Goal: Task Accomplishment & Management: Manage account settings

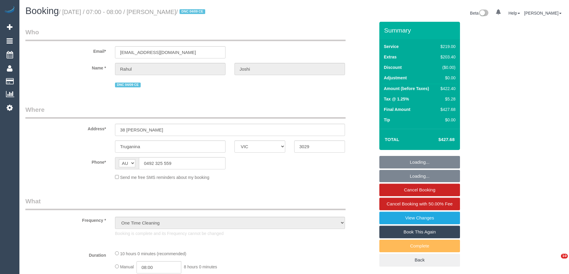
select select "VIC"
select select "string:stripe-pm_1QVPFX2GScqysDRVzpS26kht"
select select "object:816"
select select "number:28"
select select "number:14"
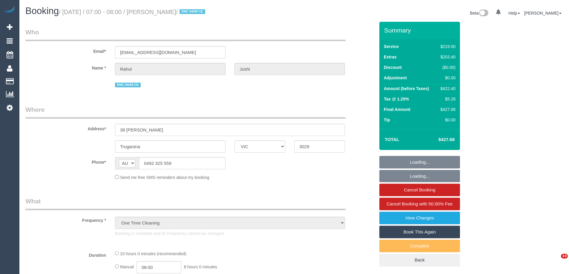
select select "number:19"
select select "number:25"
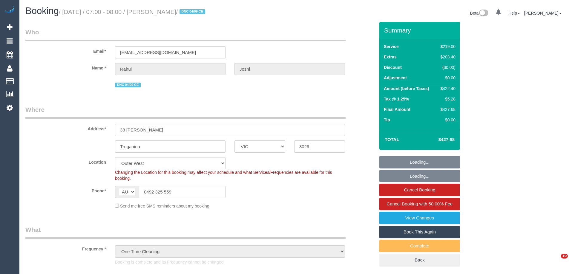
select select "spot1"
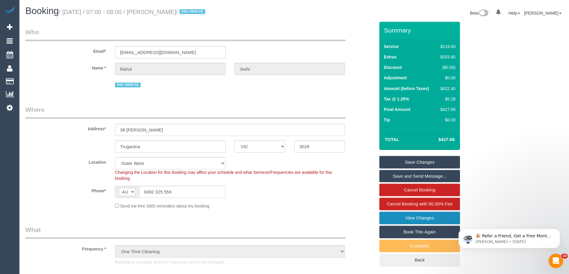
click at [404, 217] on link "View Changes" at bounding box center [419, 218] width 81 height 13
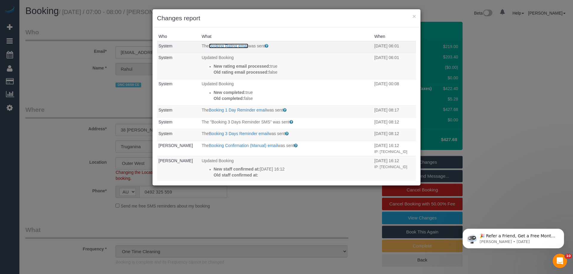
click at [240, 44] on link "Booking Rating email" at bounding box center [228, 46] width 39 height 5
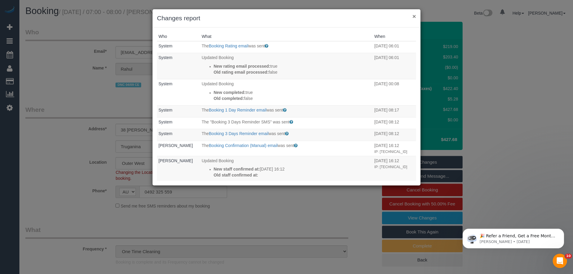
click at [414, 17] on button "×" at bounding box center [415, 16] width 4 height 6
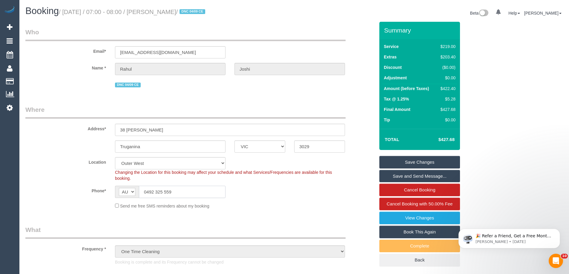
drag, startPoint x: 180, startPoint y: 191, endPoint x: 124, endPoint y: 196, distance: 55.8
click at [124, 196] on div "AF AL DZ AD AO AI AQ AG AR AM AW AU AT AZ BS BH BD BB BY BE BZ BJ BM BT BO BA B…" at bounding box center [170, 192] width 110 height 12
click at [415, 232] on link "Book This Again" at bounding box center [419, 232] width 81 height 13
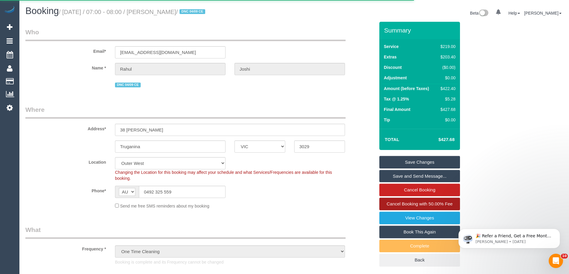
select select "VIC"
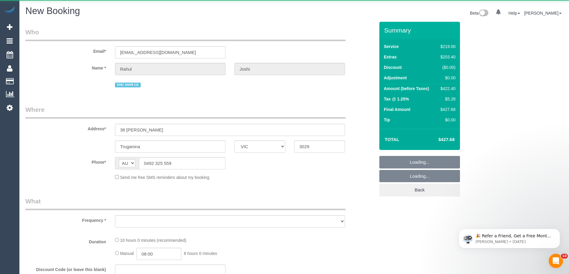
select select "object:2176"
select select "number:28"
select select "number:14"
select select "number:19"
select select "number:25"
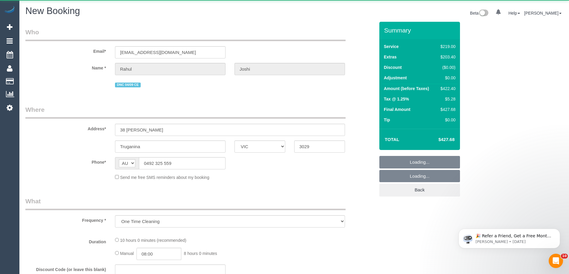
select select "string:stripe-pm_1QVPFX2GScqysDRVzpS26kht"
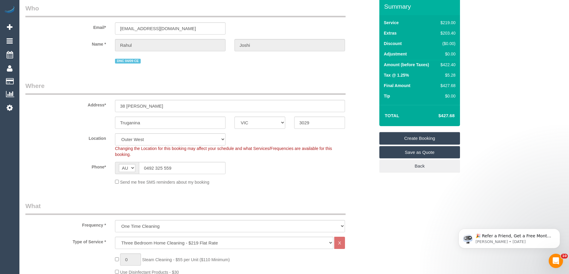
scroll to position [60, 0]
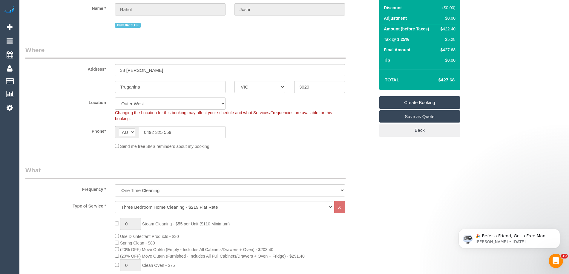
select select "object:2670"
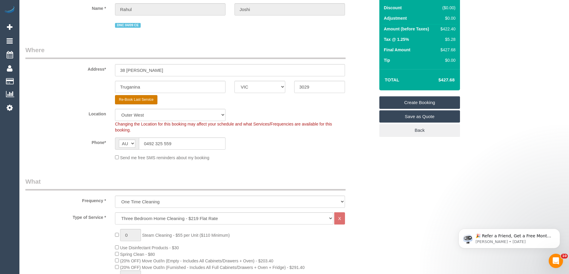
click at [157, 101] on div "Re-Book Last Service" at bounding box center [229, 99] width 239 height 9
click at [164, 117] on select "Office City East (North) East (South) Inner East Inner North (East) Inner North…" at bounding box center [170, 115] width 110 height 12
select select "50"
click at [115, 109] on select "Office City East (North) East (South) Inner East Inner North (East) Inner North…" at bounding box center [170, 115] width 110 height 12
select select "object:2682"
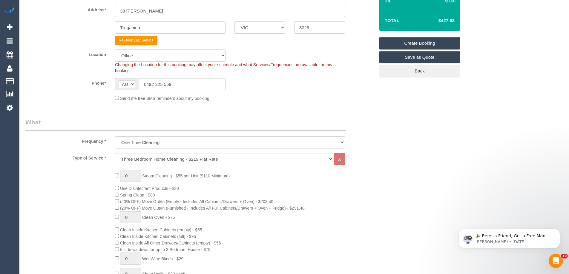
scroll to position [119, 0]
click at [164, 162] on select "Hourly Service - $70/h Hourly Service - $65/h Hourly Service - $60/h Hourly Ser…" at bounding box center [224, 159] width 218 height 12
select select "28"
click at [115, 153] on select "Hourly Service - $70/h Hourly Service - $65/h Hourly Service - $60/h Hourly Ser…" at bounding box center [224, 159] width 218 height 12
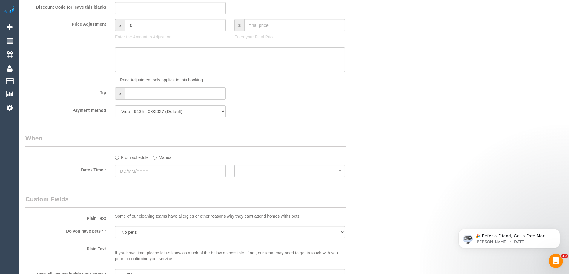
scroll to position [448, 0]
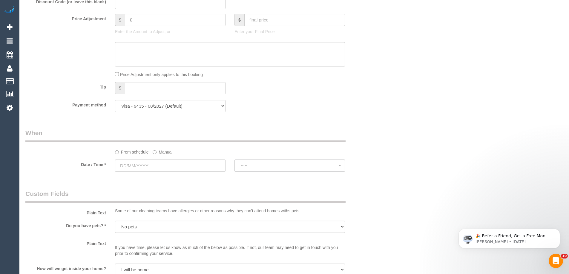
click at [158, 154] on label "Manual" at bounding box center [163, 151] width 20 height 8
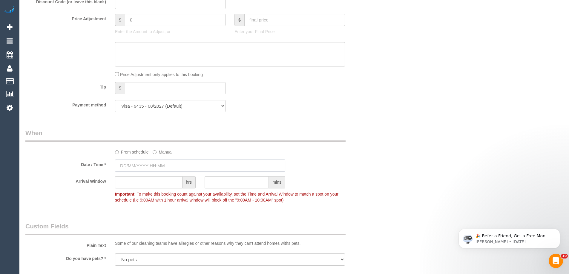
click at [152, 165] on input "text" at bounding box center [200, 166] width 170 height 12
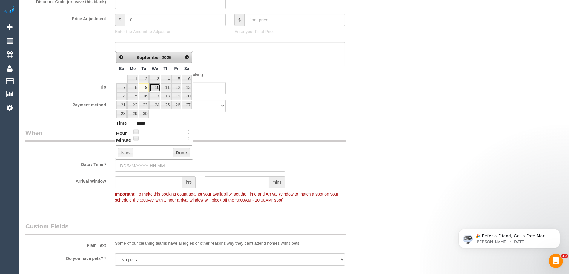
click at [154, 89] on link "10" at bounding box center [154, 88] width 11 height 8
type input "09/09/2025 08:00"
click at [180, 151] on button "Done" at bounding box center [182, 153] width 18 height 10
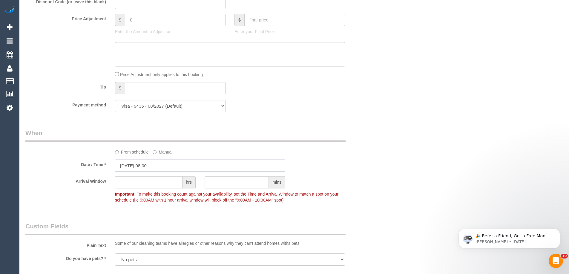
click at [156, 172] on input "09/09/2025 08:00" at bounding box center [200, 166] width 170 height 12
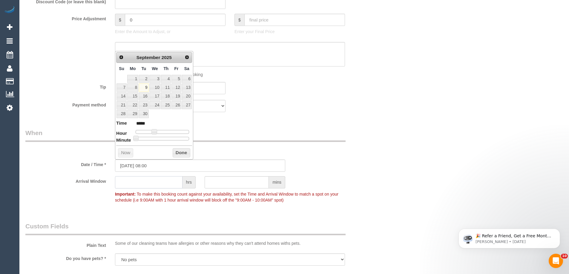
click at [149, 178] on input "text" at bounding box center [148, 182] width 67 height 12
click at [152, 184] on input "text" at bounding box center [148, 182] width 67 height 12
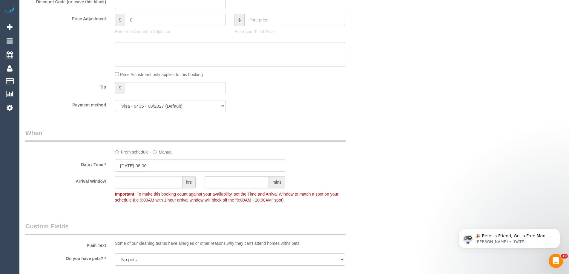
click at [152, 184] on input "text" at bounding box center [148, 182] width 67 height 12
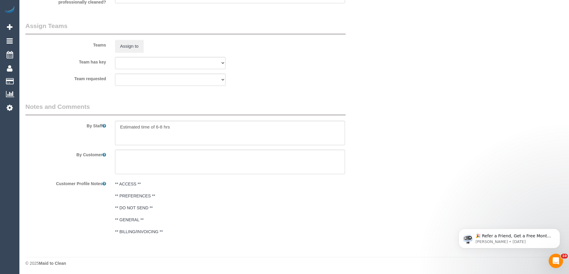
scroll to position [838, 0]
type input "2"
type textarea "/"
paste textarea "Re-clean tasks: Estimated time: Access information: Name of person managing com…"
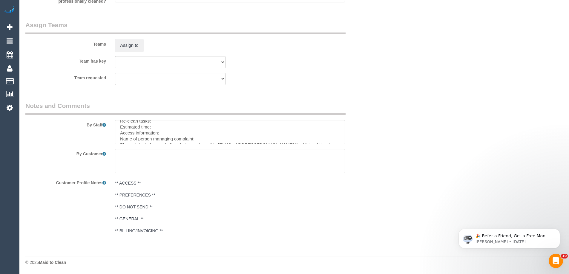
scroll to position [0, 0]
click at [166, 125] on textarea at bounding box center [230, 132] width 230 height 24
paste textarea "Vacuuming and mopping all bathrooms and laundry Cleaning the rangehood Cleaning…"
click at [118, 131] on textarea at bounding box center [230, 132] width 230 height 24
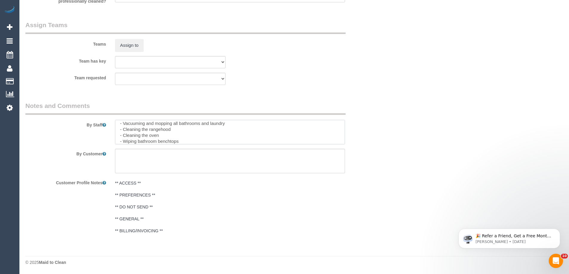
click at [159, 134] on textarea at bounding box center [230, 132] width 230 height 24
click at [164, 141] on textarea at bounding box center [230, 132] width 230 height 24
click at [154, 138] on textarea at bounding box center [230, 132] width 230 height 24
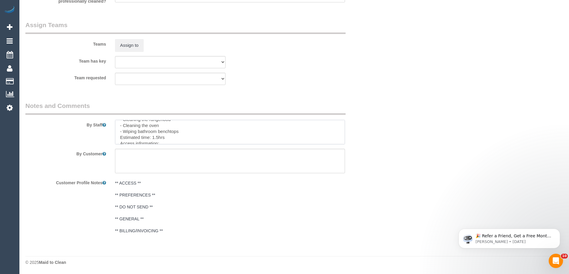
scroll to position [20, 0]
click at [230, 141] on textarea at bounding box center [230, 132] width 230 height 24
type textarea "Re-clean tasks: - Vacuuming and mopping all bathrooms and laundry - Cleaning th…"
click at [226, 148] on sui-booking-comments "By Staff By Customer Customer Profile Notes ** ACCESS ** ** PREFERENCES ** ** D…" at bounding box center [199, 170] width 349 height 136
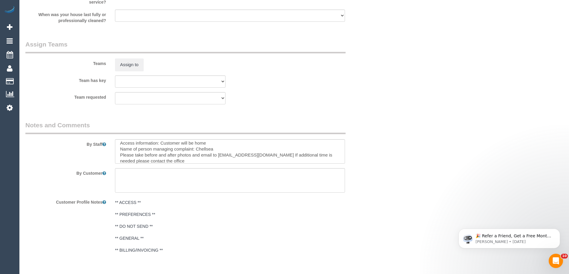
scroll to position [809, 0]
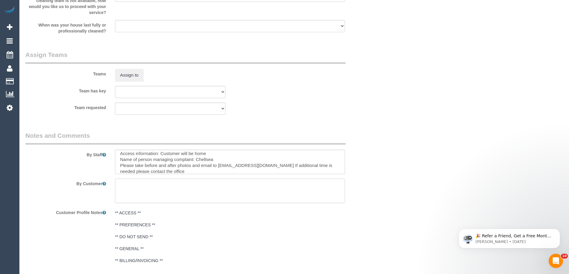
click at [210, 193] on textarea at bounding box center [230, 191] width 230 height 24
type textarea "/"
paste textarea "Customer availability: Original team: Are original team to be sent back: If yes…"
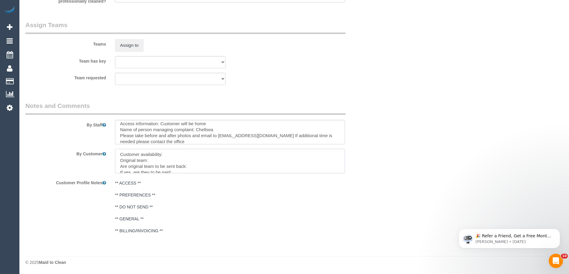
scroll to position [0, 0]
click at [171, 157] on textarea at bounding box center [230, 161] width 230 height 24
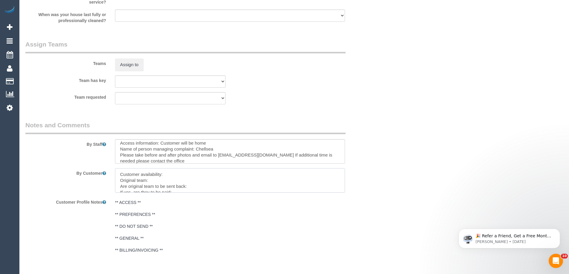
scroll to position [809, 0]
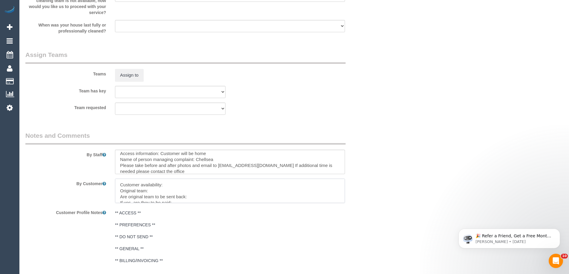
click at [181, 191] on textarea at bounding box center [230, 191] width 230 height 24
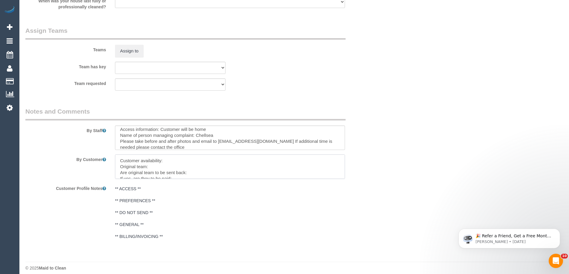
scroll to position [838, 0]
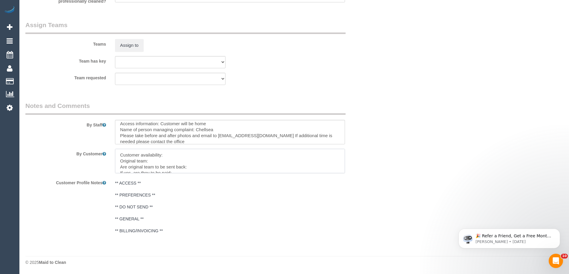
click at [174, 155] on textarea at bounding box center [230, 161] width 230 height 24
click at [152, 164] on textarea at bounding box center [230, 161] width 230 height 24
paste textarea "(M2) [PERSON_NAME] (C)"
click at [211, 170] on textarea at bounding box center [230, 161] width 230 height 24
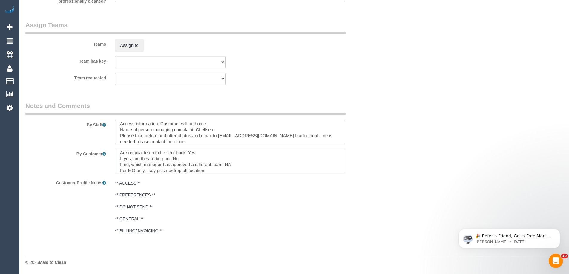
click at [211, 170] on textarea at bounding box center [230, 161] width 230 height 24
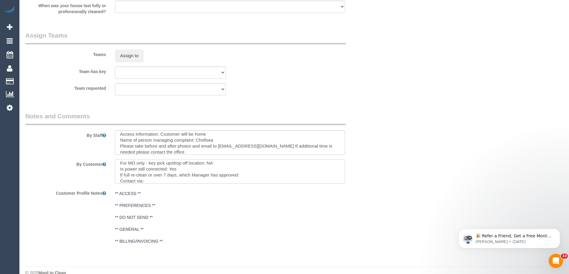
scroll to position [838, 0]
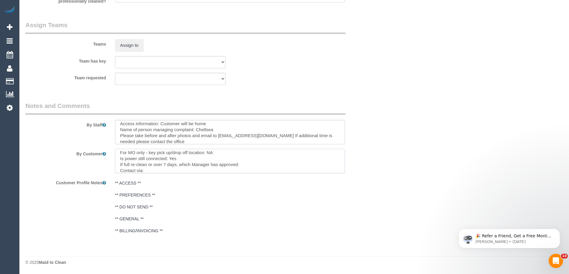
click at [248, 166] on textarea at bounding box center [230, 161] width 230 height 24
click at [252, 166] on textarea at bounding box center [230, 161] width 230 height 24
click at [181, 171] on textarea at bounding box center [230, 161] width 230 height 24
paste textarea "cnv_qcpa6a7"
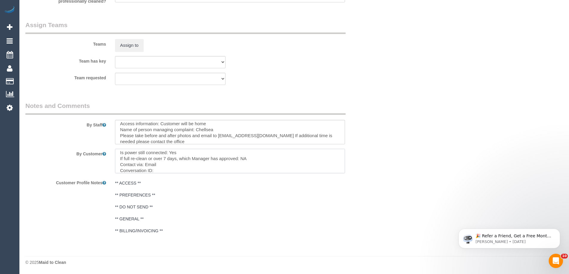
type textarea "Customer availability: Wednesday 10th around 10am - 10.30am Original team: (M2)…"
drag, startPoint x: 193, startPoint y: 168, endPoint x: 51, endPoint y: 132, distance: 146.5
click at [51, 132] on sui-booking-comments "By Staff By Customer Customer Profile Notes ** ACCESS ** ** PREFERENCES ** ** D…" at bounding box center [199, 170] width 349 height 136
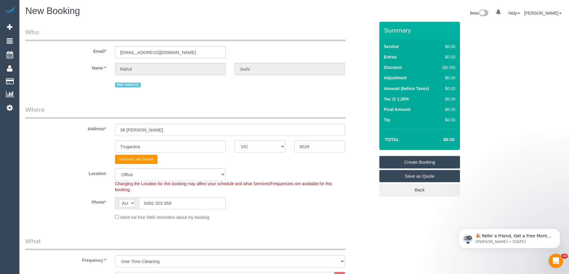
click at [419, 159] on link "Create Booking" at bounding box center [419, 162] width 81 height 13
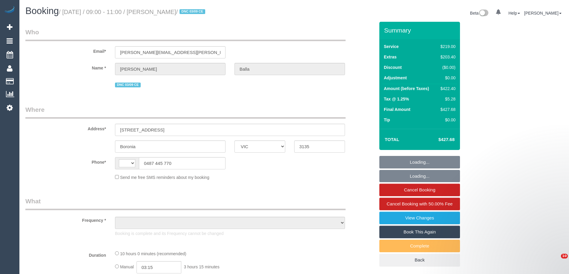
select select "VIC"
select select "string:AU"
select select "object:585"
select select "string:stripe-pm_1S2R7S2GScqysDRVJTRHVHnw"
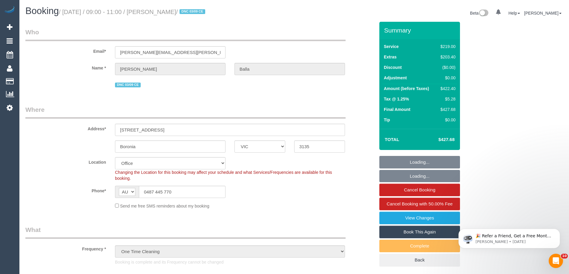
click at [451, 86] on div "$422.40" at bounding box center [446, 89] width 17 height 6
select select "number:28"
select select "number:17"
select select "number:19"
click at [451, 86] on div "$422.40" at bounding box center [446, 89] width 17 height 6
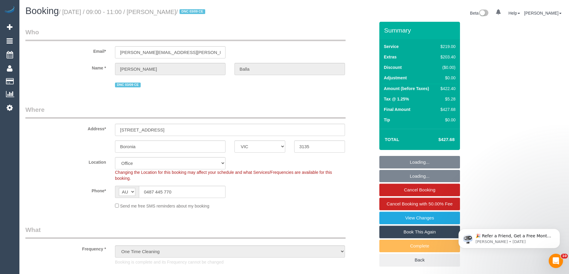
select select "object:850"
copy div "422.40"
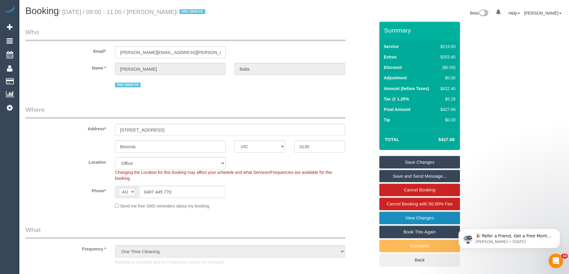
click at [408, 217] on link "View Changes" at bounding box center [419, 218] width 81 height 13
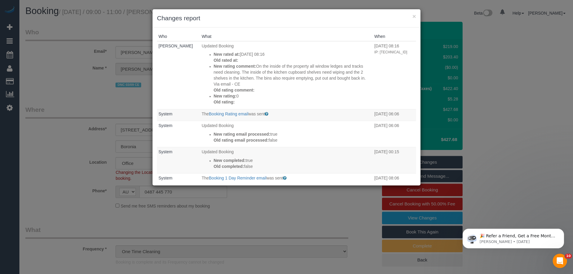
click at [411, 17] on h3 "Changes report" at bounding box center [286, 18] width 259 height 9
click at [413, 17] on button "×" at bounding box center [415, 16] width 4 height 6
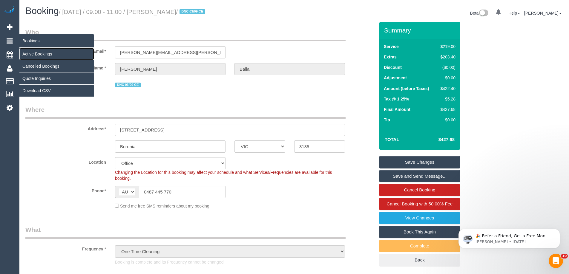
click at [32, 55] on link "Active Bookings" at bounding box center [56, 54] width 75 height 12
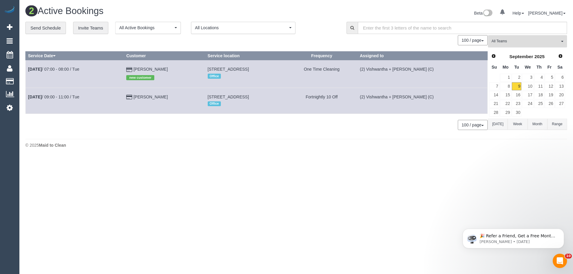
click at [516, 42] on span "All Teams" at bounding box center [526, 41] width 68 height 5
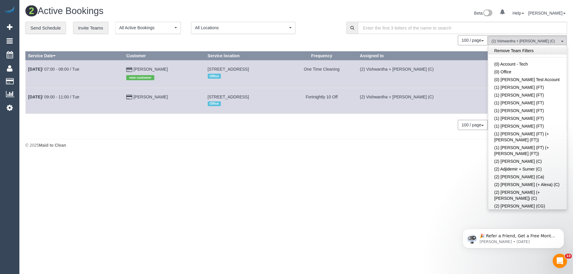
click at [516, 49] on link "Remove Team Filters" at bounding box center [527, 51] width 79 height 8
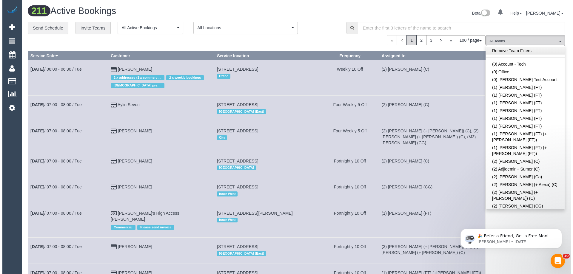
scroll to position [1474, 0]
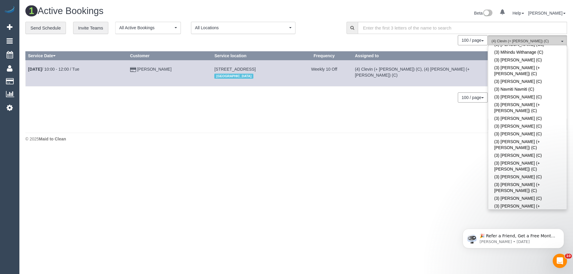
click at [523, 41] on span "(4) Clevin (+ Noel) (C)" at bounding box center [526, 41] width 68 height 5
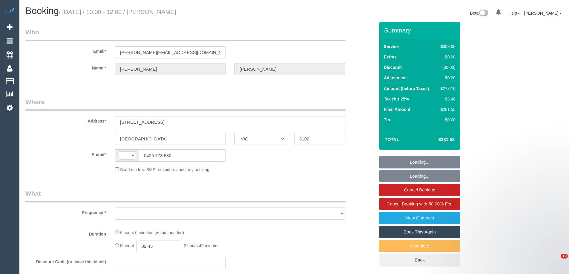
select select "VIC"
select select "string:AU"
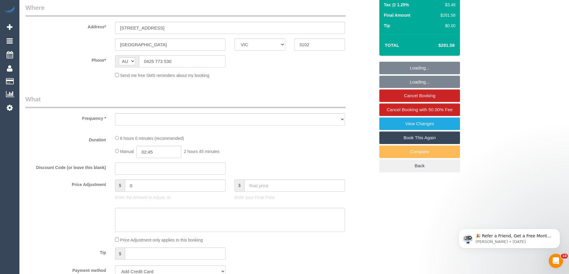
select select "object:632"
select select "string:stripe-pm_1RTa5x2GScqysDRVX2Np95wZ"
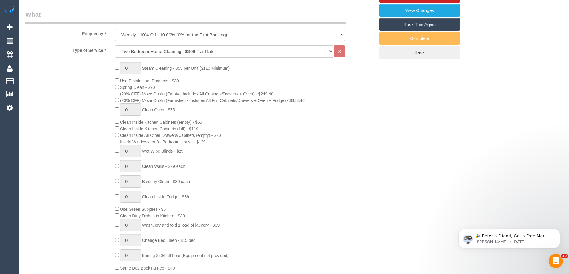
select select "number:28"
select select "number:14"
select select "number:19"
select select "number:22"
select select "number:34"
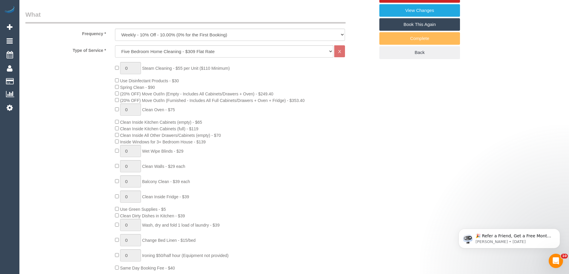
select select "number:12"
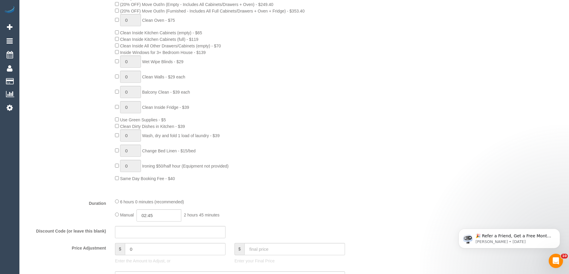
select select "object:1410"
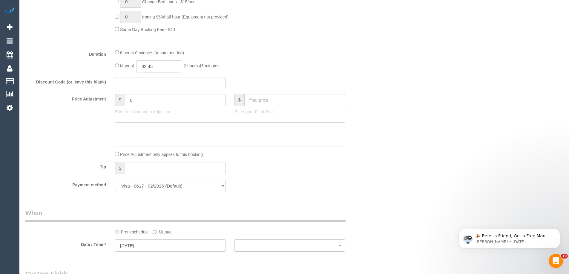
select select "spot1"
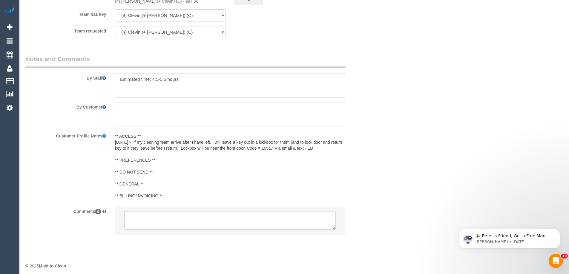
scroll to position [935, 0]
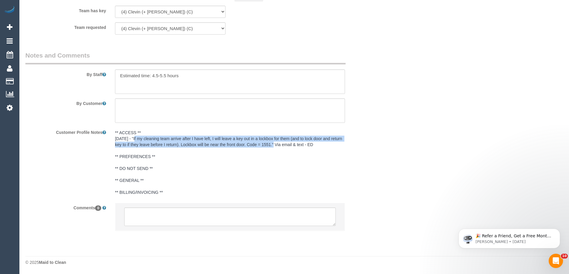
drag, startPoint x: 134, startPoint y: 139, endPoint x: 271, endPoint y: 145, distance: 137.8
click at [271, 145] on pre "** ACCESS ** [DATE] - "If my cleaning team arrive after I have left, I will lea…" at bounding box center [230, 163] width 230 height 66
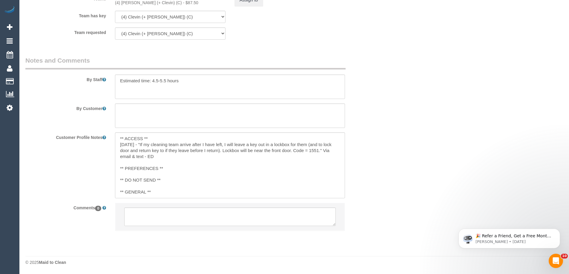
scroll to position [930, 0]
copy pre "If my cleaning team arrive after I have left, I will leave a key out in a lockb…"
drag, startPoint x: 140, startPoint y: 144, endPoint x: 318, endPoint y: 150, distance: 178.1
click at [318, 150] on textarea "** ACCESS ** [DATE] - "If my cleaning team arrive after I have left, I will lea…" at bounding box center [230, 166] width 230 height 66
click at [206, 87] on textarea at bounding box center [230, 87] width 230 height 24
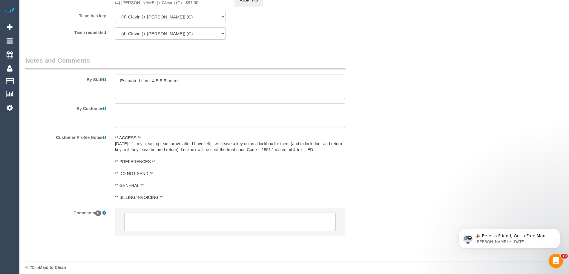
paste textarea "If my cleaning team arrive after I have left, I will leave a key out in a lockb…"
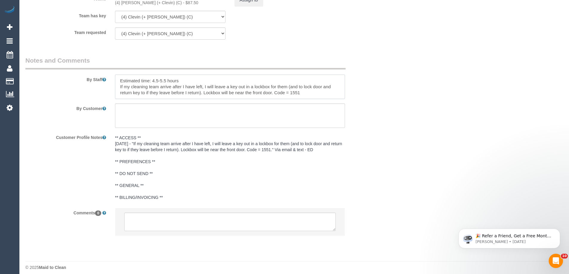
type textarea "Estimated time: 4.5-5.5 hours If my cleaning team arrive after I have left, I w…"
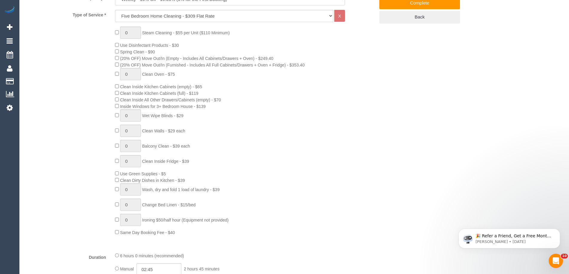
scroll to position [94, 0]
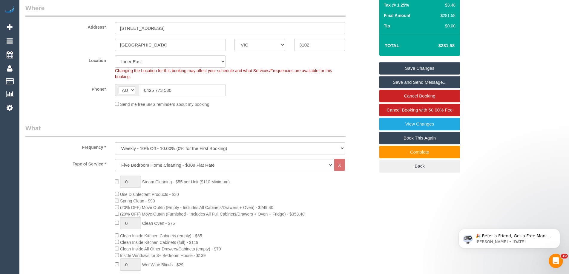
click at [419, 65] on link "Save Changes" at bounding box center [419, 68] width 81 height 13
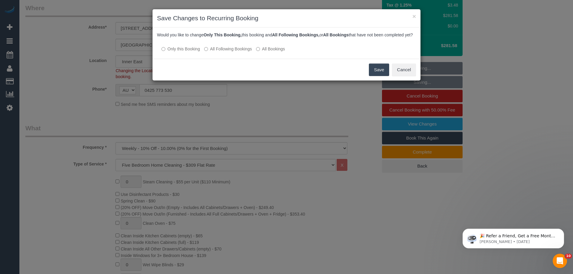
click at [226, 52] on label "All Following Bookings" at bounding box center [228, 49] width 48 height 6
click at [377, 76] on button "Save" at bounding box center [379, 70] width 20 height 13
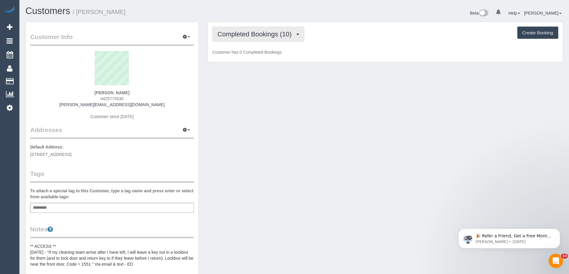
click at [248, 35] on span "Completed Bookings (10)" at bounding box center [255, 33] width 77 height 7
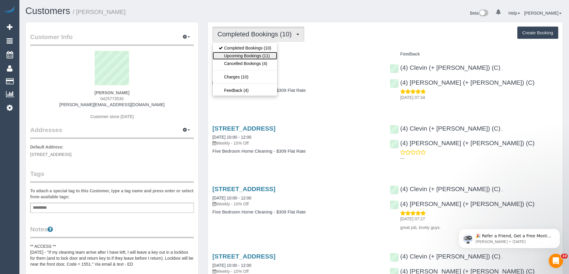
click at [250, 56] on link "Upcoming Bookings (11)" at bounding box center [245, 56] width 64 height 8
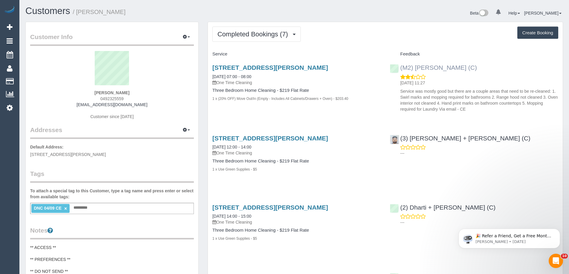
click at [394, 66] on div "(M2) Joseph Tshibangu (C) 09/09/2025 11:27 Service was mostly good but there ar…" at bounding box center [473, 87] width 177 height 56
copy link "(M2) [PERSON_NAME] (C)"
click at [254, 33] on span "Completed Bookings (7)" at bounding box center [253, 33] width 73 height 7
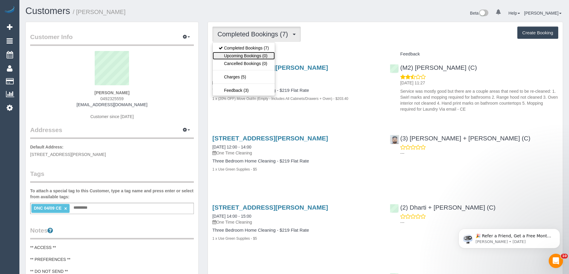
click at [251, 55] on link "Upcoming Bookings (0)" at bounding box center [244, 56] width 62 height 8
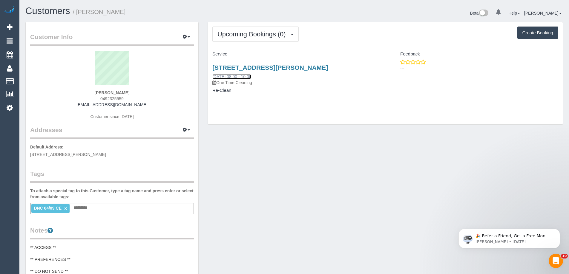
click at [238, 76] on link "09/09/2025 08:00 - 10:00" at bounding box center [231, 76] width 39 height 5
click at [210, 76] on div "38 Mcdougall Pl, Truganina, VIC 3029 09/09/2025 08:00 - 10:00 One Time Cleaning…" at bounding box center [296, 82] width 177 height 46
drag, startPoint x: 209, startPoint y: 75, endPoint x: 240, endPoint y: 98, distance: 38.7
click at [240, 97] on div "38 Mcdougall Pl, Truganina, VIC 3029 09/09/2025 08:00 - 10:00 One Time Cleaning…" at bounding box center [296, 82] width 177 height 46
copy div "09/09/2025 08:00 - 10:00 One Time Cleaning Re-Clean"
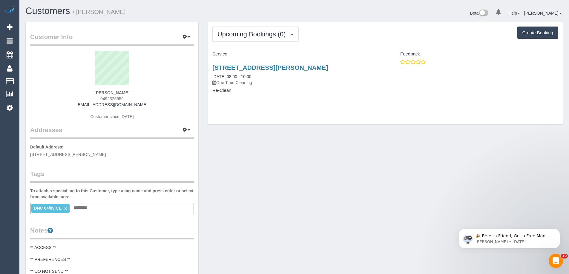
click at [270, 101] on div "38 Mcdougall Pl, Truganina, VIC 3029 09/09/2025 08:00 - 10:00 One Time Cleaning…" at bounding box center [296, 82] width 177 height 46
click at [242, 76] on link "09/09/2025 08:00 - 10:00" at bounding box center [231, 76] width 39 height 5
click at [280, 30] on span "Upcoming Bookings (0)" at bounding box center [252, 33] width 71 height 7
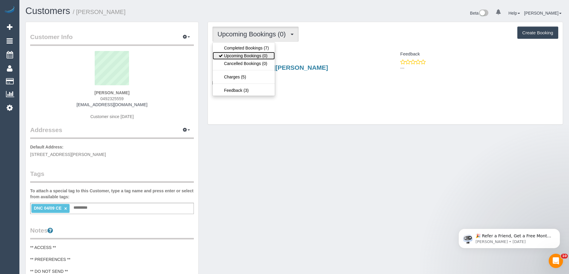
click at [252, 54] on link "Upcoming Bookings (0)" at bounding box center [244, 56] width 62 height 8
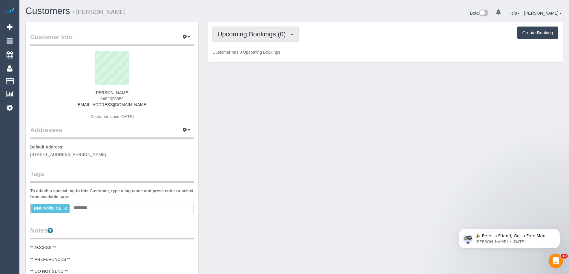
click at [271, 31] on span "Upcoming Bookings (0)" at bounding box center [252, 33] width 71 height 7
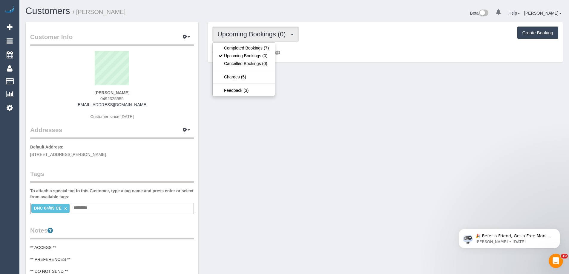
click at [270, 34] on span "Upcoming Bookings (0)" at bounding box center [252, 33] width 71 height 7
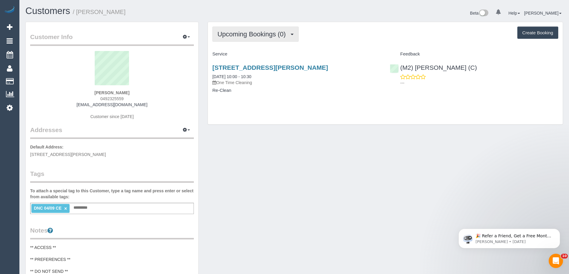
click at [228, 34] on span "Upcoming Bookings (0)" at bounding box center [252, 33] width 71 height 7
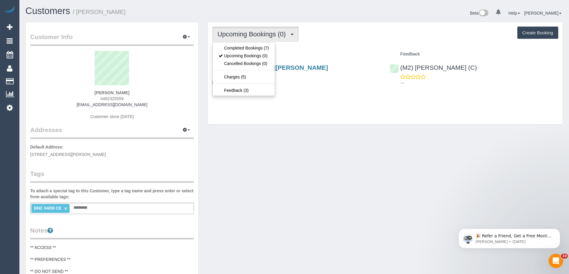
click at [271, 33] on span "Upcoming Bookings (0)" at bounding box center [252, 33] width 71 height 7
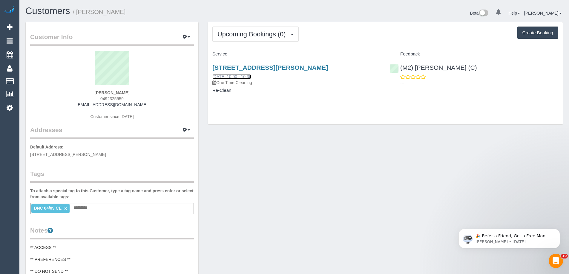
click at [225, 76] on link "09/09/2025 10:00 - 10:30" at bounding box center [231, 76] width 39 height 5
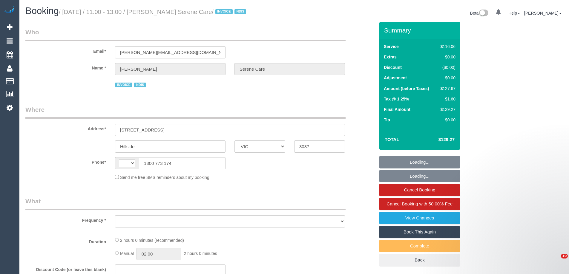
select select "VIC"
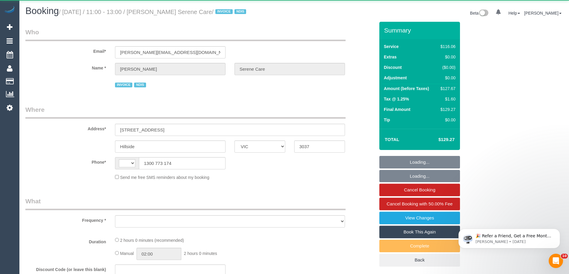
select select "object:282"
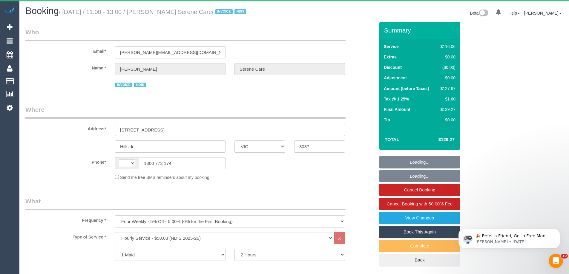
select select "string:AU"
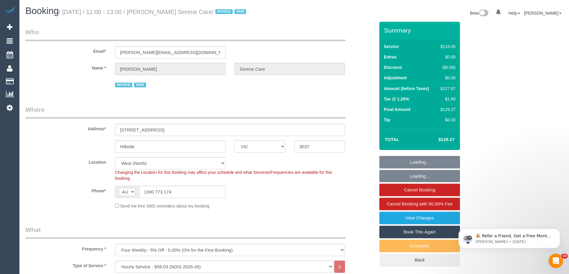
select select "object:595"
select select "number:28"
select select "number:14"
select select "number:19"
select select "number:24"
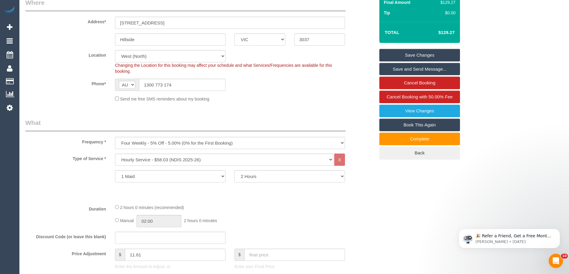
scroll to position [119, 0]
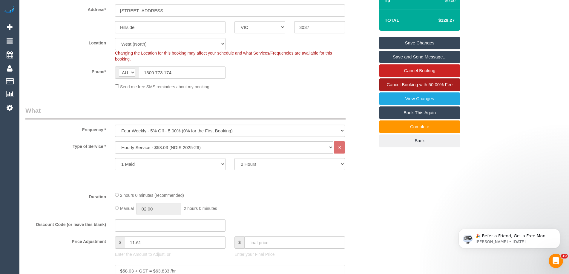
click at [433, 87] on span "Cancel Booking with 50.00% Fee" at bounding box center [420, 84] width 66 height 5
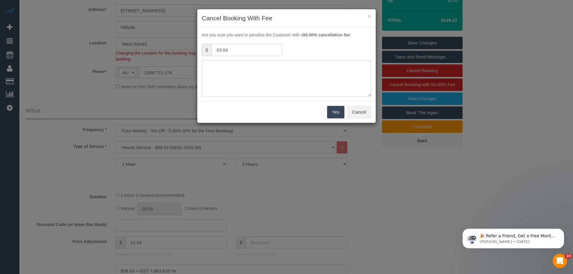
drag, startPoint x: 257, startPoint y: 52, endPoint x: 170, endPoint y: 43, distance: 87.3
click at [170, 44] on div "× Cancel Booking With Fee Are you sure you want to penalize the Customer with a…" at bounding box center [286, 137] width 573 height 274
click at [371, 16] on button "×" at bounding box center [370, 16] width 4 height 6
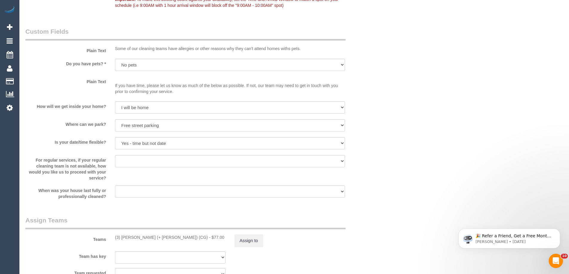
scroll to position [687, 0]
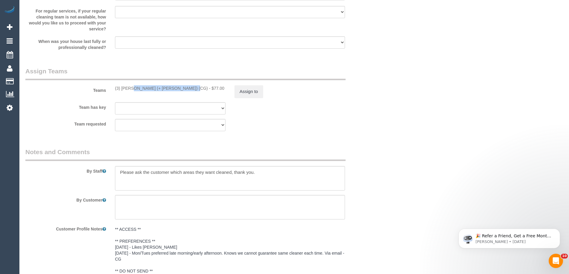
drag, startPoint x: 169, startPoint y: 96, endPoint x: 115, endPoint y: 94, distance: 53.5
click at [115, 91] on div "(3) Sohail (+ Amninder) (CG) - $77.00" at bounding box center [170, 88] width 110 height 6
copy div "(3) [PERSON_NAME] (+ [PERSON_NAME]) (CG)"
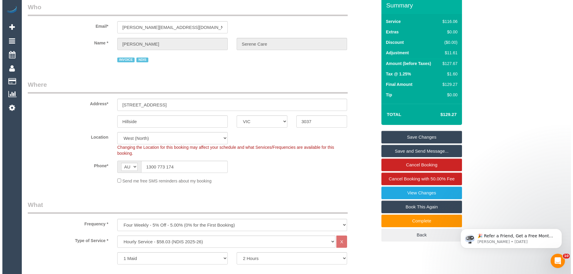
scroll to position [0, 0]
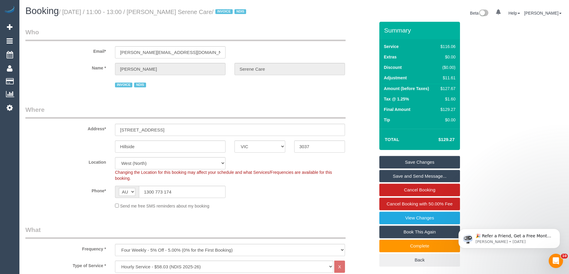
click at [48, 73] on div "Name * Mary Kamieniarz-Christu Serene Care" at bounding box center [200, 69] width 358 height 12
drag, startPoint x: 180, startPoint y: 142, endPoint x: 4, endPoint y: 121, distance: 177.7
click at [25, 128] on div "Address* 50 Kanmore Crescent" at bounding box center [200, 120] width 358 height 31
click at [59, 93] on fieldset "Who Email* mary.k.serenecare@fake.com Name * Mary Kamieniarz-Christu Serene Car…" at bounding box center [199, 61] width 349 height 66
click at [427, 196] on link "Cancel Booking" at bounding box center [419, 190] width 81 height 13
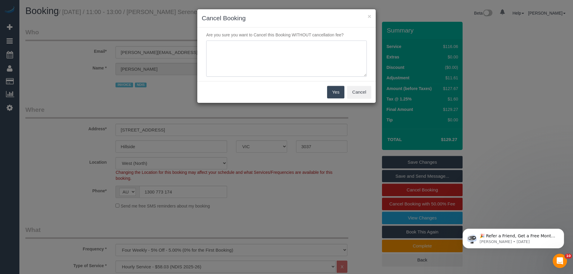
click at [258, 59] on textarea at bounding box center [286, 59] width 161 height 36
type textarea "Customer is in hospital - Via call from SC - CE"
click at [331, 89] on button "Yes" at bounding box center [335, 92] width 17 height 13
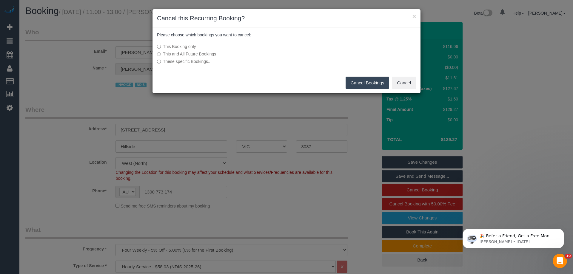
click at [369, 82] on button "Cancel Bookings" at bounding box center [368, 83] width 44 height 13
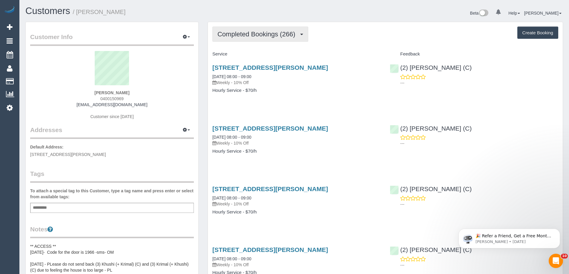
click at [241, 39] on button "Completed Bookings (266)" at bounding box center [260, 34] width 96 height 15
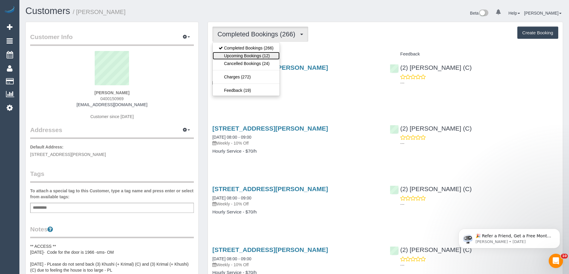
click at [246, 54] on link "Upcoming Bookings (12)" at bounding box center [246, 56] width 67 height 8
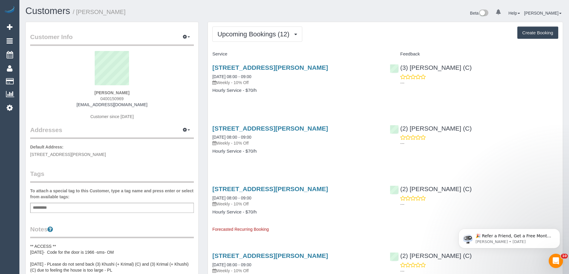
drag, startPoint x: 150, startPoint y: 105, endPoint x: 82, endPoint y: 106, distance: 68.1
click at [82, 106] on div "[PERSON_NAME] 0400150969 [EMAIL_ADDRESS][DOMAIN_NAME] Customer since [DATE]" at bounding box center [112, 88] width 164 height 75
copy link "[EMAIL_ADDRESS][DOMAIN_NAME]"
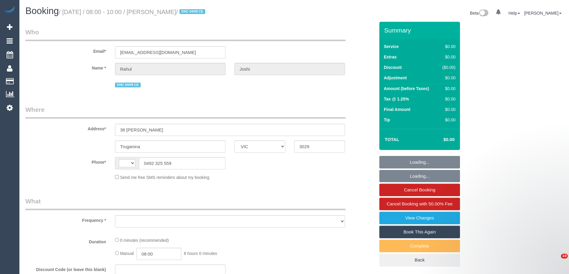
select select "VIC"
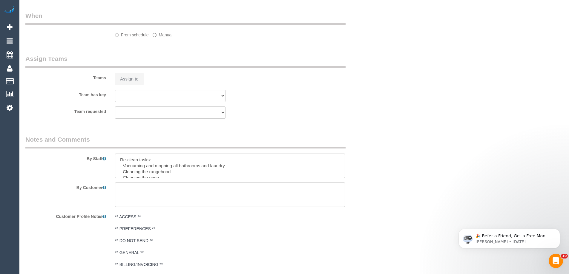
select select "string:AU"
select select "object:535"
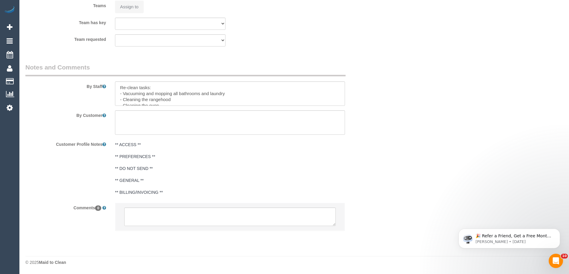
select select "string:stripe-pm_1QVPFX2GScqysDRVzpS26kht"
click at [156, 214] on textarea at bounding box center [229, 217] width 211 height 19
select select "number:28"
select select "number:14"
select select "number:19"
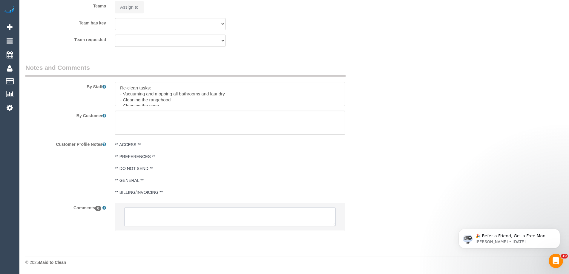
select select "number:25"
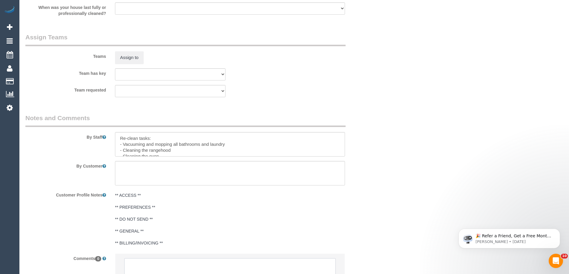
select select "object:2046"
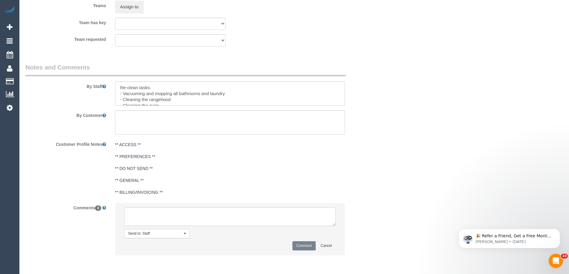
paste textarea "Customer availability: [DATE] 10th around 10am - 10.30am Original team: (M2) [P…"
type textarea "Customer availability: [DATE] 10th around 10am - 10.30am Original team: (M2) [P…"
click at [295, 246] on button "Comment" at bounding box center [303, 246] width 23 height 9
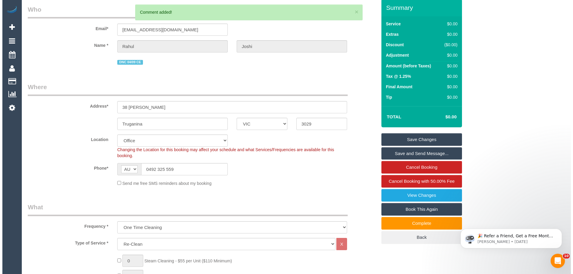
scroll to position [0, 0]
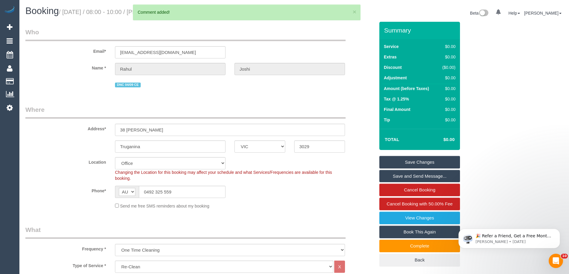
click at [419, 160] on link "Save Changes" at bounding box center [419, 162] width 81 height 13
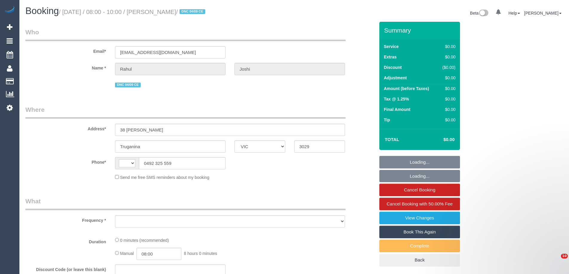
select select "VIC"
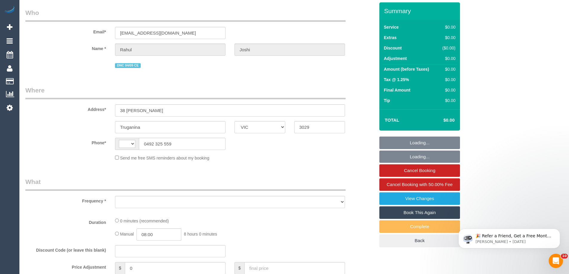
scroll to position [30, 0]
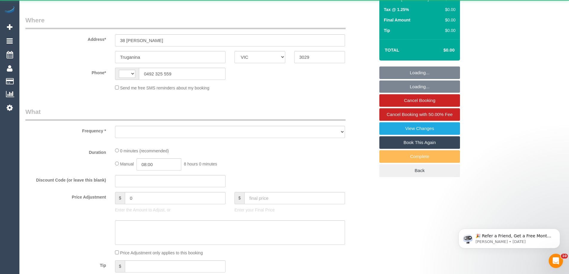
select select "string:AU"
select select "object:556"
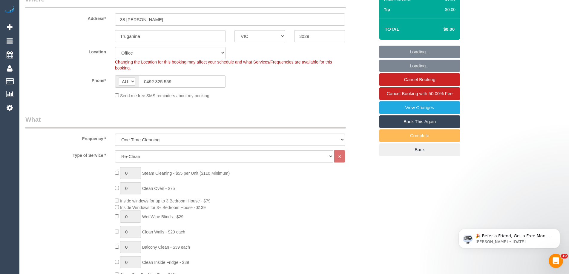
select select "string:stripe-pm_1QVPFX2GScqysDRVzpS26kht"
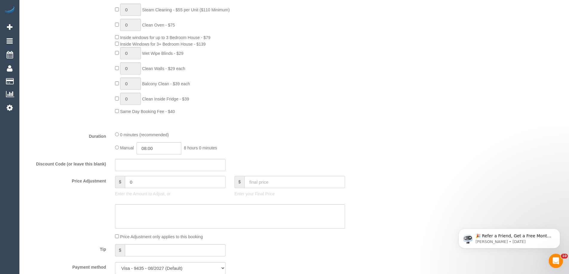
select select "object:620"
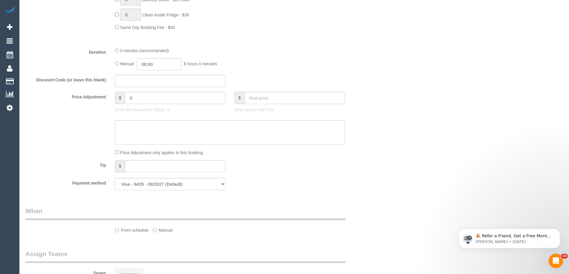
select select "number:28"
select select "number:14"
select select "number:19"
select select "number:25"
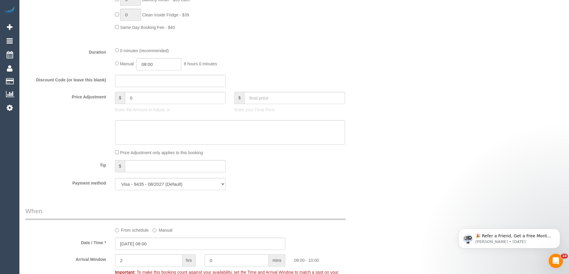
scroll to position [537, 0]
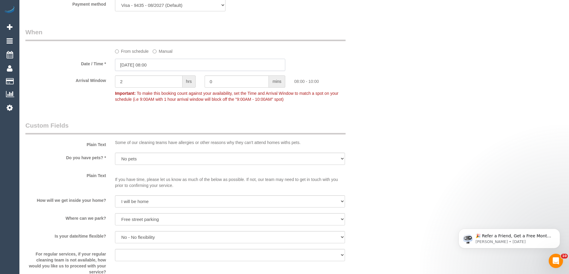
click at [158, 63] on input "[DATE] 08:00" at bounding box center [200, 65] width 170 height 12
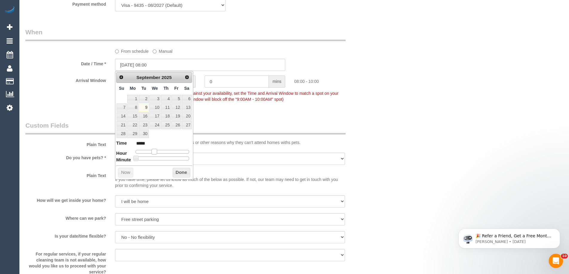
type input "[DATE] 09:00"
type input "*****"
type input "[DATE] 10:00"
type input "*****"
drag, startPoint x: 155, startPoint y: 153, endPoint x: 161, endPoint y: 152, distance: 6.0
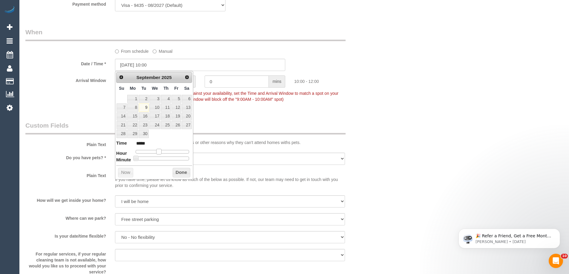
click at [161, 152] on span at bounding box center [158, 151] width 5 height 5
click at [177, 173] on button "Done" at bounding box center [182, 173] width 18 height 10
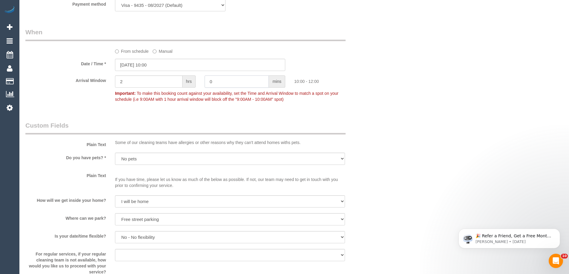
click at [222, 87] on input "0" at bounding box center [237, 82] width 64 height 12
click at [222, 85] on input "0" at bounding box center [237, 82] width 64 height 12
drag, startPoint x: 222, startPoint y: 85, endPoint x: 180, endPoint y: 82, distance: 42.2
click at [180, 83] on div "Arrival Window 2 hrs 030 mins 10:00 - 12:30 Important: To make this booking cou…" at bounding box center [200, 91] width 358 height 30
type input "30"
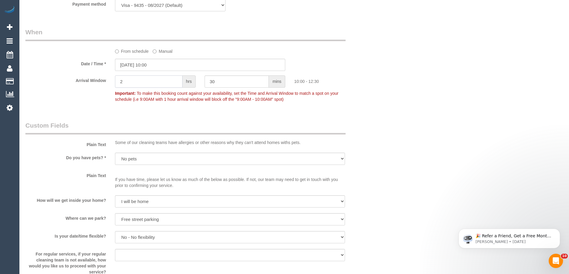
click at [49, 80] on div "Arrival Window 2 hrs 30 mins 10:00 - 12:30 Important: To make this booking coun…" at bounding box center [200, 91] width 358 height 30
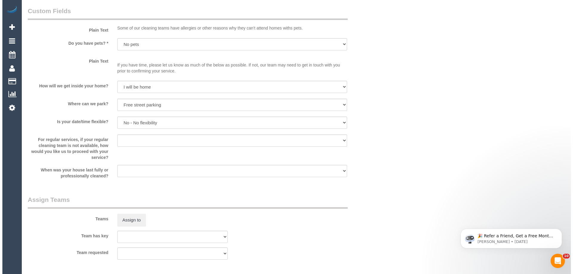
scroll to position [866, 0]
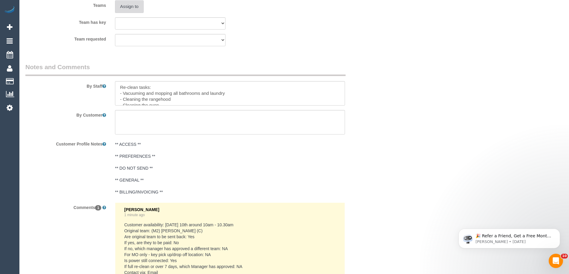
click at [133, 4] on button "Assign to" at bounding box center [129, 6] width 29 height 13
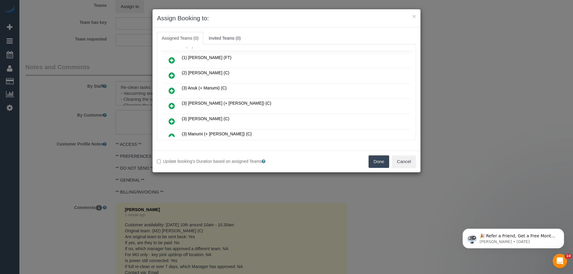
scroll to position [0, 0]
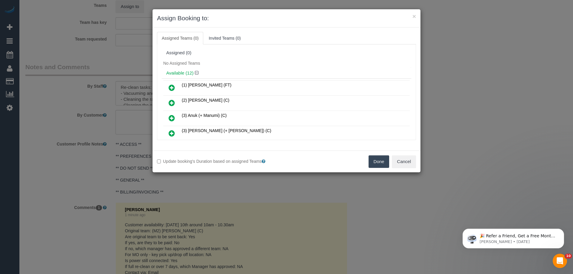
click at [181, 55] on div "Assigned (0)" at bounding box center [286, 52] width 241 height 5
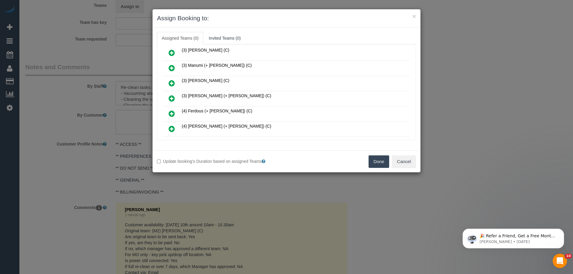
scroll to position [152, 0]
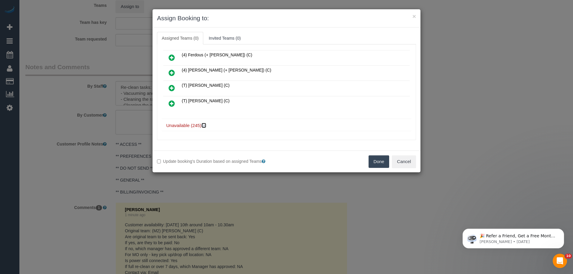
click at [203, 124] on icon at bounding box center [205, 125] width 4 height 4
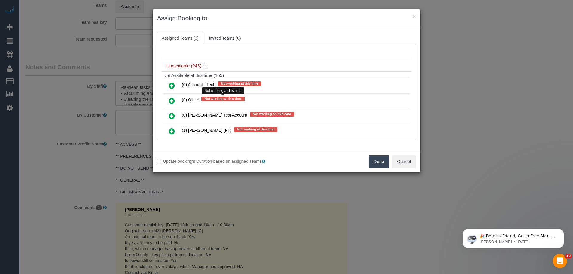
scroll to position [2281, 0]
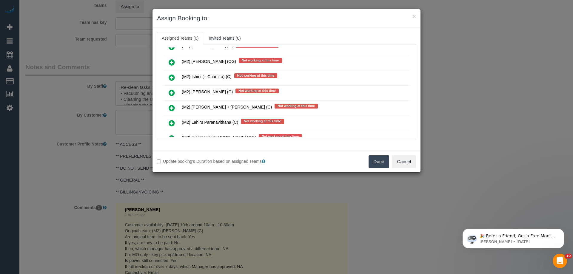
click at [171, 91] on icon at bounding box center [172, 92] width 6 height 7
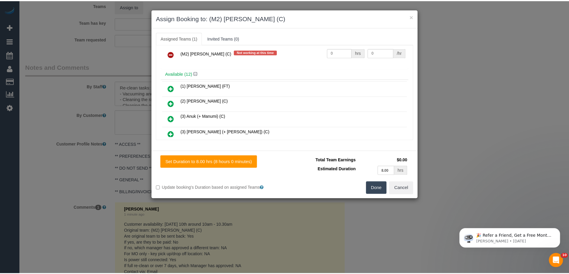
scroll to position [0, 0]
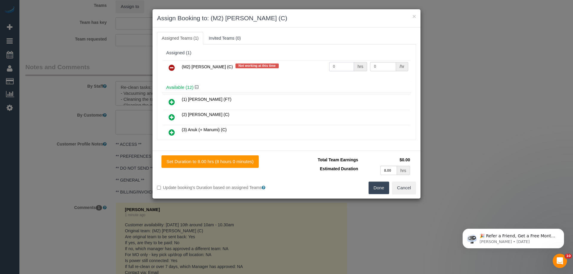
drag, startPoint x: 341, startPoint y: 68, endPoint x: 306, endPoint y: 64, distance: 35.4
click at [306, 64] on tr "(M2) Joseph Tshibangu (C) Not working at this time 0 hrs 0 /hr" at bounding box center [286, 67] width 247 height 15
type input "1.5"
click at [375, 188] on button "Done" at bounding box center [379, 188] width 21 height 13
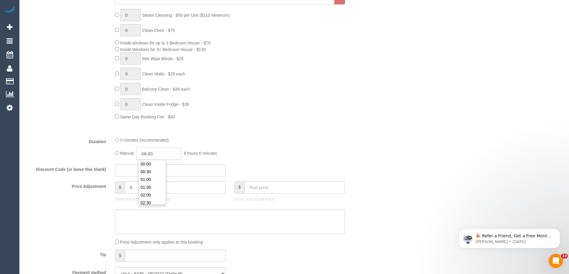
scroll to position [116, 0]
drag, startPoint x: 161, startPoint y: 153, endPoint x: 114, endPoint y: 151, distance: 46.6
click at [114, 151] on div "0 minutes (recommended) Manual 08:00 8 hours 0 minutes" at bounding box center [229, 148] width 239 height 23
type input "01:30"
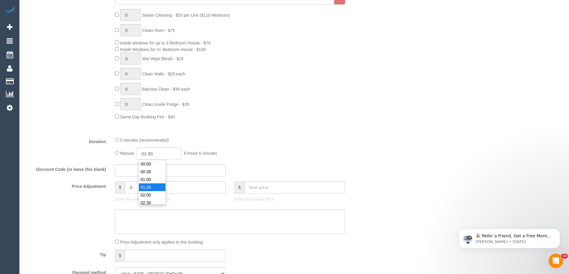
click at [151, 186] on li "01:30" at bounding box center [152, 188] width 27 height 8
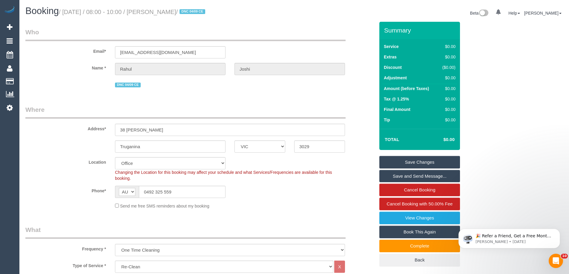
click at [417, 163] on link "Save Changes" at bounding box center [419, 162] width 81 height 13
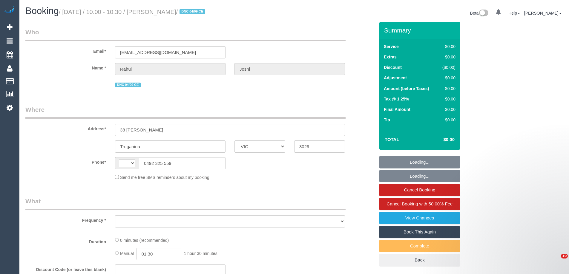
select select "VIC"
select select "string:AU"
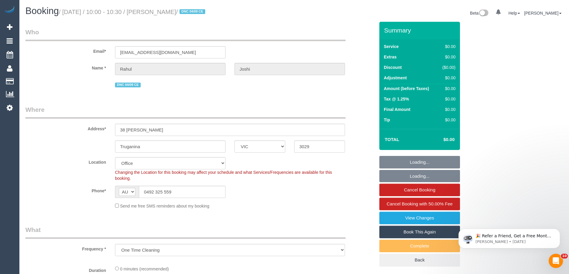
select select "object:569"
select select "string:stripe-pm_1QVPFX2GScqysDRVzpS26kht"
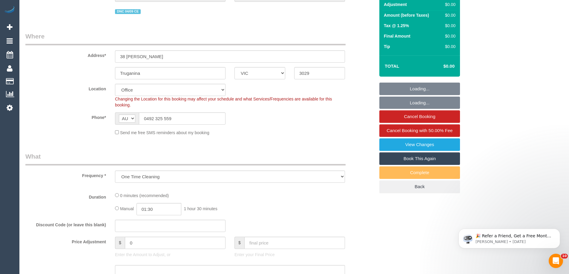
scroll to position [179, 0]
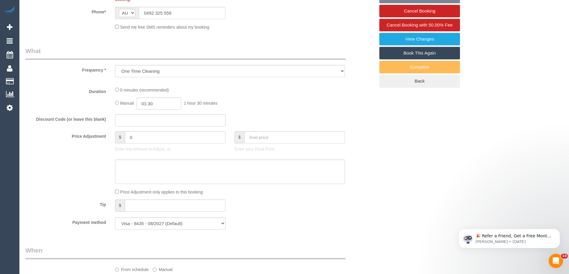
select select "number:28"
select select "number:14"
select select "number:19"
select select "number:25"
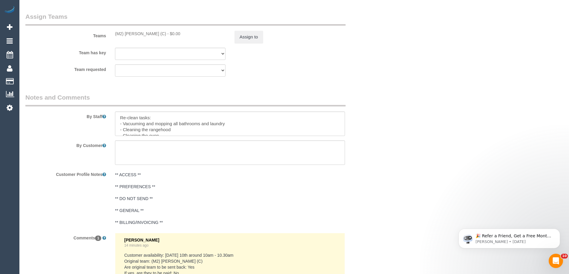
scroll to position [836, 0]
click at [119, 115] on textarea at bounding box center [230, 123] width 230 height 24
paste textarea "0492325559"
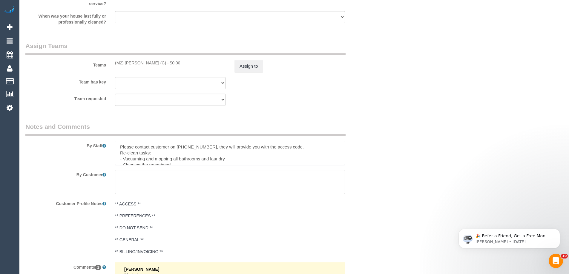
drag, startPoint x: 119, startPoint y: 147, endPoint x: 180, endPoint y: 145, distance: 61.2
click at [180, 145] on textarea at bounding box center [230, 153] width 230 height 24
drag, startPoint x: 138, startPoint y: 144, endPoint x: 144, endPoint y: 145, distance: 5.4
click at [138, 144] on textarea at bounding box center [230, 153] width 230 height 24
click at [147, 146] on textarea at bounding box center [230, 153] width 230 height 24
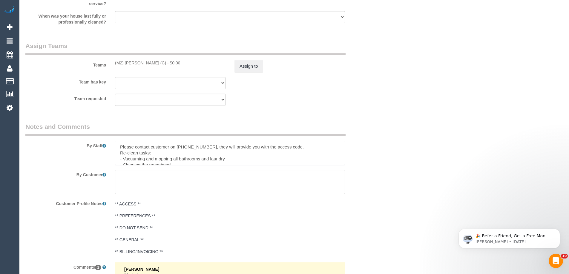
drag, startPoint x: 136, startPoint y: 145, endPoint x: 296, endPoint y: 150, distance: 160.7
click at [296, 150] on textarea at bounding box center [230, 153] width 230 height 24
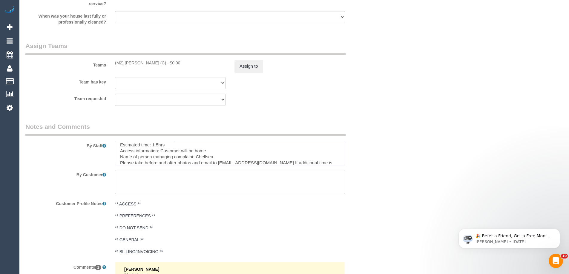
scroll to position [28, 0]
drag, startPoint x: 160, startPoint y: 158, endPoint x: 210, endPoint y: 159, distance: 49.6
click at [210, 159] on textarea at bounding box center [230, 153] width 230 height 24
paste textarea "contact customer on [PHONE_NUMBER], they will provide you with the access code."
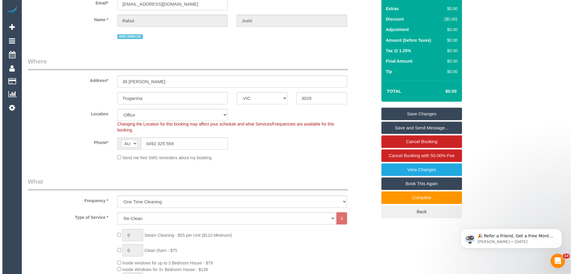
scroll to position [0, 0]
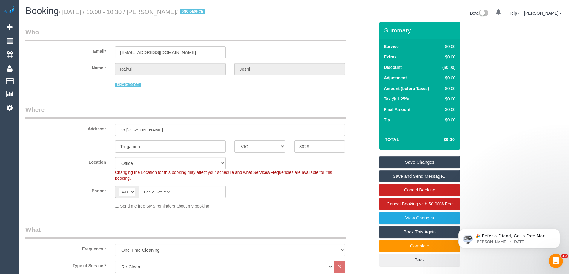
type textarea "Please contact customer on [PHONE_NUMBER], they will provide you with the acces…"
click at [404, 160] on link "Save Changes" at bounding box center [419, 162] width 81 height 13
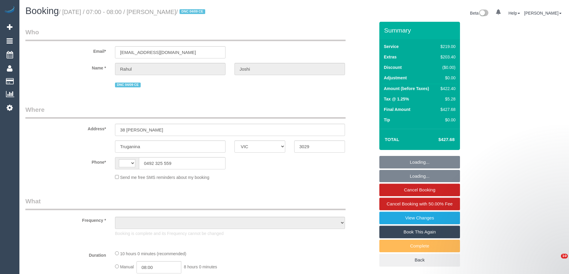
select select "VIC"
select select "string:AU"
select select "object:567"
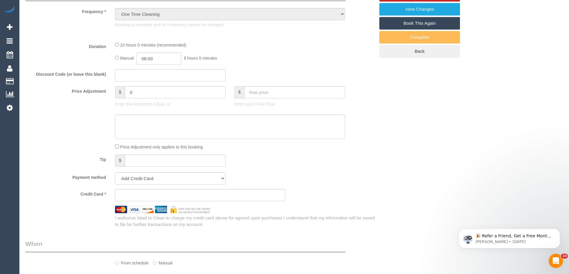
select select "string:stripe-pm_1QVPFX2GScqysDRVzpS26kht"
select select "spot1"
select select "number:28"
select select "number:14"
select select "number:19"
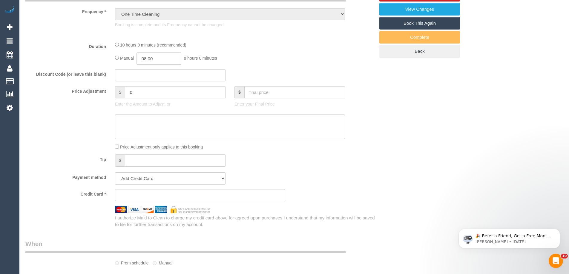
select select "number:25"
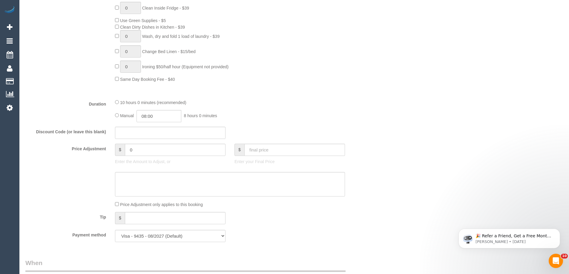
select select "object:1211"
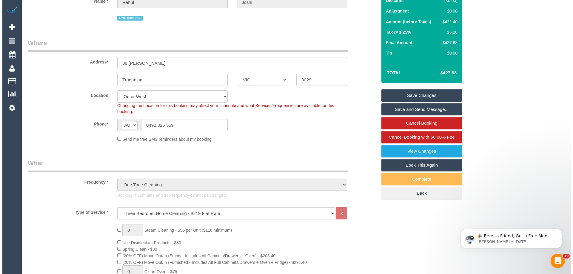
scroll to position [3, 0]
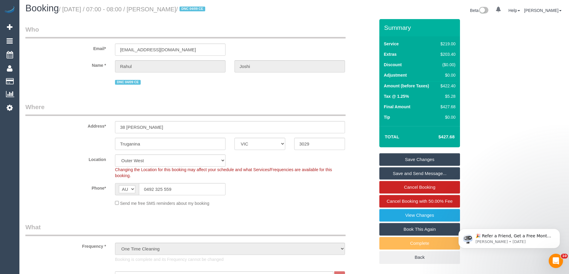
click at [452, 84] on div "$422.40" at bounding box center [446, 86] width 17 height 6
copy div "422.40"
click at [410, 210] on link "View Changes" at bounding box center [419, 215] width 81 height 13
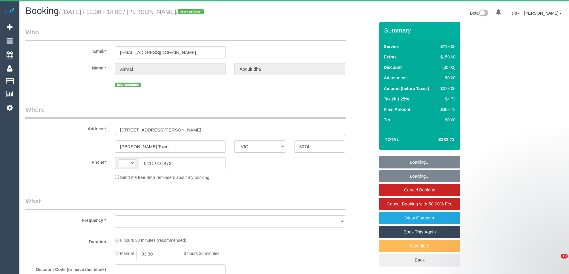
select select "VIC"
select select "string:AU"
select select "string:stripe-pm_1S3Z6M2GScqysDRVElJpphZ7"
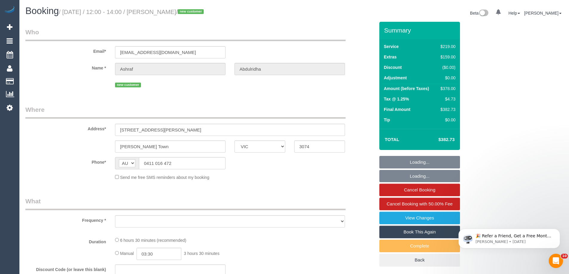
select select "object:3028"
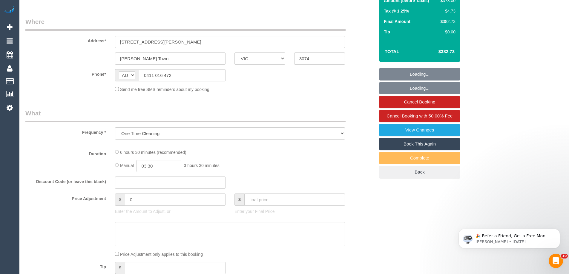
select select "number:28"
select select "number:14"
select select "number:19"
select select "number:22"
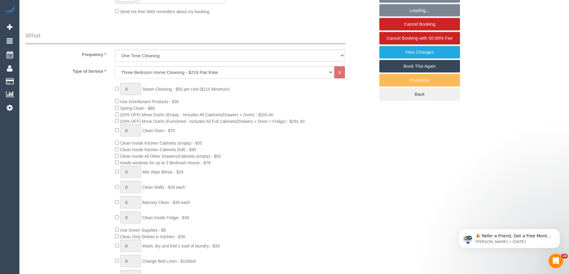
select select "spot1"
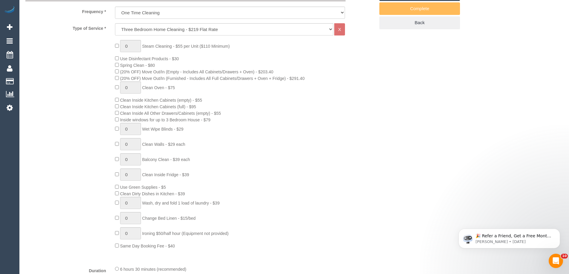
select select "object:3912"
select select "spot10"
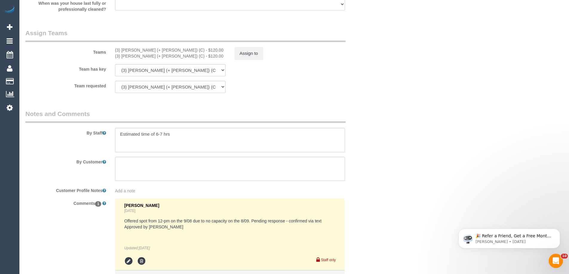
scroll to position [952, 0]
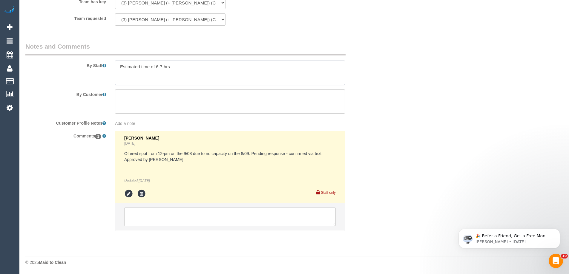
drag, startPoint x: 117, startPoint y: 67, endPoint x: 198, endPoint y: 67, distance: 80.3
click at [198, 67] on textarea at bounding box center [230, 73] width 230 height 24
click at [198, 68] on textarea at bounding box center [230, 73] width 230 height 24
drag, startPoint x: 119, startPoint y: 67, endPoint x: 201, endPoint y: 68, distance: 82.4
click at [199, 70] on textarea at bounding box center [230, 73] width 230 height 24
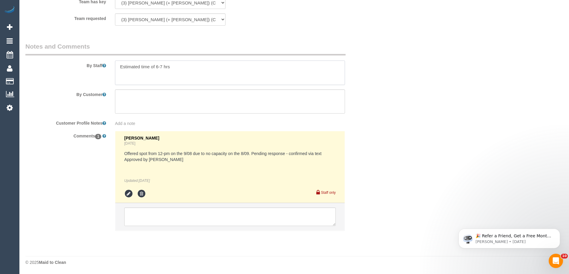
click at [201, 68] on textarea at bounding box center [230, 73] width 230 height 24
drag, startPoint x: 118, startPoint y: 67, endPoint x: 187, endPoint y: 67, distance: 69.3
click at [187, 67] on textarea at bounding box center [230, 73] width 230 height 24
drag, startPoint x: 120, startPoint y: 67, endPoint x: 202, endPoint y: 67, distance: 81.8
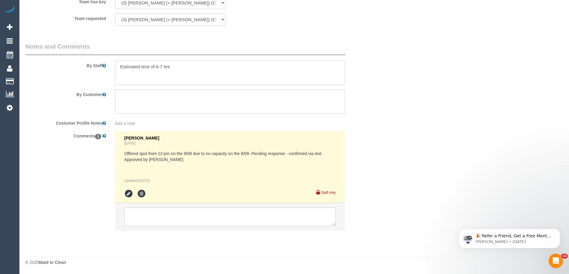
click at [202, 67] on textarea at bounding box center [230, 73] width 230 height 24
click at [202, 68] on textarea at bounding box center [230, 73] width 230 height 24
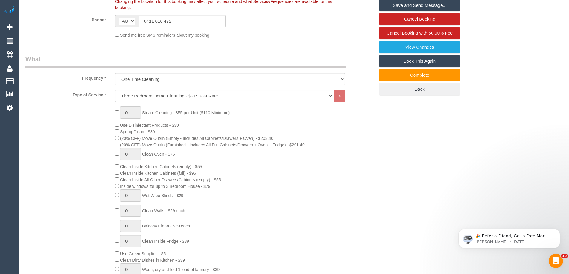
scroll to position [179, 0]
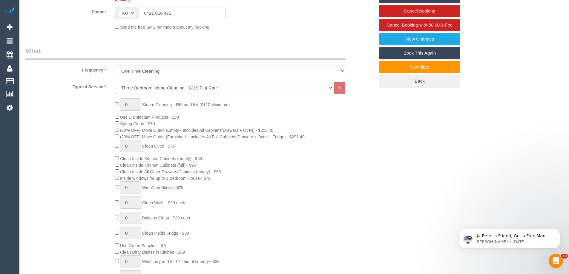
click at [199, 53] on legend "What" at bounding box center [185, 53] width 320 height 13
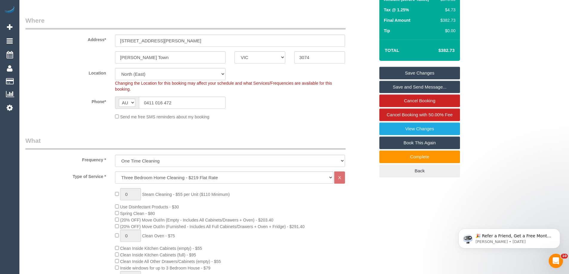
scroll to position [0, 0]
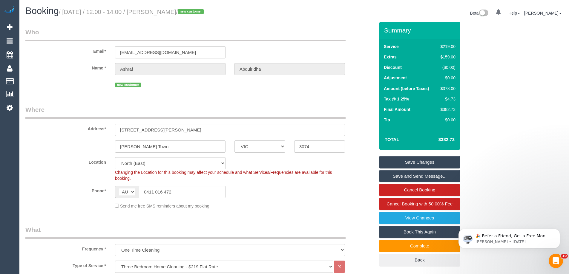
click at [91, 70] on div "Name * Ashraf Abdulridha" at bounding box center [200, 69] width 358 height 12
drag, startPoint x: 188, startPoint y: 193, endPoint x: 19, endPoint y: 177, distance: 169.7
click at [185, 191] on input "0411 016 472" at bounding box center [182, 192] width 87 height 12
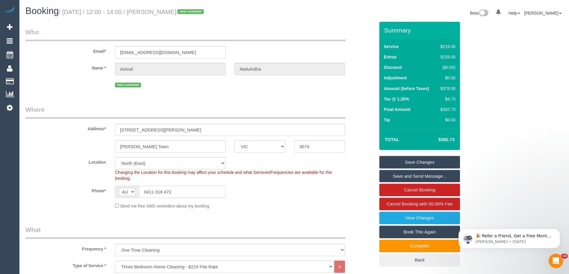
click at [185, 191] on input "0411 016 472" at bounding box center [182, 192] width 87 height 12
click at [176, 195] on input "0411 016 472" at bounding box center [182, 192] width 87 height 12
drag, startPoint x: 175, startPoint y: 193, endPoint x: 73, endPoint y: 190, distance: 101.9
click at [73, 190] on div "Phone* AF AL DZ AD AO AI AQ AG AR AM AW AU AT AZ BS BH BD BB BY BE BZ BJ BM BT …" at bounding box center [200, 192] width 358 height 12
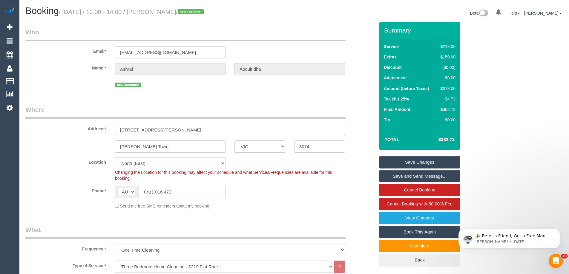
click at [197, 194] on input "0411 016 472" at bounding box center [182, 192] width 87 height 12
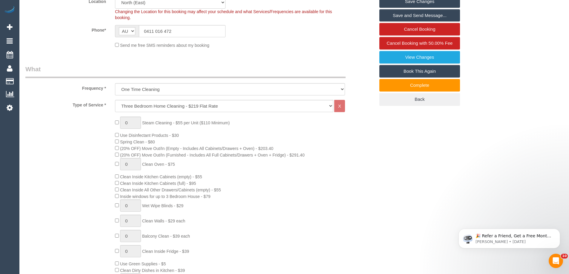
scroll to position [179, 0]
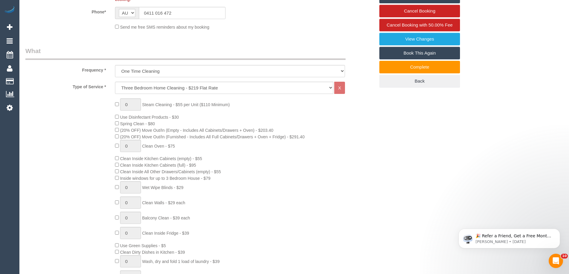
drag, startPoint x: 123, startPoint y: 122, endPoint x: 160, endPoint y: 124, distance: 37.4
click at [160, 124] on div "0 Steam Cleaning - $55 per Unit ($110 Minimum) Use Disinfectant Products - $30 …" at bounding box center [244, 203] width 269 height 209
drag, startPoint x: 123, startPoint y: 131, endPoint x: 310, endPoint y: 133, distance: 187.5
click at [310, 133] on div "0 Steam Cleaning - $55 per Unit ($110 Minimum) Use Disinfectant Products - $30 …" at bounding box center [244, 203] width 269 height 209
drag, startPoint x: 122, startPoint y: 138, endPoint x: 309, endPoint y: 136, distance: 187.2
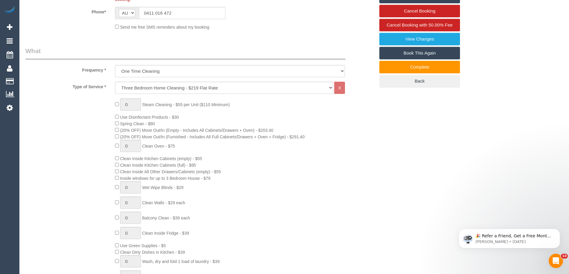
click at [309, 136] on div "0 Steam Cleaning - $55 per Unit ($110 Minimum) Use Disinfectant Products - $30 …" at bounding box center [244, 203] width 269 height 209
click at [311, 137] on div "0 Steam Cleaning - $55 per Unit ($110 Minimum) Use Disinfectant Products - $30 …" at bounding box center [244, 203] width 269 height 209
drag, startPoint x: 144, startPoint y: 146, endPoint x: 200, endPoint y: 147, distance: 55.8
click at [200, 147] on div "0 Steam Cleaning - $55 per Unit ($110 Minimum) Use Disinfectant Products - $30 …" at bounding box center [244, 203] width 269 height 209
click at [198, 159] on span "Clean Inside Kitchen Cabinets (empty) - $55" at bounding box center [161, 158] width 82 height 5
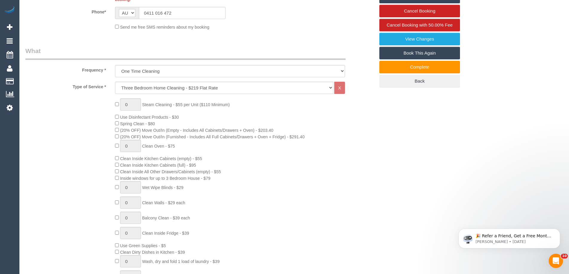
drag, startPoint x: 123, startPoint y: 159, endPoint x: 212, endPoint y: 157, distance: 88.7
click at [212, 157] on div "0 Steam Cleaning - $55 per Unit ($110 Minimum) Use Disinfectant Products - $30 …" at bounding box center [244, 203] width 269 height 209
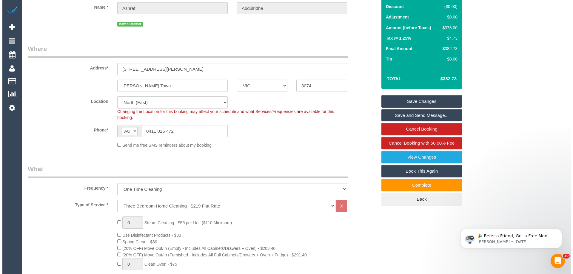
scroll to position [0, 0]
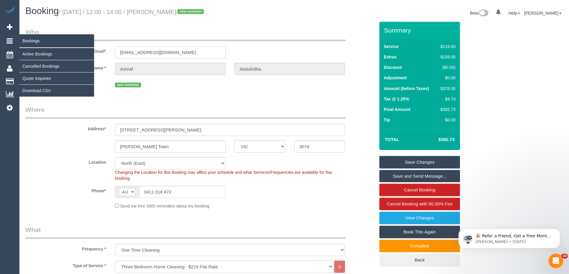
drag, startPoint x: 197, startPoint y: 50, endPoint x: 0, endPoint y: 41, distance: 197.0
click at [27, 42] on div "Email* ashraf_abdul_ridha@hotmail.com" at bounding box center [200, 43] width 358 height 31
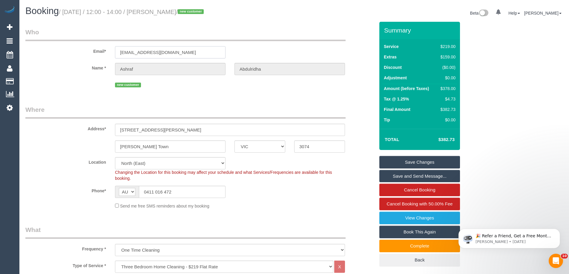
click at [121, 52] on input "ashraf_abdul_ridha@hotmail.com" at bounding box center [170, 52] width 110 height 12
click at [414, 192] on link "Cancel Booking" at bounding box center [419, 190] width 81 height 13
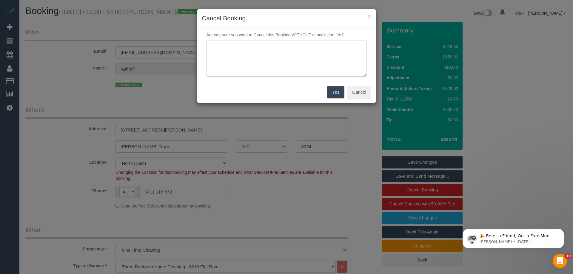
click at [248, 56] on textarea at bounding box center [286, 59] width 161 height 36
type textarea "Cleaners could not carry out the service due to the state of the property, cust…"
click at [334, 94] on button "Yes" at bounding box center [335, 92] width 17 height 13
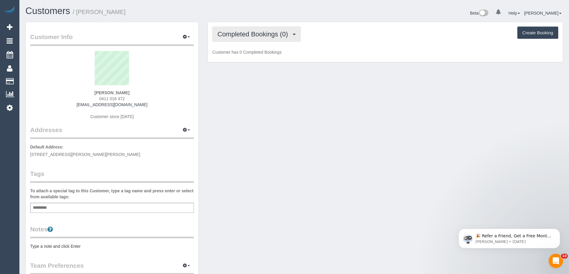
click at [245, 39] on button "Completed Bookings (0)" at bounding box center [256, 34] width 88 height 15
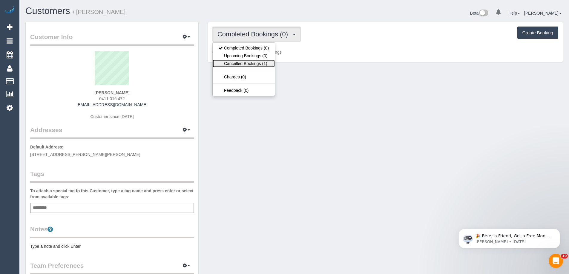
click at [244, 62] on link "Cancelled Bookings (1)" at bounding box center [244, 64] width 62 height 8
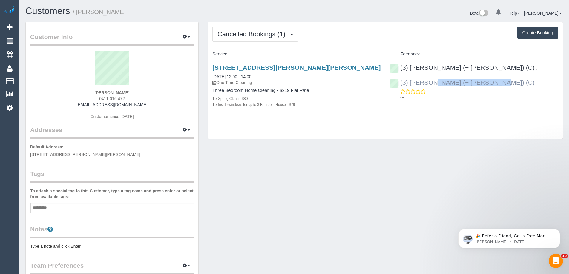
drag, startPoint x: 528, startPoint y: 67, endPoint x: 469, endPoint y: 68, distance: 59.1
click at [469, 68] on div "(3) Liz (+ Tony) (C) , (3) Tony (+ Liz) (C) ---" at bounding box center [473, 81] width 177 height 44
copy link "(3) [PERSON_NAME] (+ [PERSON_NAME]) (C)"
click at [536, 71] on div "(3) Liz (+ Tony) (C) , (3) Tony (+ Liz) (C) ---" at bounding box center [473, 81] width 177 height 44
drag, startPoint x: 531, startPoint y: 69, endPoint x: 469, endPoint y: 68, distance: 62.7
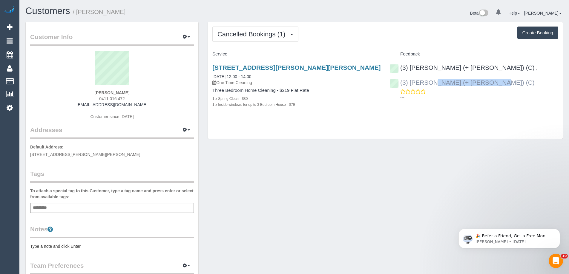
click at [469, 68] on div "(3) Liz (+ Tony) (C) , (3) Tony (+ Liz) (C) ---" at bounding box center [473, 81] width 177 height 44
copy link "(3) [PERSON_NAME] (+ [PERSON_NAME]) (C)"
drag, startPoint x: 135, startPoint y: 94, endPoint x: 95, endPoint y: 89, distance: 40.1
click at [95, 89] on div "Ashraf Abdulridha 0411 016 472 ashraf_abdul_ridha@hotmail.com Customer since 20…" at bounding box center [112, 88] width 164 height 75
copy div "Ashraf Abdulridha"
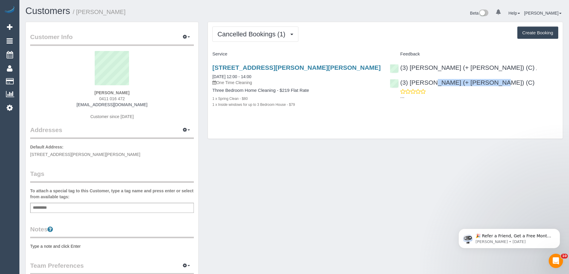
drag, startPoint x: 122, startPoint y: 155, endPoint x: 30, endPoint y: 155, distance: 92.6
click at [30, 155] on div "Customer Info Edit Contact Info Send Message Email Preferences Special Sales Ta…" at bounding box center [112, 216] width 173 height 388
copy span "1/36 Richardson street, Thomas Town, VIC 3074"
drag, startPoint x: 136, startPoint y: 95, endPoint x: 36, endPoint y: 90, distance: 100.1
click at [36, 90] on div "Ashraf Abdulridha 0411 016 472 ashraf_abdul_ridha@hotmail.com Customer since 20…" at bounding box center [112, 88] width 164 height 75
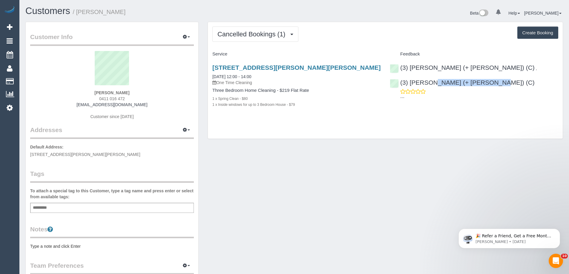
copy strong "Ashraf Abdulridha"
drag, startPoint x: 271, startPoint y: 78, endPoint x: 210, endPoint y: 77, distance: 61.2
click at [210, 77] on div "1/36 Richardson Street, Thomas Town, VIC 3074 09/09/2025 12:00 - 14:00 One Time…" at bounding box center [296, 89] width 177 height 60
copy link "09/09/2025 12:00 - 14:00"
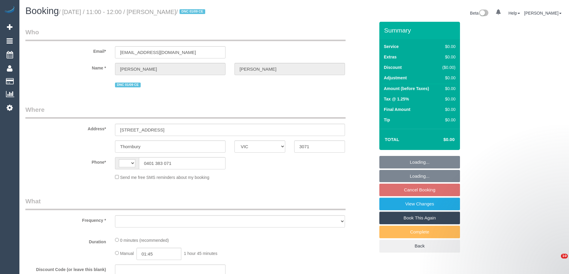
select select "VIC"
select select "string:AU"
select select "object:545"
select select "string:stripe-pm_1RuOoC2GScqysDRVg7DLXJ7y"
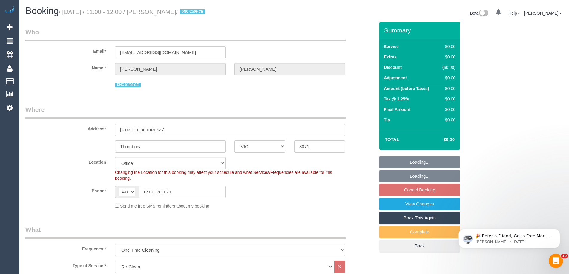
select select "number:28"
select select "number:17"
select select "number:19"
select select "number:25"
select select "object:833"
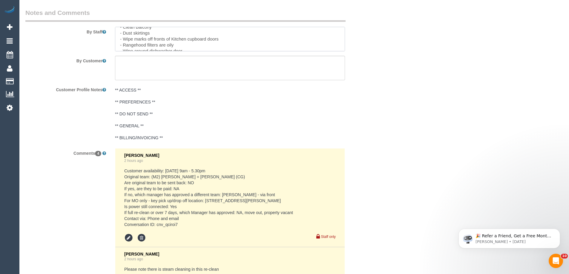
scroll to position [111, 0]
drag, startPoint x: 117, startPoint y: 45, endPoint x: 191, endPoint y: 42, distance: 74.1
click at [191, 42] on textarea at bounding box center [230, 39] width 230 height 24
click at [184, 48] on textarea at bounding box center [230, 39] width 230 height 24
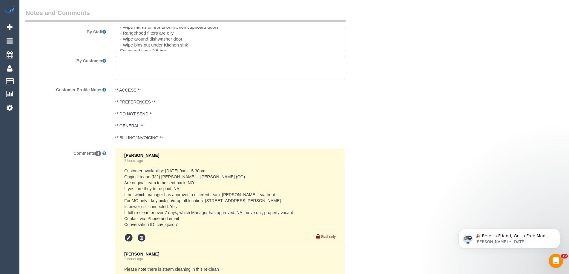
click at [190, 46] on textarea at bounding box center [230, 39] width 230 height 24
click at [207, 44] on textarea at bounding box center [230, 39] width 230 height 24
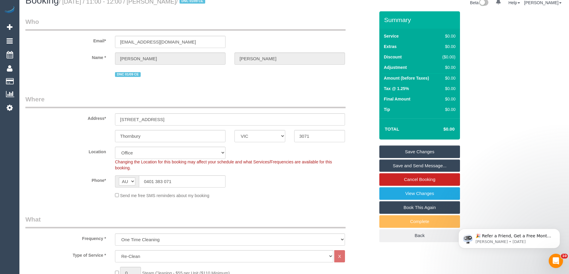
scroll to position [0, 0]
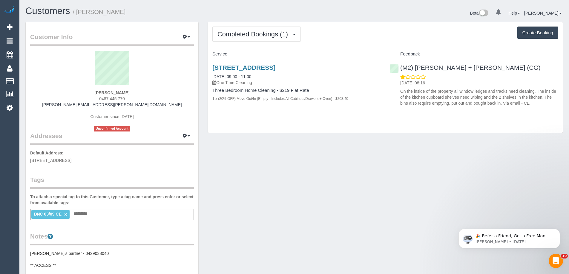
drag, startPoint x: 118, startPoint y: 164, endPoint x: 29, endPoint y: 159, distance: 88.5
click at [29, 160] on div "Customer Info Edit Contact Info Send Message Email Preferences Special Sales Ta…" at bounding box center [112, 249] width 173 height 454
click at [30, 160] on div "Customer Info Edit Contact Info Send Message Email Preferences Special Sales Ta…" at bounding box center [112, 249] width 173 height 454
click at [29, 160] on div "Customer Info Edit Contact Info Send Message Email Preferences Special Sales Ta…" at bounding box center [112, 249] width 173 height 454
drag, startPoint x: 32, startPoint y: 160, endPoint x: 74, endPoint y: 162, distance: 42.4
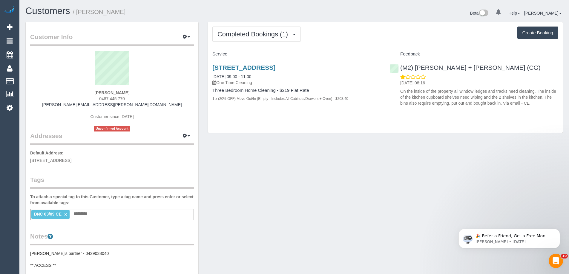
click at [71, 162] on span "[STREET_ADDRESS]" at bounding box center [50, 160] width 41 height 5
click at [123, 166] on div "Customer Info Edit Contact Info Send Message Email Preferences Special Sales Ta…" at bounding box center [112, 249] width 173 height 454
drag, startPoint x: 30, startPoint y: 161, endPoint x: 116, endPoint y: 163, distance: 86.6
click at [116, 163] on div "Customer Info Edit Contact Info Send Message Email Preferences Special Sales Ta…" at bounding box center [112, 249] width 173 height 454
copy span "16 queens town road, Boronia, VIC 3135"
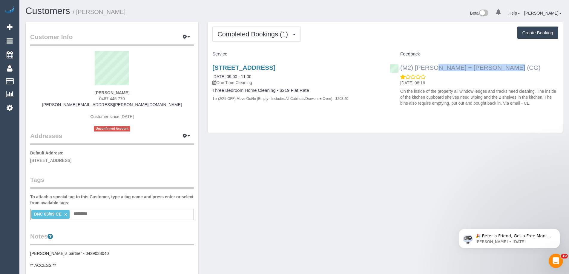
drag, startPoint x: 475, startPoint y: 67, endPoint x: 401, endPoint y: 67, distance: 74.0
click at [401, 67] on div "(M2) Akila + Tehan (CG) 09/09/2025 08:16 On the inside of the property all wind…" at bounding box center [473, 84] width 177 height 50
copy link "(M2) [PERSON_NAME] + [PERSON_NAME] (CG)"
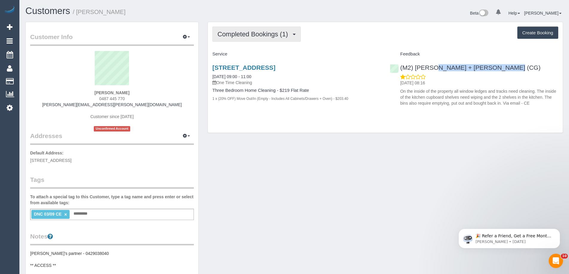
drag, startPoint x: 242, startPoint y: 38, endPoint x: 238, endPoint y: 40, distance: 5.1
click at [239, 39] on button "Completed Bookings (1)" at bounding box center [256, 34] width 88 height 15
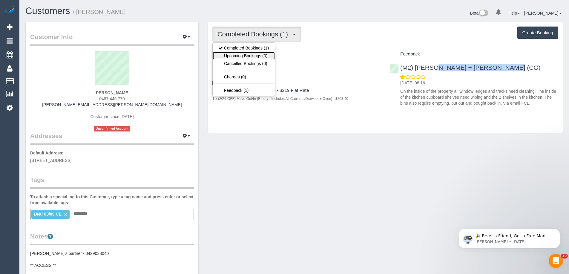
click at [235, 57] on link "Upcoming Bookings (0)" at bounding box center [244, 56] width 62 height 8
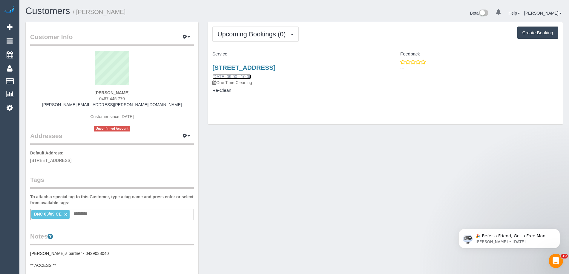
click at [229, 75] on link "10/09/2025 09:00 - 10:00" at bounding box center [231, 76] width 39 height 5
drag, startPoint x: 209, startPoint y: 73, endPoint x: 267, endPoint y: 111, distance: 69.2
click at [267, 111] on div "Upcoming Bookings (0) Completed Bookings (1) Upcoming Bookings (0) Cancelled Bo…" at bounding box center [385, 73] width 355 height 102
copy div "10/09/2025 09:00 - 10:00 One Time Cleaning Re-Clean"
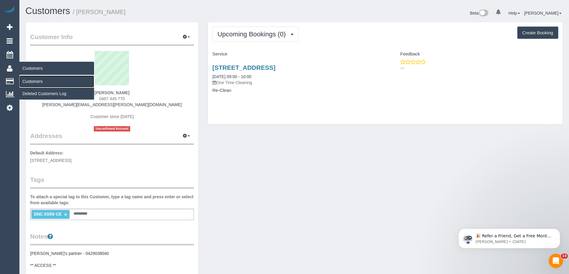
click at [26, 79] on link "Customers" at bounding box center [56, 82] width 75 height 12
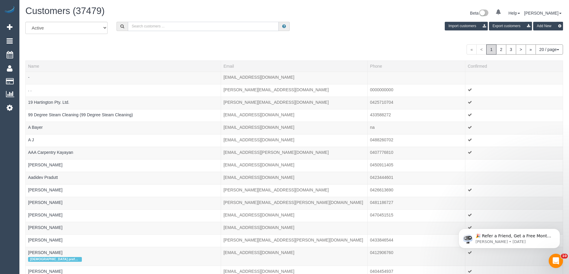
click at [263, 25] on input "text" at bounding box center [203, 26] width 151 height 9
paste input "jacobwalker49@outlook.com"
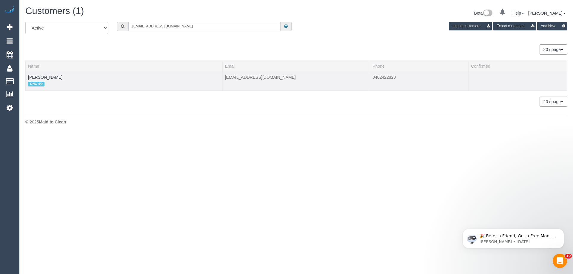
type input "jacobwalker49@outlook.com"
drag, startPoint x: 54, startPoint y: 78, endPoint x: 25, endPoint y: 76, distance: 29.6
click at [25, 76] on div "All Active Archived jacobwalker49@outlook.com Import customers Export customers…" at bounding box center [296, 67] width 551 height 91
click at [99, 74] on td "Jacob Walker DNC 4/9" at bounding box center [124, 81] width 197 height 19
drag, startPoint x: 56, startPoint y: 76, endPoint x: 27, endPoint y: 76, distance: 29.3
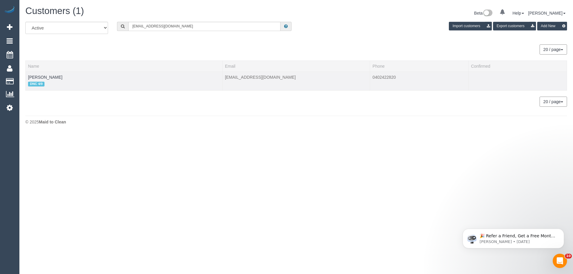
click at [27, 76] on td "Jacob Walker DNC 4/9" at bounding box center [124, 81] width 197 height 19
copy link "Jacob Walker"
click at [40, 78] on link "Jacob Walker" at bounding box center [45, 77] width 34 height 5
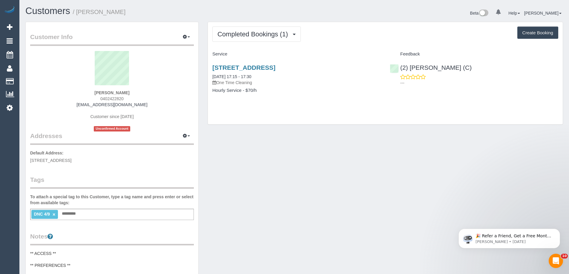
click at [118, 214] on div "DNC 4/9 × Add a tag" at bounding box center [112, 214] width 164 height 11
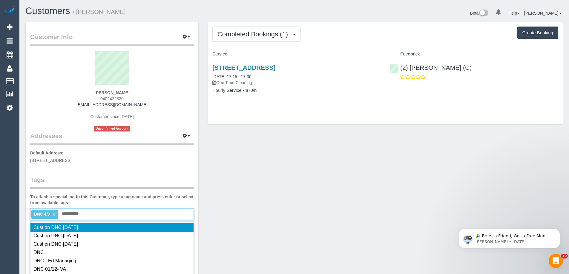
type input "**********"
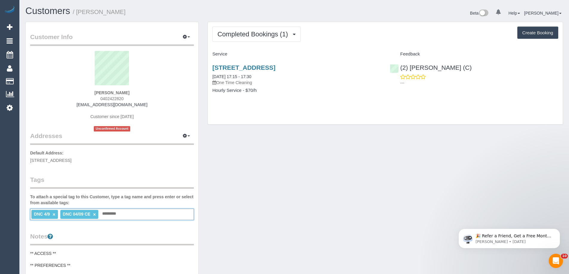
click at [54, 215] on link "×" at bounding box center [54, 214] width 3 height 5
drag, startPoint x: 210, startPoint y: 74, endPoint x: 268, endPoint y: 95, distance: 62.4
click at [268, 95] on div "4 Acacia Place, 601, Abbotsford, VIC 3067 04/09/2025 17:15 - 17:30 One Time Cle…" at bounding box center [296, 82] width 177 height 46
copy div "04/09/2025 17:15 - 17:30 One Time Cleaning Hourly Service - $70/h"
click at [274, 103] on div "4 Acacia Place, 601, Abbotsford, VIC 3067 04/09/2025 17:15 - 17:30 One Time Cle…" at bounding box center [296, 82] width 177 height 46
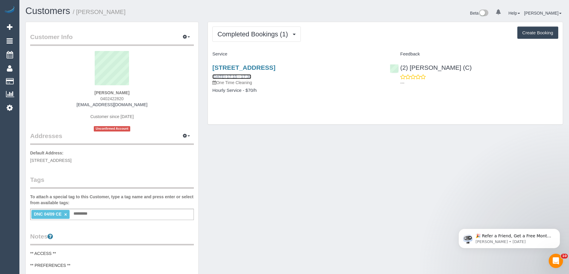
click at [241, 77] on link "04/09/2025 17:15 - 17:30" at bounding box center [231, 76] width 39 height 5
drag, startPoint x: 57, startPoint y: 82, endPoint x: 44, endPoint y: 79, distance: 12.9
click at [44, 79] on div "Jacob Walker 0402422820 jacobwalker49@outlook.com Customer since 2025 Unconfirm…" at bounding box center [112, 91] width 164 height 81
copy div "Jacob Walker"
drag, startPoint x: 505, startPoint y: 70, endPoint x: 400, endPoint y: 67, distance: 105.1
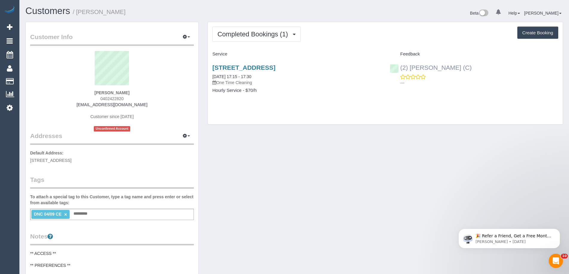
click at [400, 67] on div "(2) Shameen Opanayake (C) ---" at bounding box center [473, 73] width 177 height 29
copy link "(2) [PERSON_NAME] (C)"
click at [259, 33] on span "Completed Bookings (1)" at bounding box center [253, 33] width 73 height 7
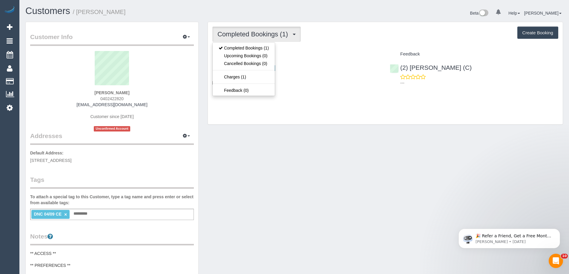
click at [259, 33] on span "Completed Bookings (1)" at bounding box center [253, 33] width 73 height 7
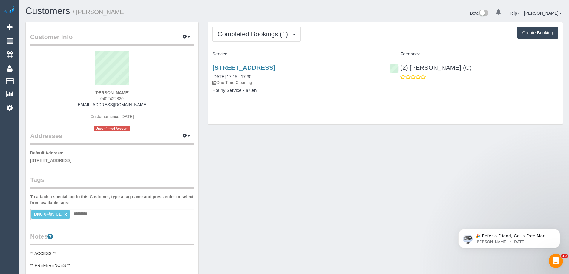
drag, startPoint x: 286, startPoint y: 76, endPoint x: 210, endPoint y: 78, distance: 76.7
click at [210, 78] on div "4 Acacia Place, 601, Abbotsford, VIC 3067 04/09/2025 17:15 - 17:30 One Time Cle…" at bounding box center [296, 82] width 177 height 46
copy link "04/09/2025 17:15 - 17:30"
click at [9, 107] on icon at bounding box center [10, 107] width 6 height 7
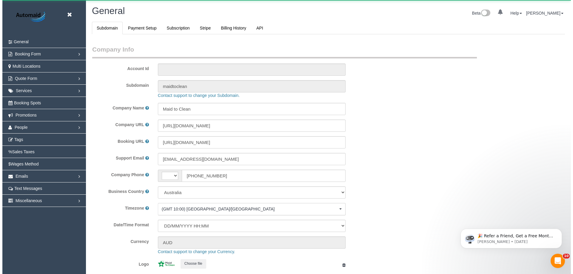
scroll to position [1353, 569]
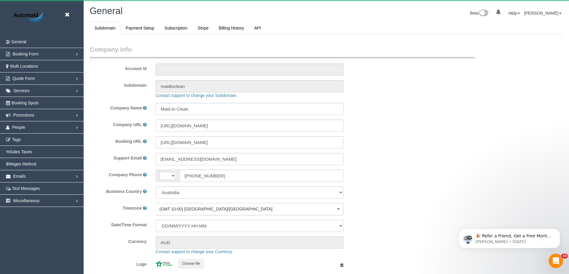
select select "string:AU"
select select "1"
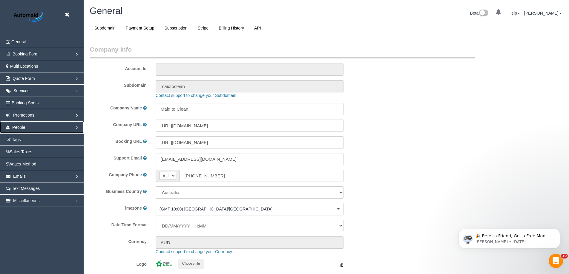
click at [27, 129] on link "People" at bounding box center [42, 128] width 84 height 12
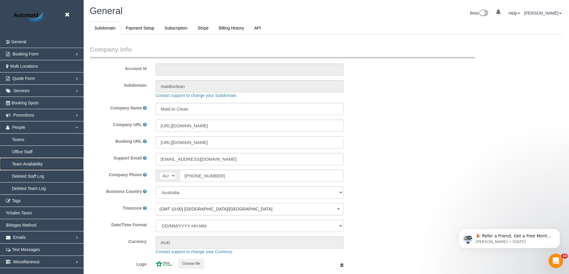
click at [24, 164] on link "Team Availability" at bounding box center [42, 164] width 84 height 12
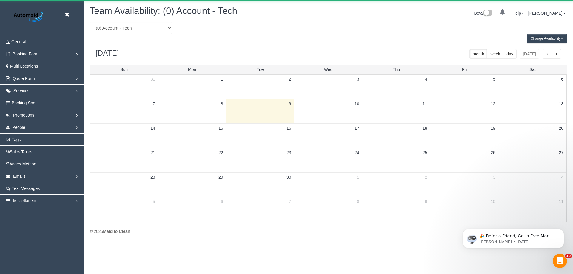
scroll to position [243, 573]
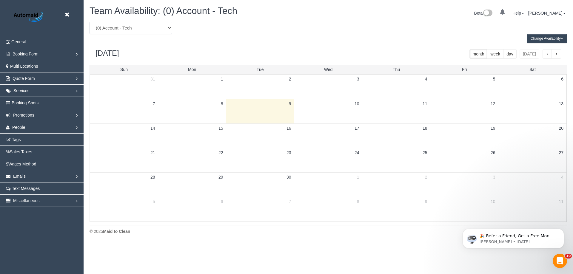
click at [140, 32] on select "(0) Account - Tech (0) Office (0) Raunak Test Account (1) Debbie Brodjanac (FT)…" at bounding box center [131, 28] width 83 height 12
select select "number:105549"
click at [90, 22] on select "(0) Account - Tech (0) Office (0) Raunak Test Account (1) Debbie Brodjanac (FT)…" at bounding box center [131, 28] width 83 height 12
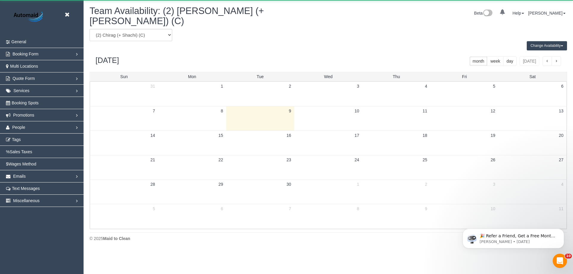
scroll to position [29613, 29283]
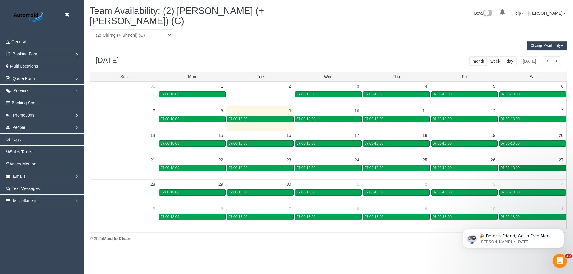
click at [535, 166] on div "07:00-18:00" at bounding box center [533, 168] width 64 height 4
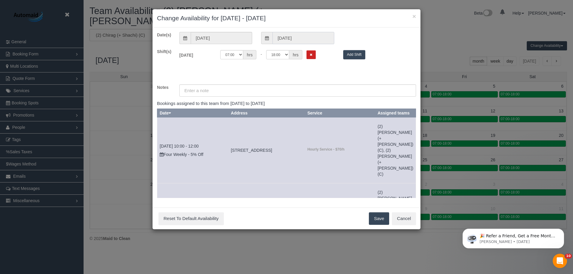
click at [295, 37] on input "27/09/2025" at bounding box center [304, 38] width 62 height 12
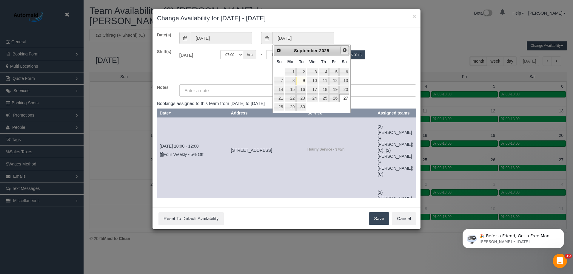
click at [346, 49] on span "Next" at bounding box center [344, 50] width 5 height 5
click at [311, 108] on link "29" at bounding box center [312, 107] width 11 height 8
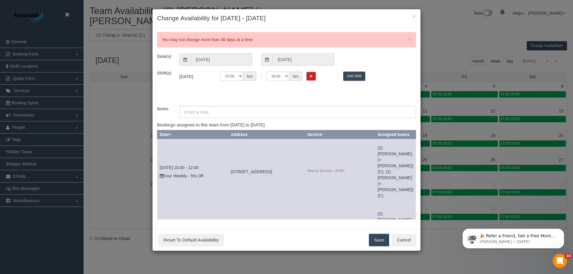
click at [295, 56] on input "27/09/2025" at bounding box center [304, 59] width 62 height 12
click at [292, 57] on input "27/09/2025" at bounding box center [304, 59] width 62 height 12
click at [284, 59] on input "27/09/2025" at bounding box center [304, 59] width 62 height 12
click at [411, 41] on span "×" at bounding box center [410, 39] width 4 height 7
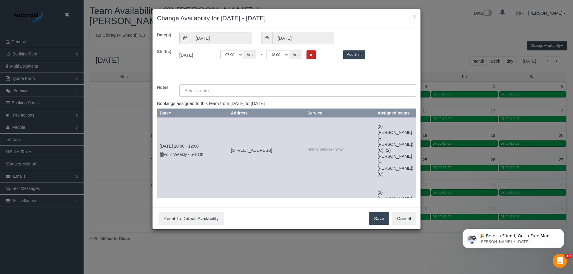
click at [285, 33] on input "27/09/2025" at bounding box center [304, 38] width 62 height 12
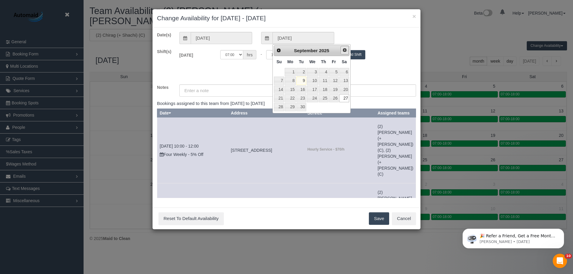
click at [343, 50] on span "Next" at bounding box center [344, 50] width 5 height 5
click at [292, 107] on link "27" at bounding box center [290, 107] width 11 height 8
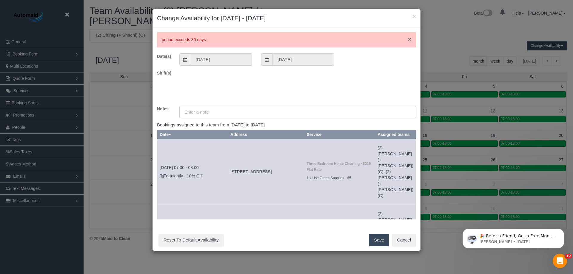
click at [408, 40] on div "× period exceeds 30 days" at bounding box center [286, 40] width 259 height 16
click at [411, 37] on span "×" at bounding box center [410, 39] width 4 height 7
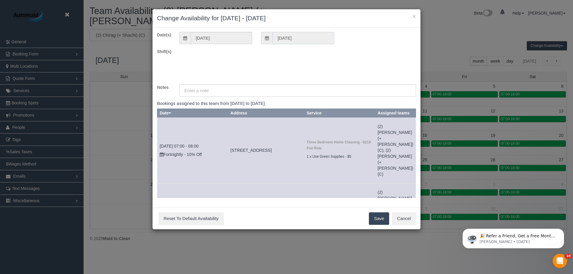
click at [309, 40] on input "27/10/2025" at bounding box center [304, 38] width 62 height 12
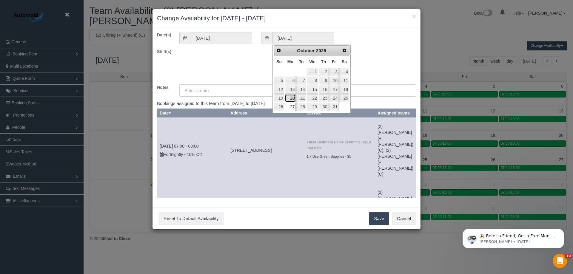
click at [291, 100] on link "20" at bounding box center [290, 98] width 11 height 8
type input "20/10/2025"
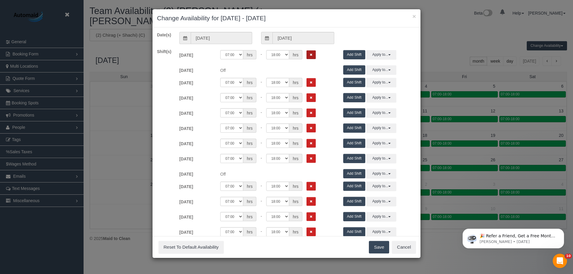
click at [312, 54] on button "Remove Shift" at bounding box center [311, 54] width 9 height 9
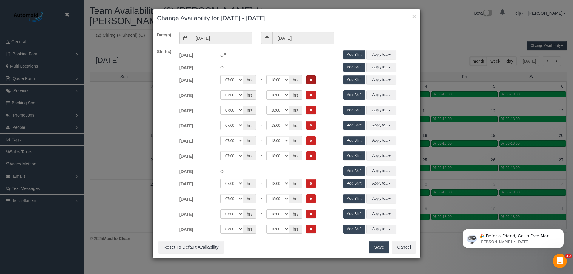
click at [310, 77] on button "Remove Shift" at bounding box center [311, 80] width 9 height 9
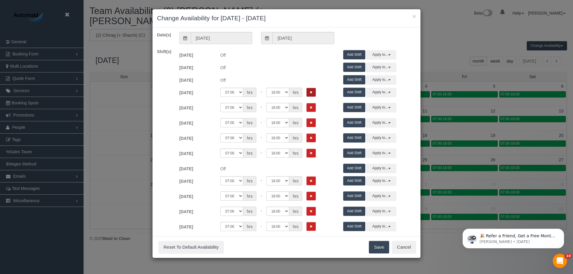
click at [308, 90] on button "Remove Shift" at bounding box center [311, 92] width 9 height 9
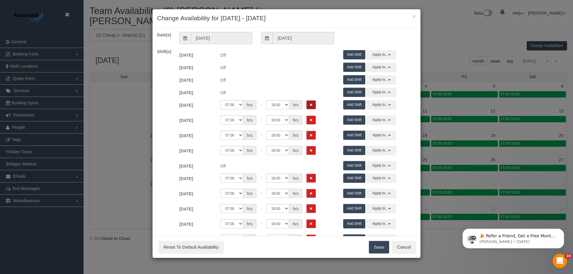
click at [310, 104] on icon "Remove Shift" at bounding box center [311, 104] width 3 height 3
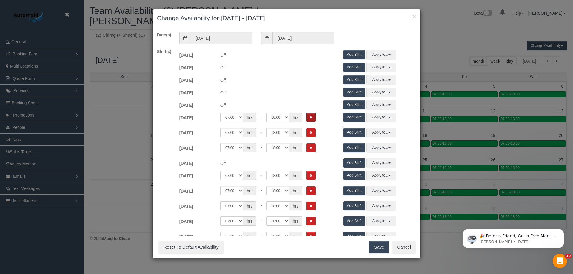
click at [310, 115] on button "Remove Shift" at bounding box center [311, 117] width 9 height 9
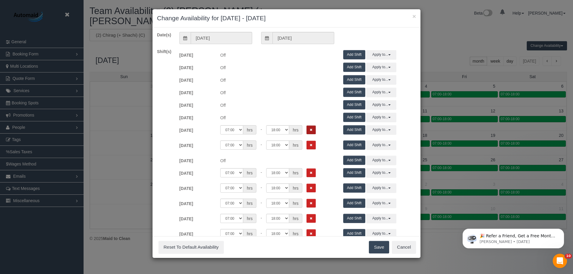
click at [310, 130] on icon "Remove Shift" at bounding box center [311, 129] width 3 height 3
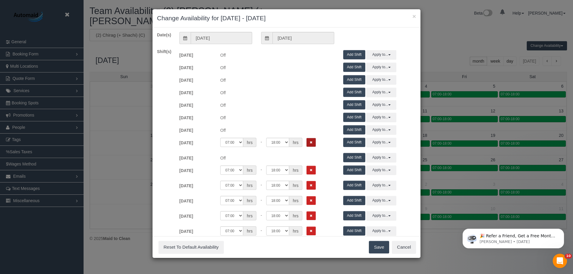
drag, startPoint x: 310, startPoint y: 139, endPoint x: 313, endPoint y: 161, distance: 22.0
click at [310, 139] on button "Remove Shift" at bounding box center [311, 142] width 9 height 9
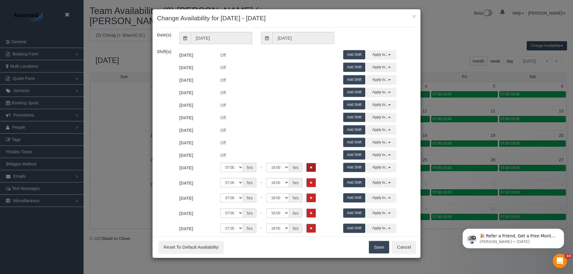
drag, startPoint x: 314, startPoint y: 169, endPoint x: 313, endPoint y: 176, distance: 7.0
click at [314, 169] on button "Remove Shift" at bounding box center [311, 167] width 9 height 9
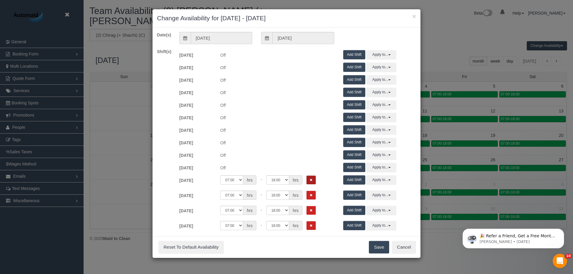
click at [312, 182] on button "Remove Shift" at bounding box center [311, 180] width 9 height 9
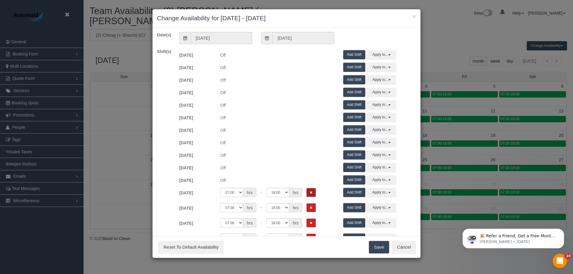
click at [312, 192] on button "Remove Shift" at bounding box center [311, 192] width 9 height 9
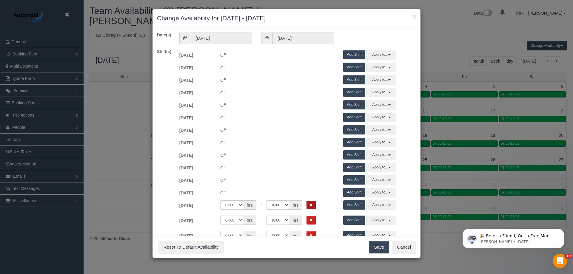
drag, startPoint x: 312, startPoint y: 202, endPoint x: 312, endPoint y: 207, distance: 5.7
click at [312, 202] on button "Remove Shift" at bounding box center [311, 205] width 9 height 9
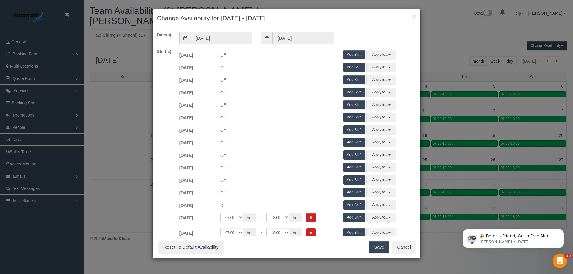
click at [308, 222] on div "00:00 00:05 00:10 00:15 00:20 00:25 00:30 00:35 00:40 00:45 00:50 00:55 01:00 0…" at bounding box center [277, 217] width 114 height 9
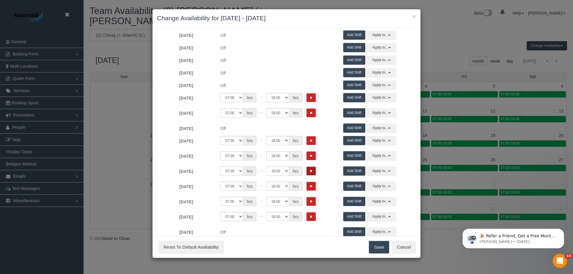
scroll to position [149, 0]
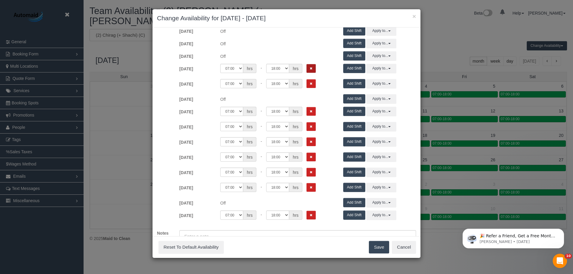
click at [311, 68] on icon "Remove Shift" at bounding box center [311, 68] width 3 height 3
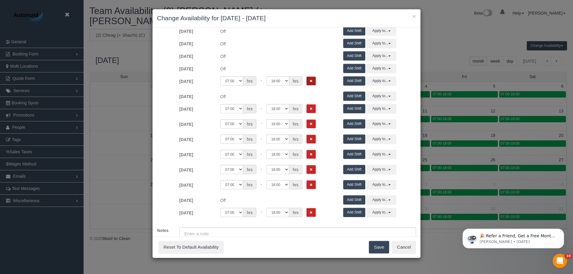
click at [308, 81] on button "Remove Shift" at bounding box center [311, 81] width 9 height 9
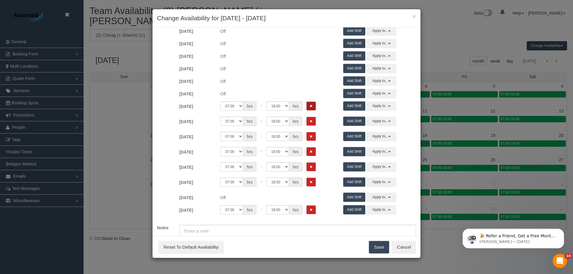
click at [311, 108] on icon "Remove Shift" at bounding box center [311, 105] width 3 height 3
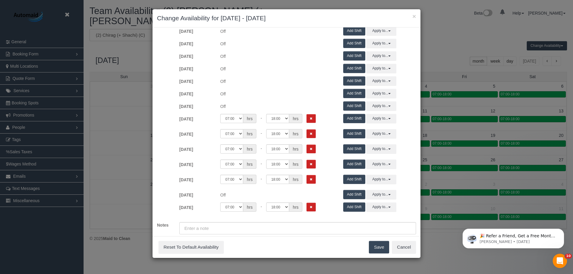
click at [311, 128] on div "Wed 15/10/2025 Off 00:00 00:05 00:10 00:15 00:20 00:25 00:30 00:35 00:40 00:45 …" at bounding box center [298, 135] width 246 height 15
click at [310, 117] on icon "Remove Shift" at bounding box center [311, 118] width 3 height 3
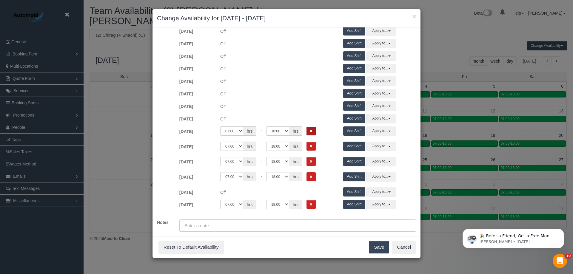
click at [311, 135] on button "Remove Shift" at bounding box center [311, 131] width 9 height 9
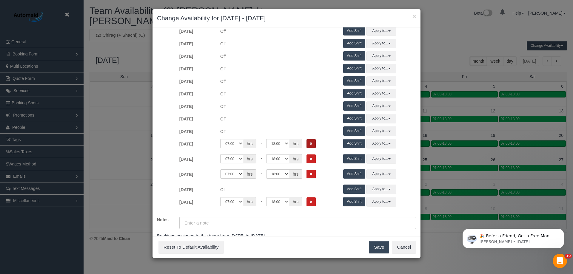
click at [311, 144] on icon "Remove Shift" at bounding box center [311, 143] width 3 height 3
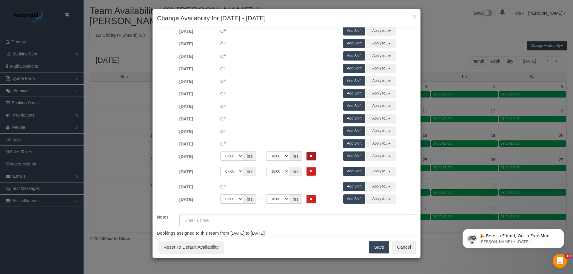
click at [311, 158] on button "Remove Shift" at bounding box center [311, 156] width 9 height 9
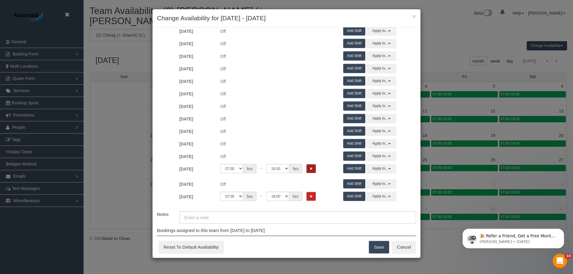
click at [312, 168] on button "Remove Shift" at bounding box center [311, 169] width 9 height 9
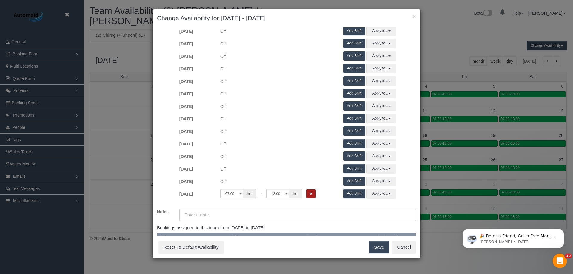
click at [310, 195] on icon "Remove Shift" at bounding box center [311, 193] width 3 height 3
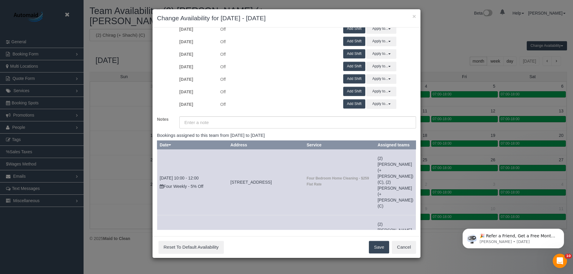
scroll to position [242, 0]
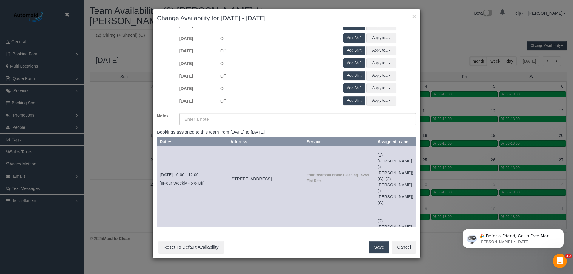
click at [385, 248] on button "Save" at bounding box center [379, 247] width 20 height 13
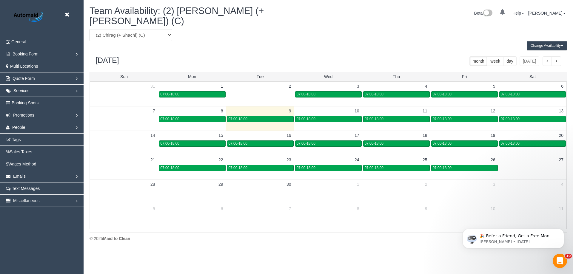
click at [557, 59] on span "button" at bounding box center [556, 61] width 3 height 4
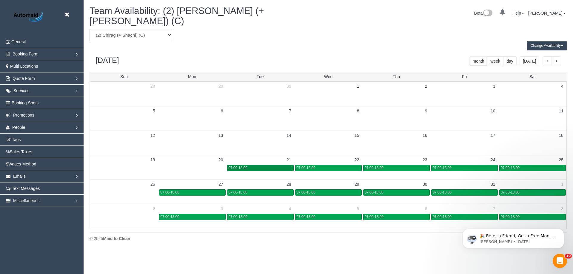
click at [265, 166] on div "07:00-18:00" at bounding box center [261, 168] width 64 height 4
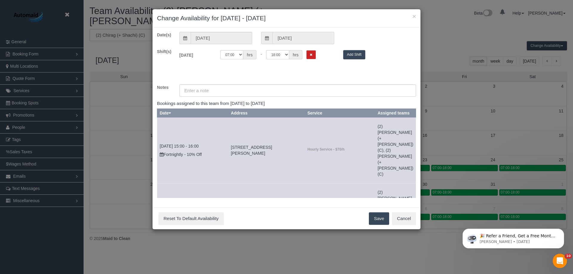
click at [293, 34] on input "21/10/2025" at bounding box center [304, 38] width 62 height 12
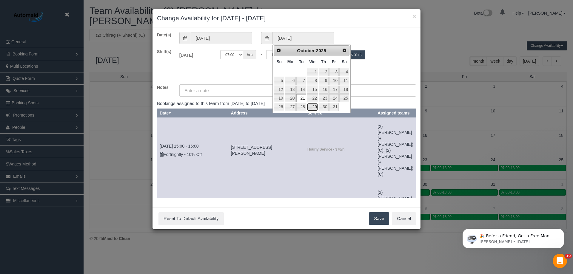
click at [313, 107] on link "29" at bounding box center [312, 107] width 11 height 8
type input "29/10/2025"
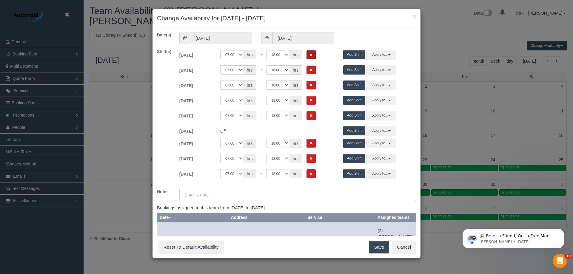
click at [310, 55] on icon "Remove Shift" at bounding box center [311, 54] width 3 height 3
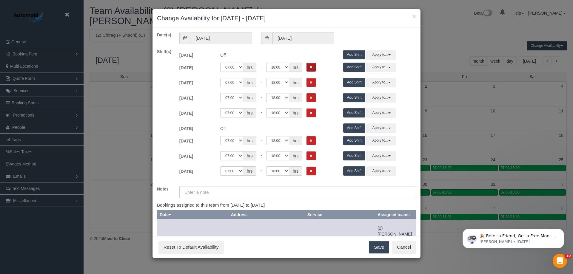
click at [311, 67] on icon "Remove Shift" at bounding box center [311, 67] width 3 height 3
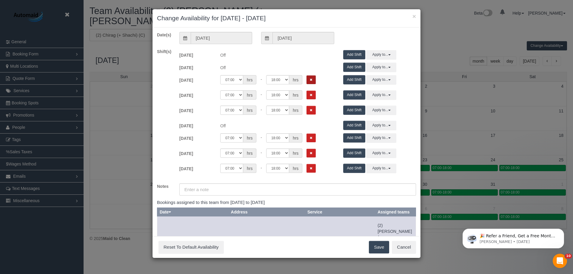
click at [310, 78] on button "Remove Shift" at bounding box center [311, 80] width 9 height 9
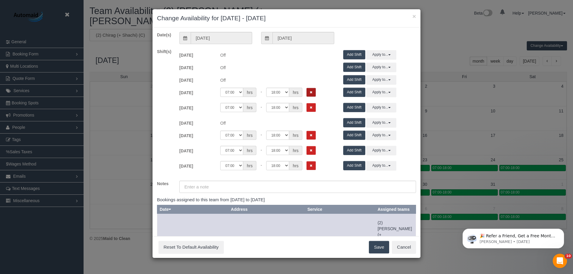
click at [310, 94] on button "Remove Shift" at bounding box center [311, 92] width 9 height 9
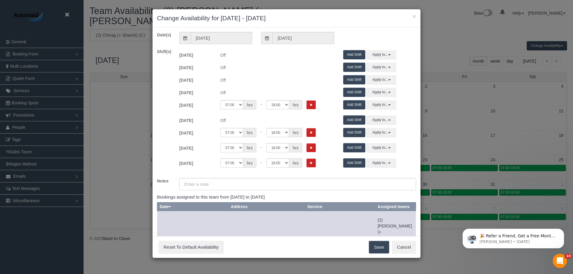
click at [309, 110] on div "00:00 00:05 00:10 00:15 00:20 00:25 00:30 00:35 00:40 00:45 00:50 00:55 01:00 0…" at bounding box center [277, 106] width 123 height 12
click at [308, 109] on button "Remove Shift" at bounding box center [311, 105] width 9 height 9
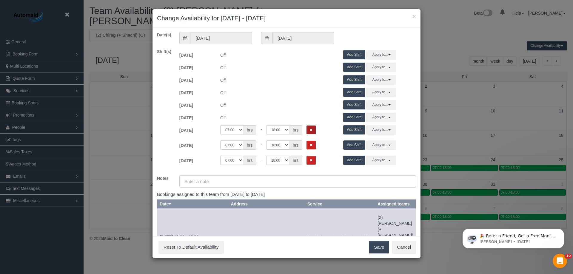
click at [311, 131] on icon "Remove Shift" at bounding box center [311, 129] width 3 height 3
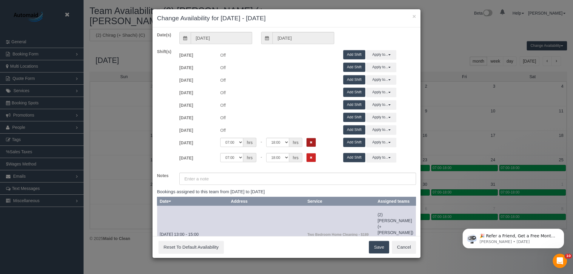
click at [312, 141] on button "Remove Shift" at bounding box center [311, 142] width 9 height 9
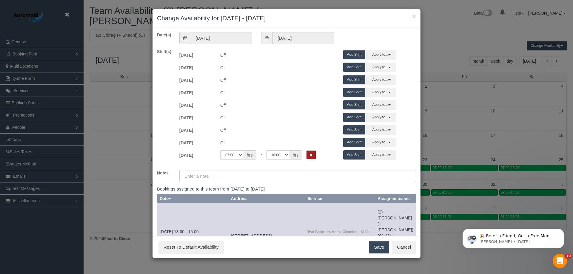
click at [308, 157] on button "Remove Shift" at bounding box center [311, 155] width 9 height 9
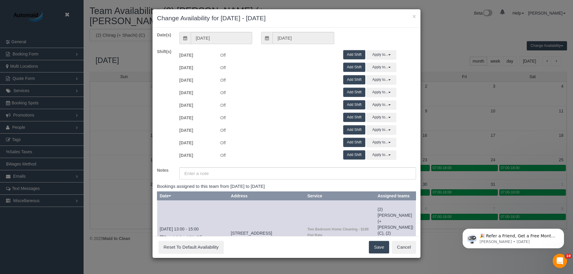
click at [381, 250] on button "Save" at bounding box center [379, 247] width 20 height 13
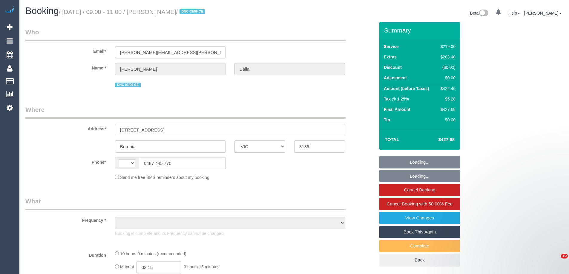
select select "VIC"
select select "string:AU"
select select "object:585"
select select "string:stripe-pm_1S2R7S2GScqysDRVJTRHVHnw"
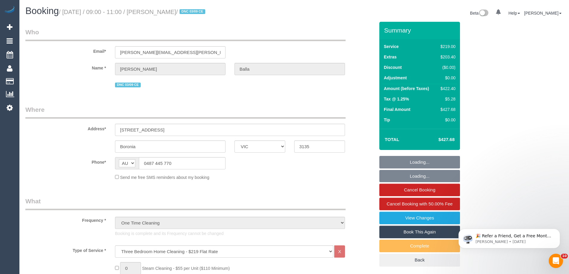
select select "number:28"
select select "number:17"
select select "number:19"
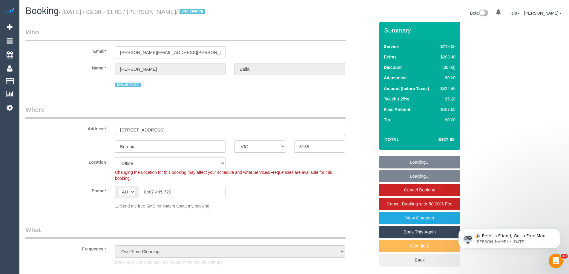
select select "object:2143"
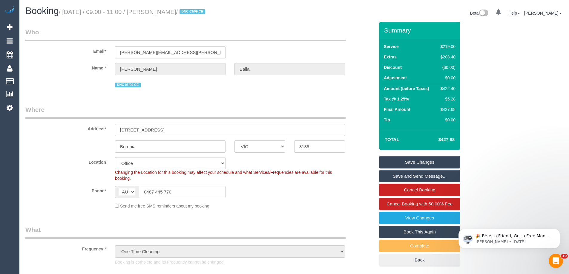
click at [409, 235] on link "Book This Again" at bounding box center [419, 232] width 81 height 13
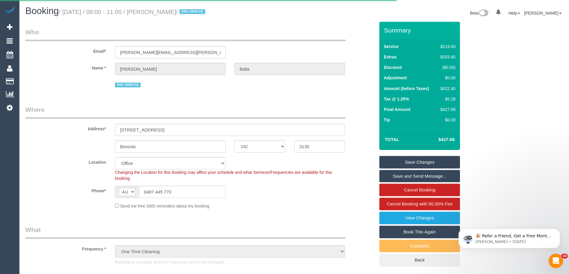
select select "VIC"
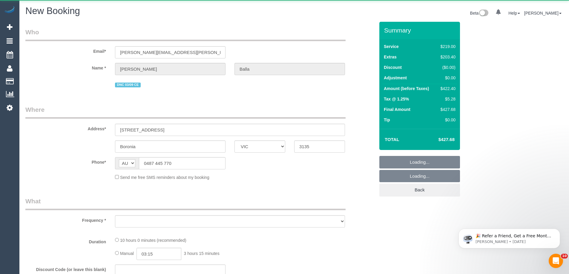
select select "object:3767"
select select "number:28"
select select "number:17"
select select "number:19"
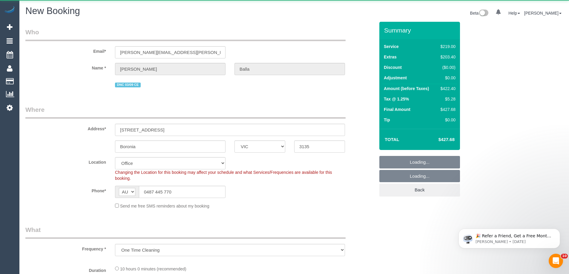
select select "string:stripe-pm_1S2R7S2GScqysDRVJTRHVHnw"
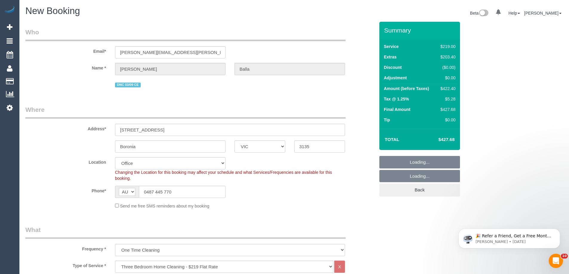
select select "object:5065"
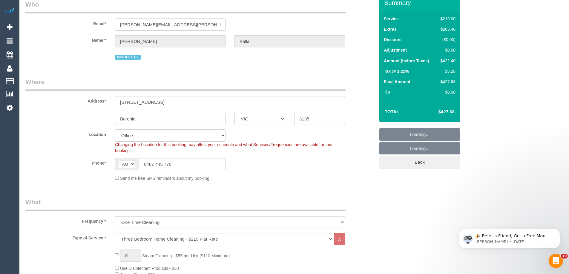
select select "57"
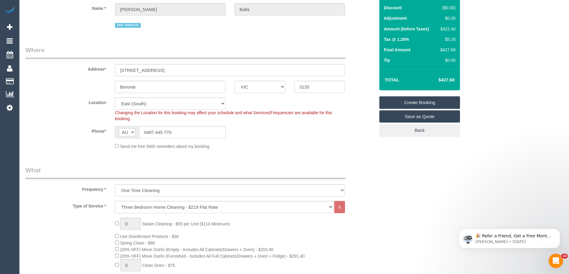
select select "object:5166"
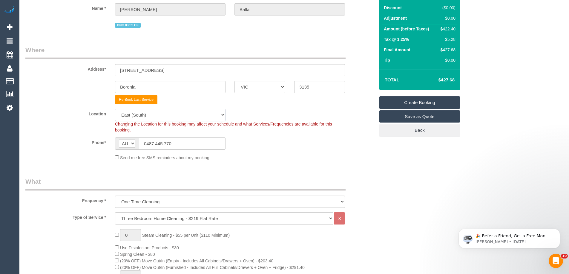
click at [142, 113] on select "Office [GEOGRAPHIC_DATA] (North) East (South) [GEOGRAPHIC_DATA] (East) [GEOGRAP…" at bounding box center [170, 115] width 110 height 12
select select "50"
click at [115, 109] on select "Office [GEOGRAPHIC_DATA] (North) East (South) [GEOGRAPHIC_DATA] (East) [GEOGRAP…" at bounding box center [170, 115] width 110 height 12
select select "object:5178"
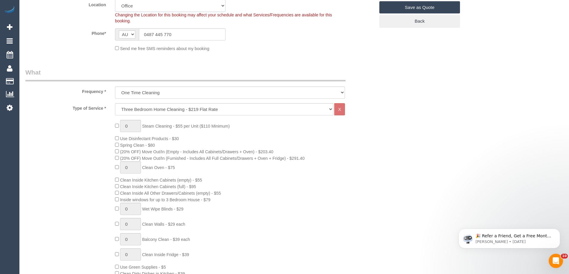
scroll to position [179, 0]
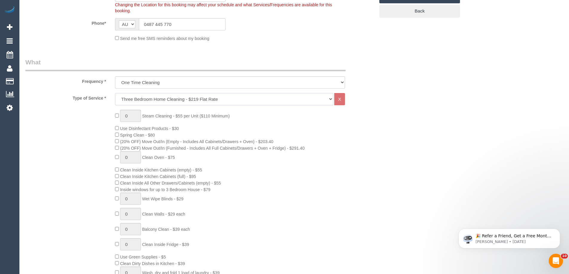
click at [143, 101] on select "Hourly Service - $70/h Hourly Service - $65/h Hourly Service - $60/h Hourly Ser…" at bounding box center [224, 99] width 218 height 12
select select "28"
click at [115, 93] on select "Hourly Service - $70/h Hourly Service - $65/h Hourly Service - $60/h Hourly Ser…" at bounding box center [224, 99] width 218 height 12
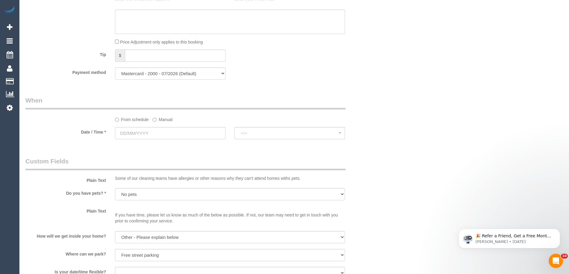
scroll to position [508, 0]
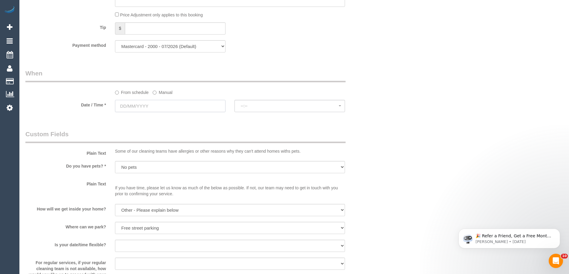
click at [142, 107] on input "text" at bounding box center [170, 106] width 110 height 12
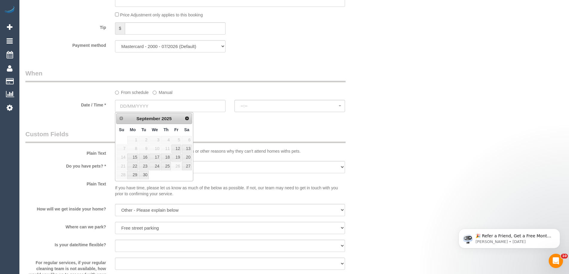
click at [165, 92] on label "Manual" at bounding box center [163, 91] width 20 height 8
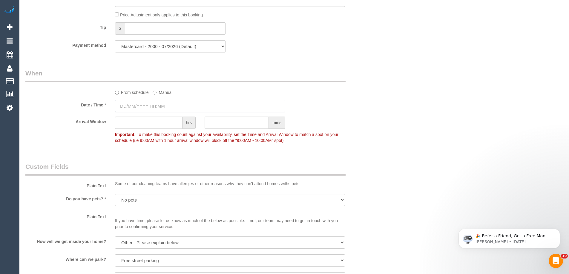
click at [144, 106] on input "text" at bounding box center [200, 106] width 170 height 12
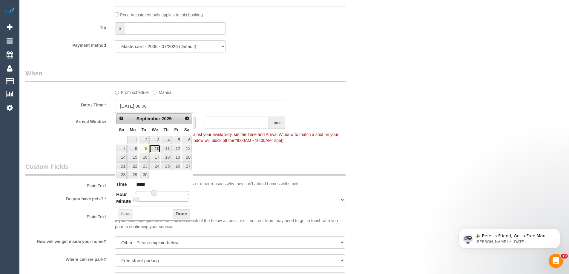
click at [154, 149] on link "10" at bounding box center [154, 149] width 11 height 8
type input "[DATE] 09:00"
type input "*****"
drag, startPoint x: 155, startPoint y: 191, endPoint x: 159, endPoint y: 193, distance: 3.9
click at [159, 193] on span at bounding box center [156, 192] width 5 height 5
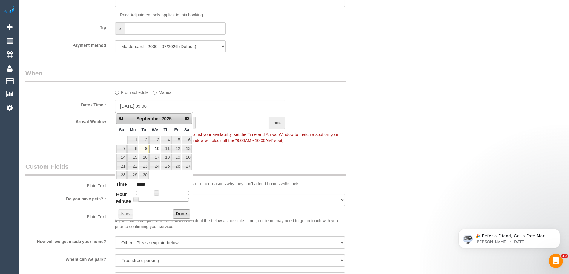
click at [184, 217] on button "Done" at bounding box center [182, 215] width 18 height 10
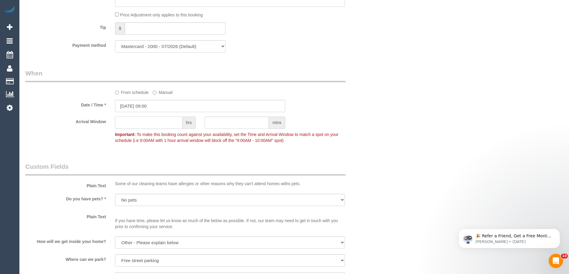
click at [137, 122] on input "text" at bounding box center [148, 123] width 67 height 12
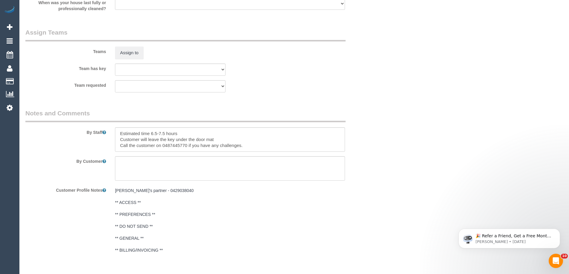
scroll to position [836, 0]
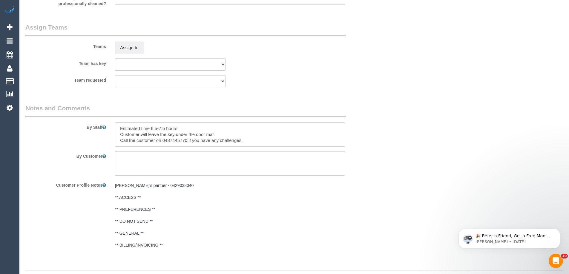
type input "1"
drag, startPoint x: 118, startPoint y: 126, endPoint x: 313, endPoint y: 181, distance: 202.8
click at [313, 181] on sui-booking-comments "By Staff By Customer Customer Profile Notes [PERSON_NAME]'s partner - 042903804…" at bounding box center [199, 177] width 349 height 147
type textarea "/"
paste textarea "Re-clean tasks: Estimated time: Access information: Name of person managing com…"
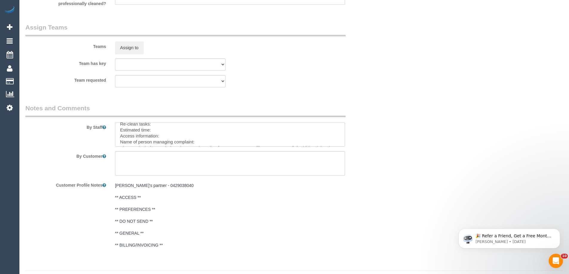
scroll to position [0, 0]
click at [164, 127] on textarea at bounding box center [230, 134] width 230 height 24
paste textarea "Reclean: all window ledges, frames and tracks need cleaning The inside of the k…"
click at [117, 131] on textarea at bounding box center [230, 134] width 230 height 24
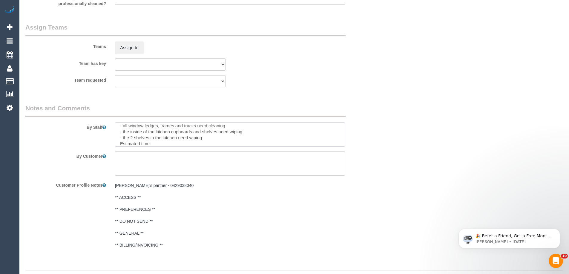
scroll to position [20, 0]
click at [190, 144] on textarea at bounding box center [230, 134] width 230 height 24
paste textarea "[STREET_ADDRESS]"
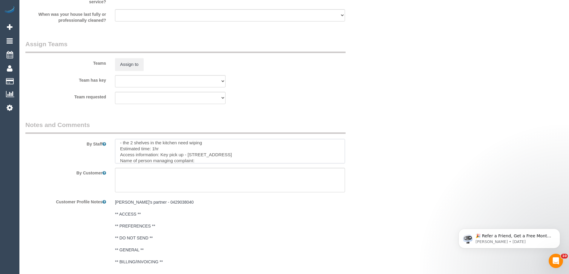
scroll to position [850, 0]
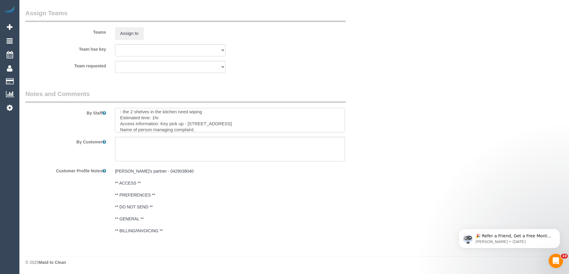
click at [206, 131] on textarea at bounding box center [230, 120] width 230 height 24
type textarea "Re-clean tasks: Reclean: - all window ledges, frames and tracks need cleaning -…"
click at [186, 145] on textarea at bounding box center [230, 149] width 230 height 24
type textarea "/"
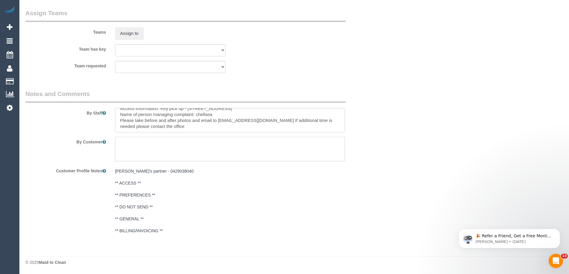
paste textarea "Customer availability: Original team: Are original team to be sent back: If yes…"
click at [167, 145] on textarea at bounding box center [230, 149] width 230 height 24
click at [157, 146] on textarea at bounding box center [230, 149] width 230 height 24
click at [159, 148] on textarea at bounding box center [230, 149] width 230 height 24
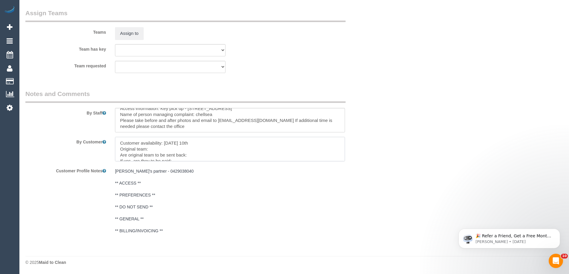
paste textarea "(M2) [PERSON_NAME] + [PERSON_NAME] (CG)"
click at [204, 155] on textarea at bounding box center [230, 149] width 230 height 24
click at [227, 159] on textarea at bounding box center [230, 149] width 230 height 24
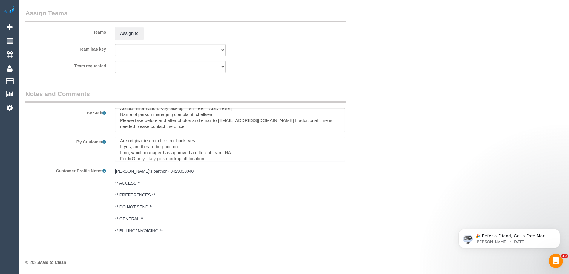
click at [216, 160] on textarea at bounding box center [230, 149] width 230 height 24
paste textarea "[STREET_ADDRESS]"
click at [257, 156] on textarea at bounding box center [230, 149] width 230 height 24
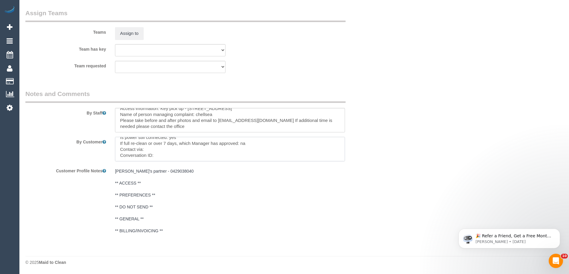
click at [200, 149] on textarea at bounding box center [230, 149] width 230 height 24
click at [160, 158] on textarea at bounding box center [230, 149] width 230 height 24
paste textarea "cnv_qbueiq7"
type textarea "Customer availability: [DATE] 10th Original team: (M2) [PERSON_NAME] + [PERSON_…"
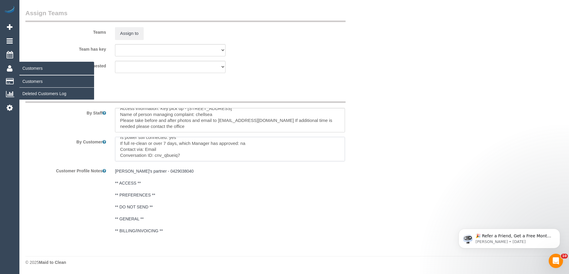
scroll to position [0, 0]
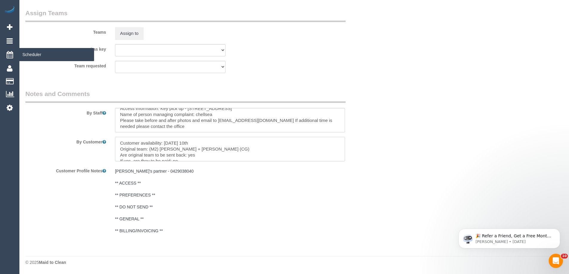
drag, startPoint x: 190, startPoint y: 158, endPoint x: 0, endPoint y: 51, distance: 218.5
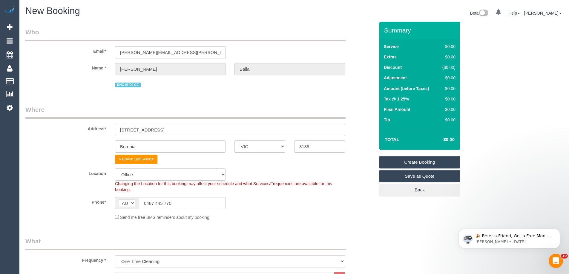
click at [400, 160] on link "Create Booking" at bounding box center [419, 162] width 81 height 13
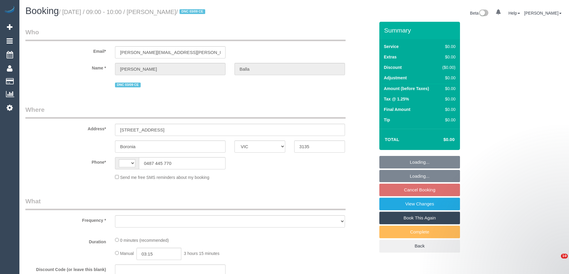
select select "VIC"
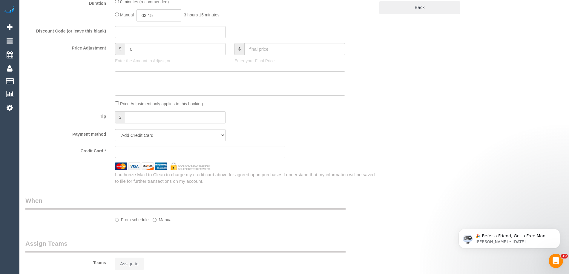
select select "string:AU"
select select "object:531"
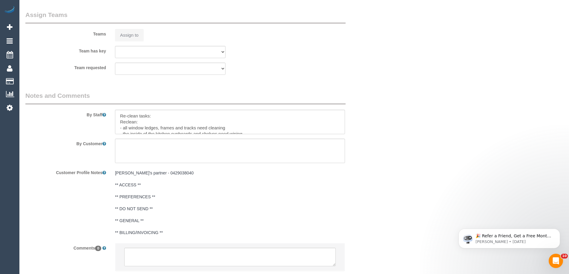
select select "string:stripe-pm_1S2R7S2GScqysDRVJTRHVHnw"
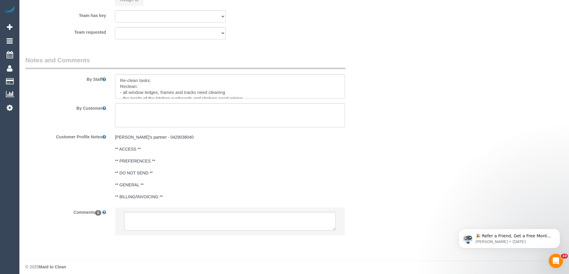
select select "number:28"
select select "number:17"
select select "number:19"
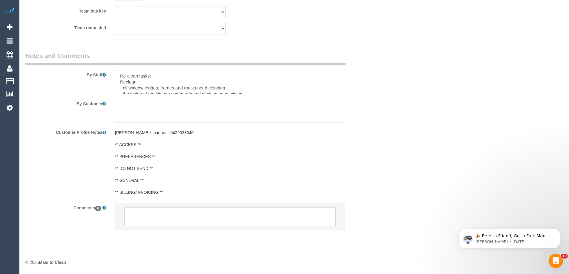
select select "object:741"
click at [154, 215] on textarea at bounding box center [229, 217] width 211 height 19
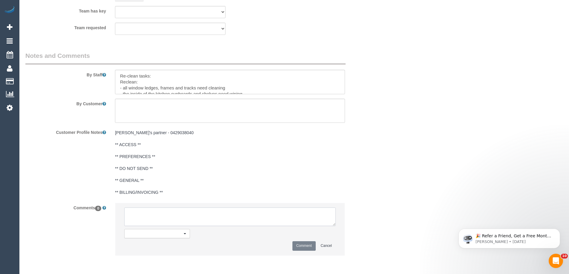
paste textarea "Customer availability: [DATE] 10th Original team: (M2) [PERSON_NAME] + [PERSON_…"
type textarea "Customer availability: [DATE] 10th Original team: (M2) [PERSON_NAME] + [PERSON_…"
click at [296, 245] on button "Comment" at bounding box center [303, 246] width 23 height 9
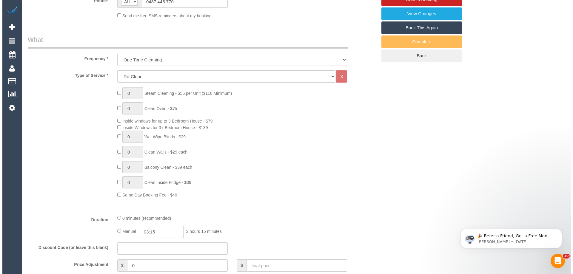
scroll to position [0, 0]
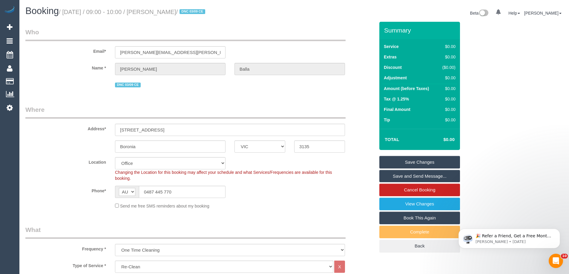
click at [417, 162] on link "Save Changes" at bounding box center [419, 162] width 81 height 13
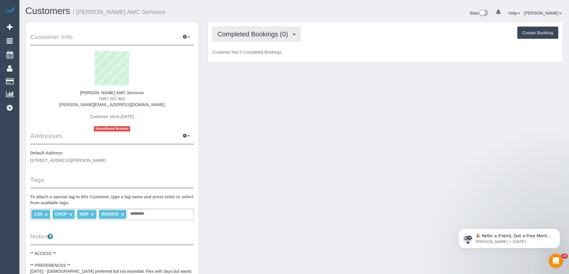
click at [236, 29] on button "Completed Bookings (0)" at bounding box center [256, 34] width 88 height 15
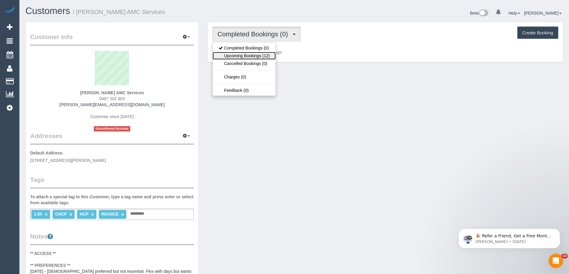
click at [241, 53] on link "Upcoming Bookings (12)" at bounding box center [244, 56] width 63 height 8
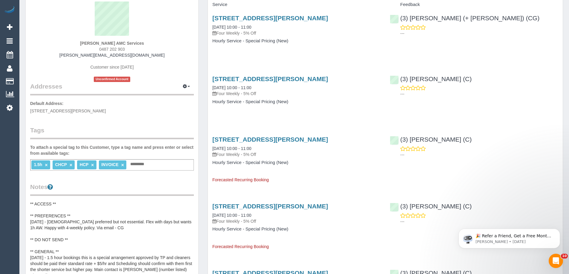
scroll to position [60, 0]
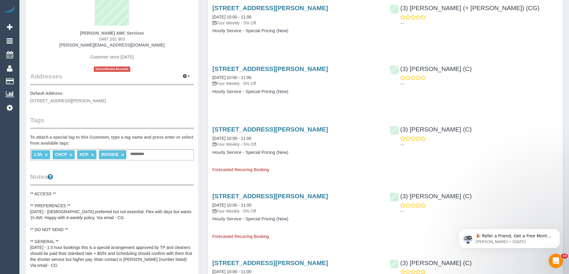
click at [75, 207] on pre "** ACCESS ** ** PREFERENCES ** 02/09/25 - Female preferred but not essential. F…" at bounding box center [112, 250] width 164 height 119
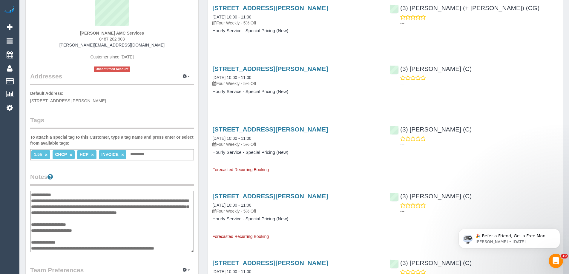
scroll to position [0, 0]
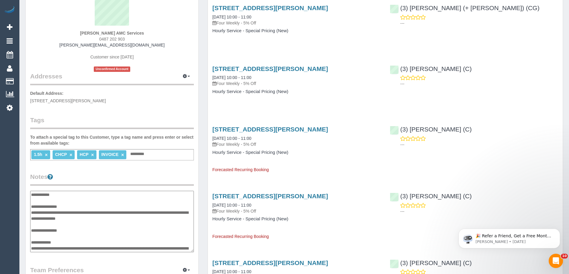
click at [84, 206] on textarea "**********" at bounding box center [112, 222] width 164 height 62
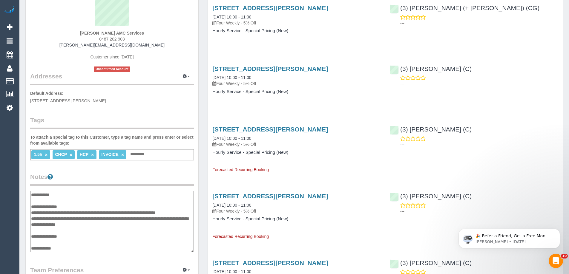
type textarea "**********"
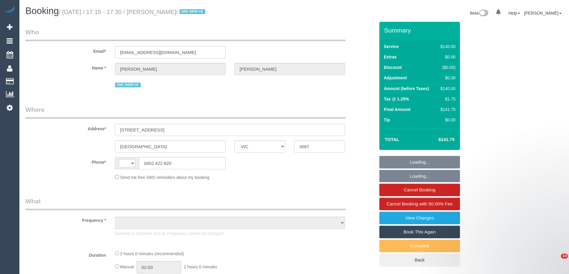
select select "VIC"
select select "string:AU"
select select "object:546"
select select "string:stripe-pm_1S2gpF2GScqysDRVhMzYVQ14"
select select "number:28"
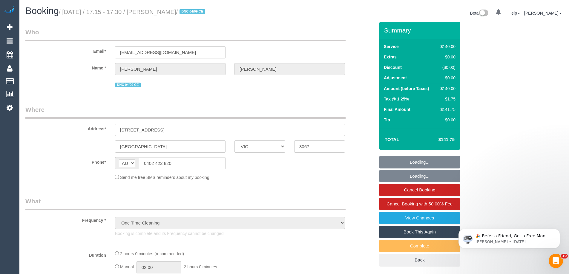
select select "number:14"
select select "number:18"
select select "number:25"
select select "number:12"
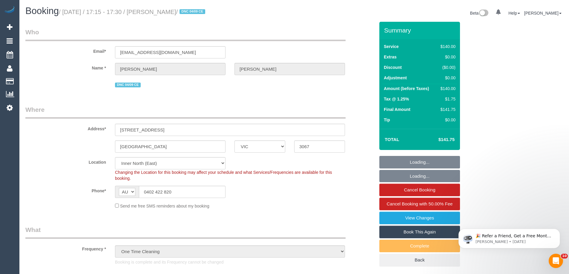
select select "object:1697"
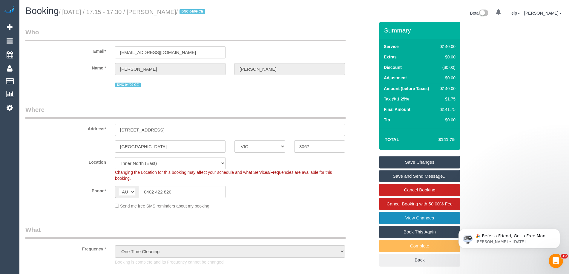
click at [423, 213] on link "View Changes" at bounding box center [419, 218] width 81 height 13
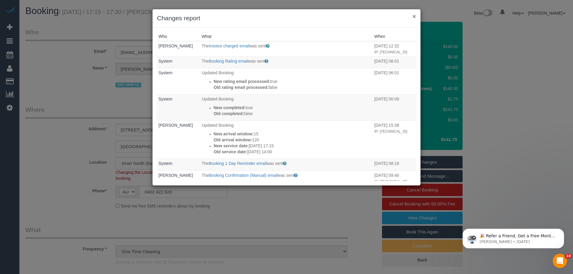
click at [413, 16] on button "×" at bounding box center [415, 16] width 4 height 6
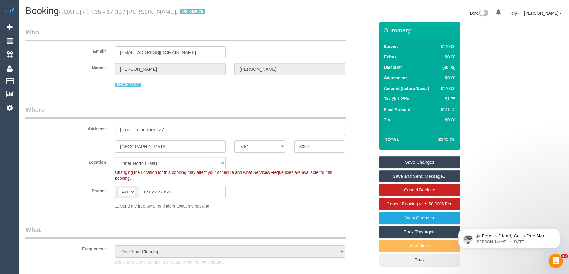
drag, startPoint x: 201, startPoint y: 12, endPoint x: 166, endPoint y: 8, distance: 35.5
click at [166, 8] on h1 "Booking / September 04, 2025 / 17:15 - 17:30 / Jacob Walker / DNC 04/09 CE" at bounding box center [157, 11] width 264 height 10
copy small "Jacob Walker"
click at [450, 88] on div "$140.00" at bounding box center [446, 89] width 17 height 6
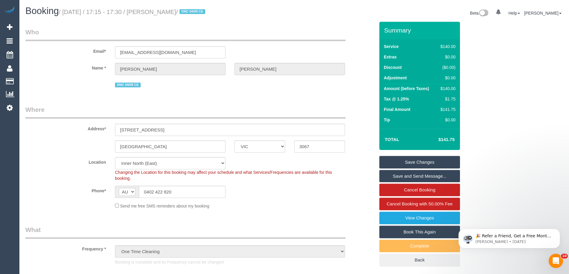
copy div "140.00"
click at [403, 218] on link "View Changes" at bounding box center [419, 218] width 81 height 13
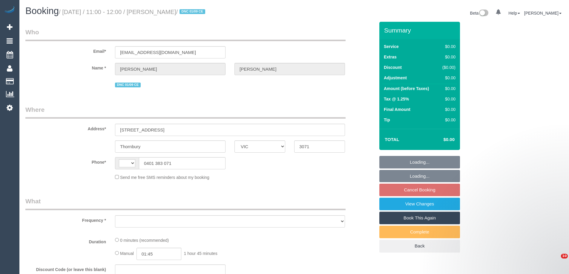
select select "VIC"
select select "string:AU"
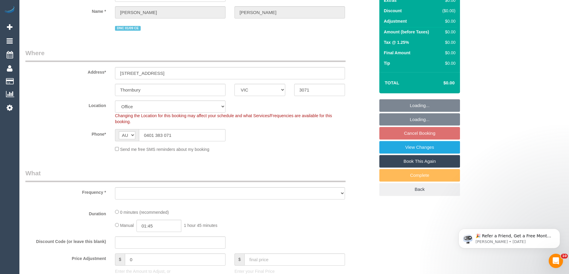
select select "object:625"
select select "string:stripe-pm_1RuOoC2GScqysDRVg7DLXJ7y"
select select "number:28"
select select "number:17"
select select "number:19"
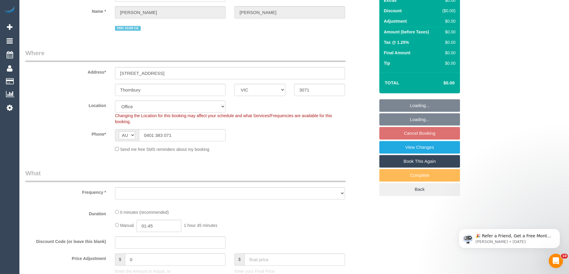
select select "number:25"
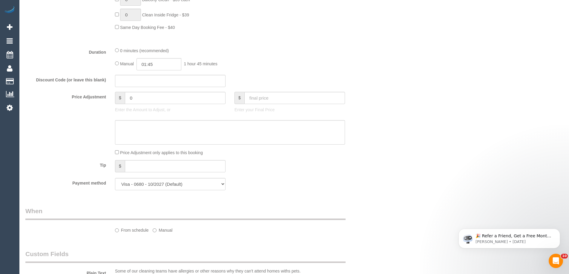
select select "object:833"
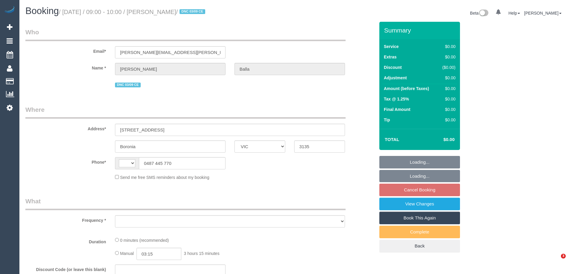
select select "VIC"
select select "string:AU"
select select "object:552"
select select "string:stripe-pm_1S2R7S2GScqysDRVJTRHVHnw"
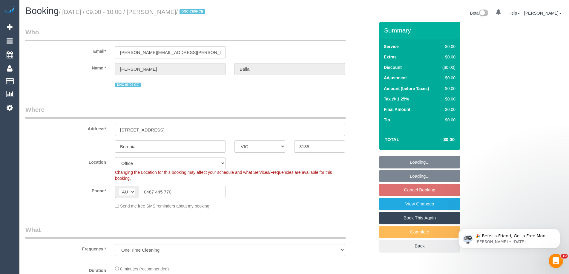
select select "object:616"
select select "number:28"
select select "number:17"
select select "number:19"
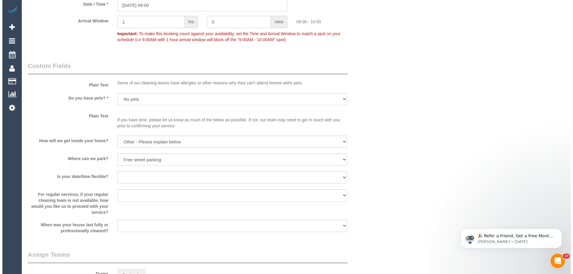
scroll to position [746, 0]
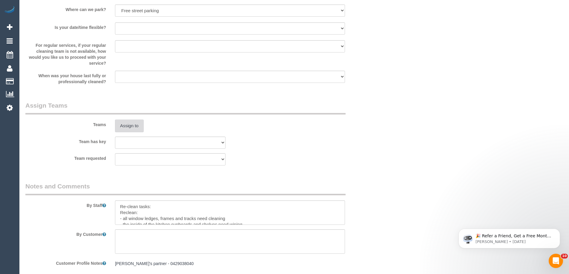
click at [141, 129] on button "Assign to" at bounding box center [129, 126] width 29 height 13
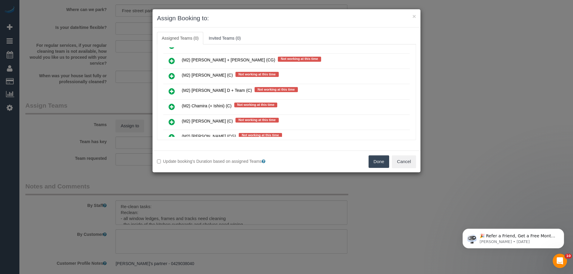
scroll to position [2568, 0]
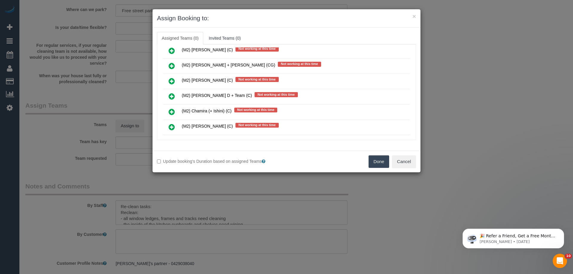
click at [171, 65] on icon at bounding box center [172, 65] width 6 height 7
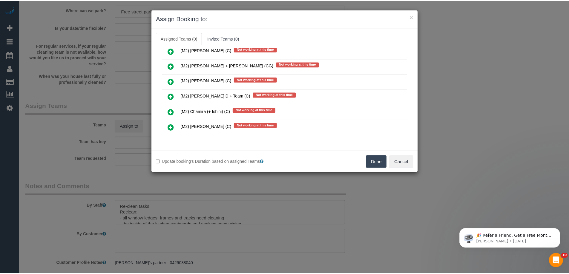
scroll to position [2582, 0]
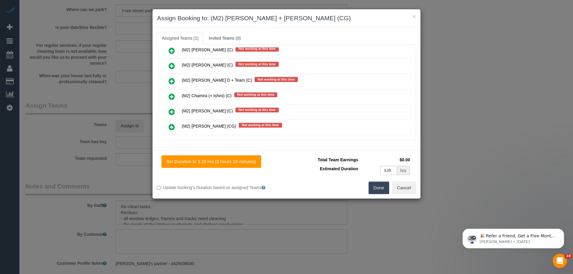
click at [385, 191] on button "Done" at bounding box center [379, 188] width 21 height 13
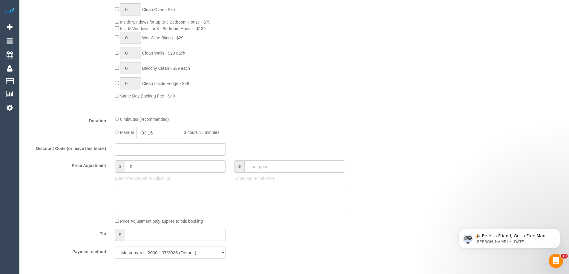
scroll to position [289, 0]
click at [139, 134] on input "03:15" at bounding box center [158, 133] width 45 height 12
type input "01:00"
click at [150, 156] on li "01:00" at bounding box center [152, 159] width 27 height 8
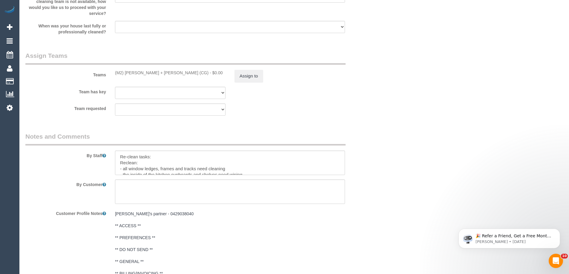
scroll to position [797, 0]
click at [249, 79] on button "Assign to" at bounding box center [248, 75] width 29 height 13
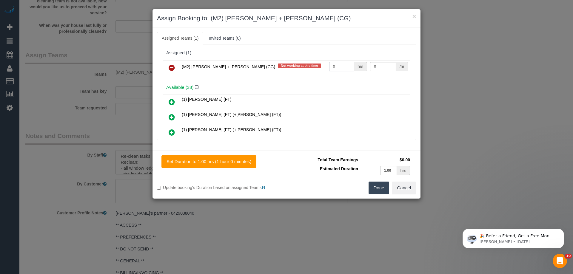
click at [334, 67] on input "0" at bounding box center [341, 66] width 25 height 9
drag, startPoint x: 334, startPoint y: 67, endPoint x: 337, endPoint y: 74, distance: 8.0
click at [336, 74] on td "0 hrs" at bounding box center [348, 67] width 41 height 15
type input "1"
click at [377, 191] on button "Done" at bounding box center [379, 188] width 21 height 13
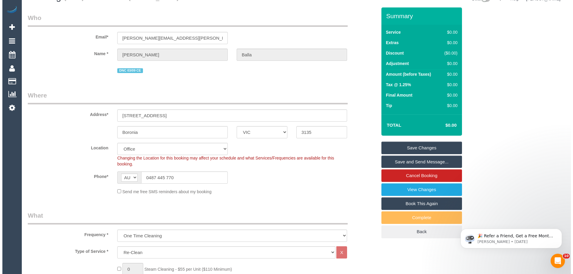
scroll to position [0, 0]
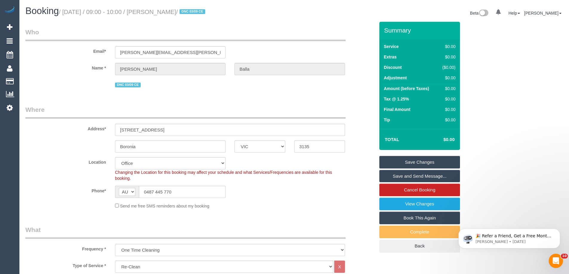
click at [431, 165] on link "Save Changes" at bounding box center [419, 162] width 81 height 13
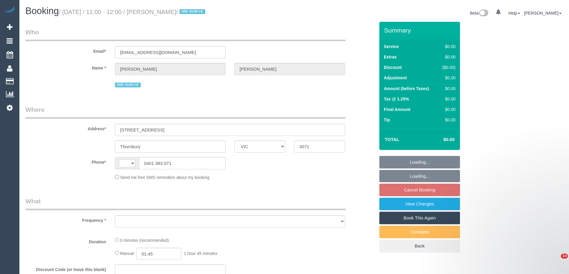
select select "VIC"
select select "string:AU"
select select "object:547"
select select "string:stripe-pm_1RuOoC2GScqysDRVg7DLXJ7y"
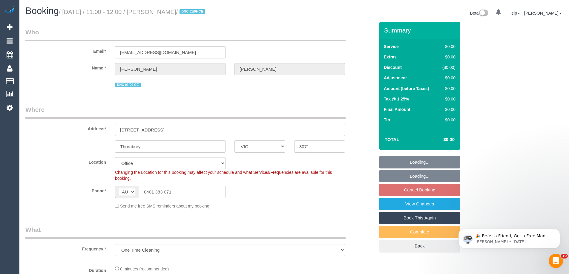
select select "object:630"
select select "number:28"
select select "number:17"
select select "number:19"
select select "number:25"
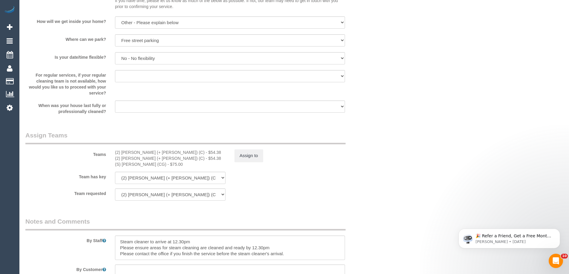
scroll to position [896, 0]
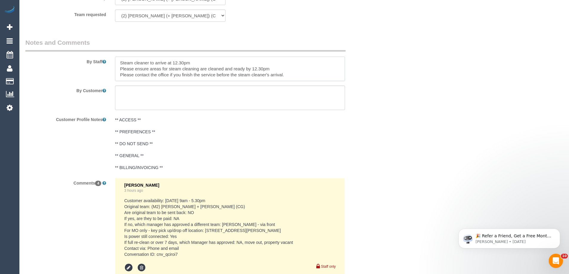
click at [177, 67] on textarea at bounding box center [230, 69] width 230 height 24
click at [279, 69] on textarea at bounding box center [230, 69] width 230 height 24
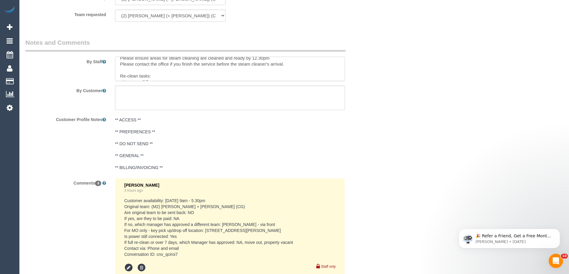
scroll to position [0, 0]
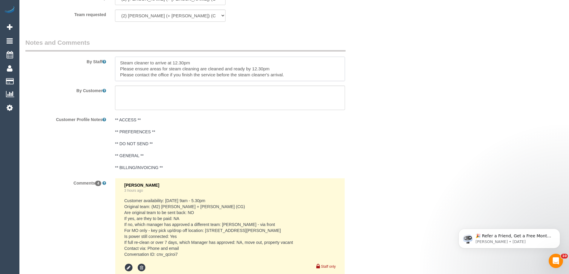
click at [165, 72] on textarea at bounding box center [230, 69] width 230 height 24
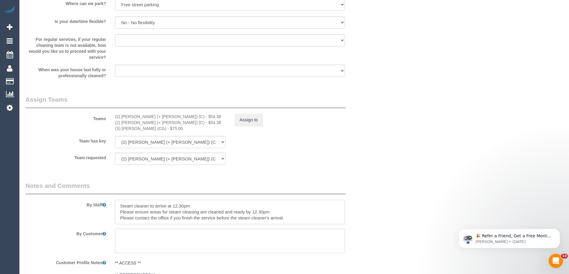
scroll to position [717, 0]
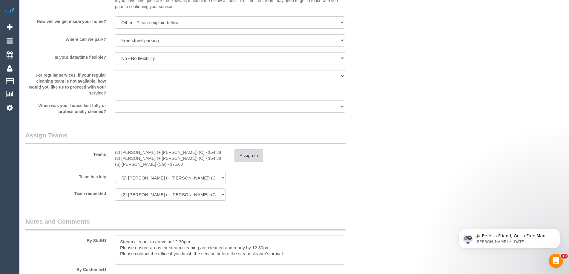
type textarea "Steam cleaner to arrive at 12.30pm Please ensure areas for steam cleaning are c…"
click at [239, 154] on button "Assign to" at bounding box center [248, 156] width 29 height 13
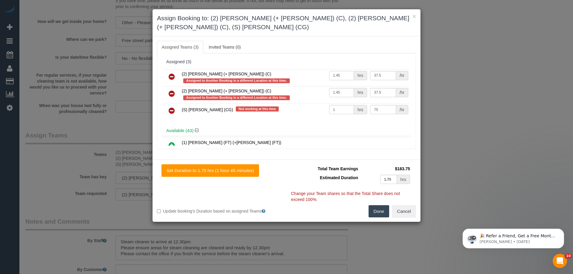
drag, startPoint x: 340, startPoint y: 75, endPoint x: 333, endPoint y: 75, distance: 6.6
click at [333, 75] on input "1.45" at bounding box center [341, 75] width 25 height 9
click at [333, 73] on input "1.45" at bounding box center [341, 75] width 25 height 9
drag, startPoint x: 336, startPoint y: 76, endPoint x: 328, endPoint y: 75, distance: 8.1
click at [329, 75] on input "1.45" at bounding box center [341, 75] width 25 height 9
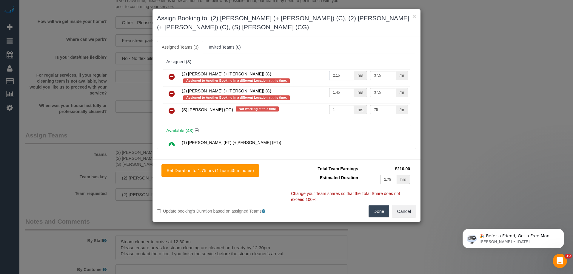
type input "2.15"
drag, startPoint x: 340, startPoint y: 90, endPoint x: 312, endPoint y: 93, distance: 28.3
click at [312, 93] on tr "(2) Shachi (+ Chirag) (C) Assigned to Another Booking in a different Location a…" at bounding box center [286, 94] width 247 height 17
type input "2.15"
click at [377, 211] on button "Done" at bounding box center [379, 211] width 21 height 13
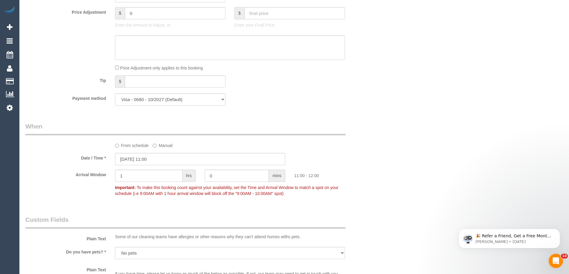
scroll to position [388, 0]
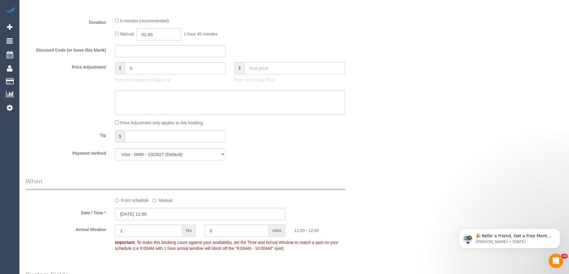
click at [148, 31] on input "01:45" at bounding box center [158, 34] width 45 height 12
click at [149, 33] on input "01:45" at bounding box center [158, 34] width 45 height 12
type input "02:15"
click at [279, 34] on div "Manual 02:15 2 hours 15 minutes" at bounding box center [230, 34] width 230 height 12
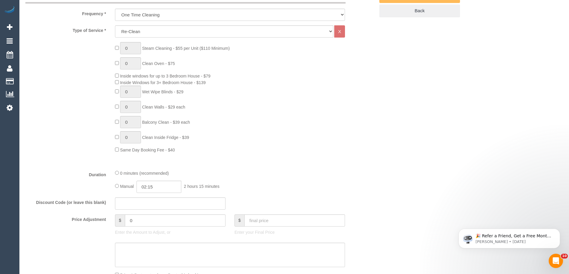
scroll to position [119, 0]
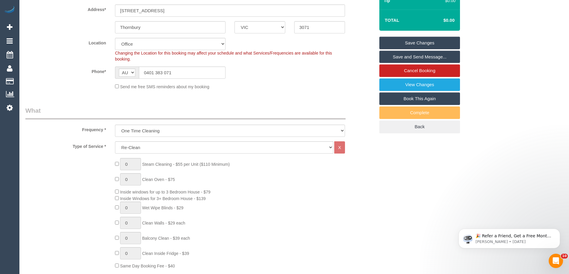
click at [434, 41] on link "Save Changes" at bounding box center [419, 43] width 81 height 13
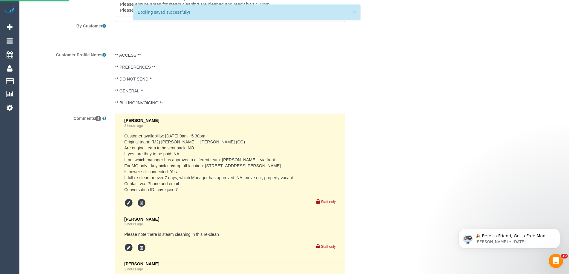
scroll to position [1075, 0]
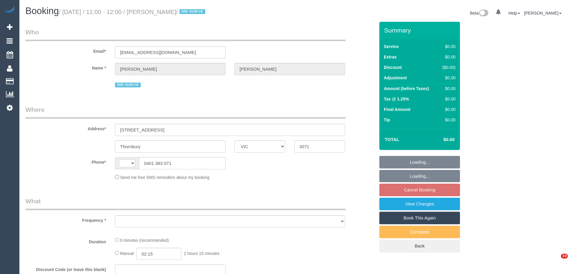
select select "VIC"
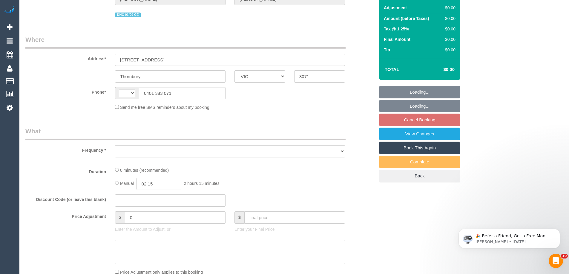
select select "string:AU"
select select "object:623"
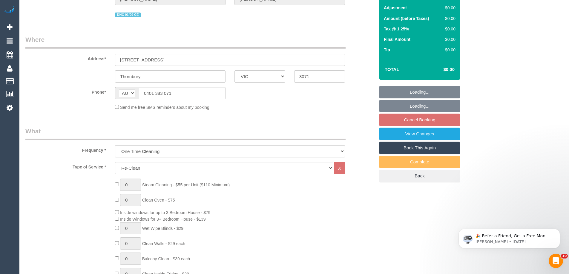
scroll to position [208, 0]
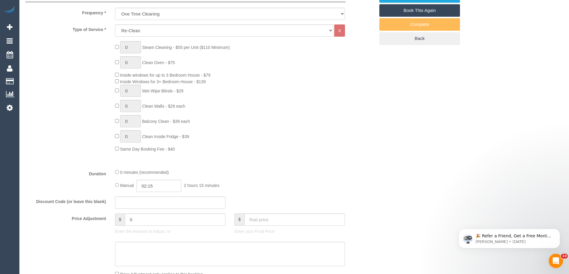
select select "string:stripe-pm_1RuOoC2GScqysDRVg7DLXJ7y"
select select "number:28"
select select "number:17"
select select "number:19"
select select "number:25"
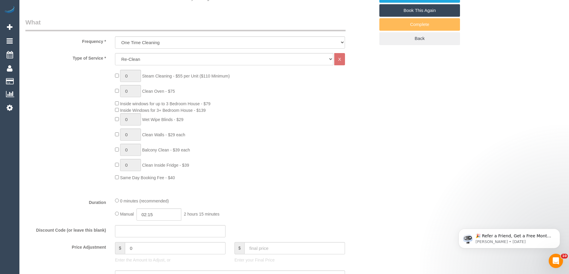
select select "object:2144"
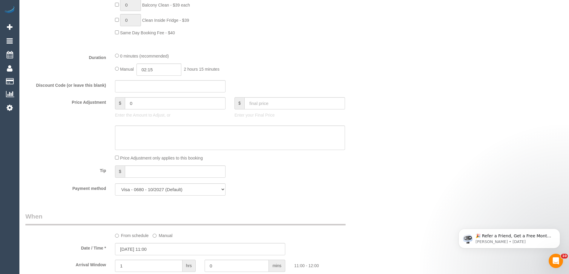
scroll to position [357, 0]
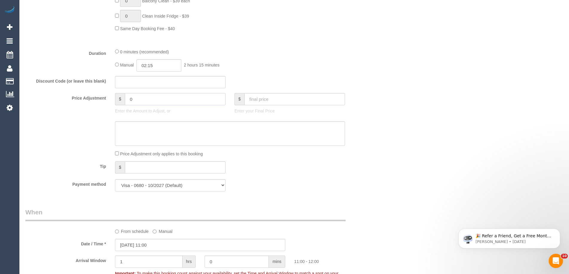
click at [151, 99] on input "0" at bounding box center [175, 99] width 101 height 12
type input "70"
click at [156, 134] on textarea at bounding box center [230, 134] width 230 height 24
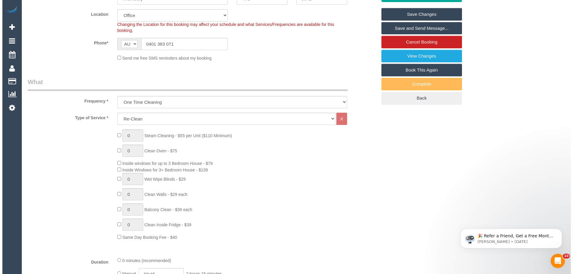
scroll to position [0, 0]
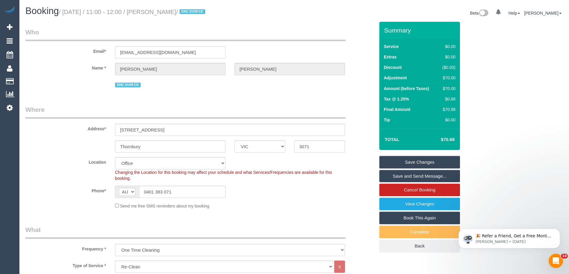
type textarea "1 hr for spot cleaning walls - CE"
click at [405, 165] on link "Save Changes" at bounding box center [419, 162] width 81 height 13
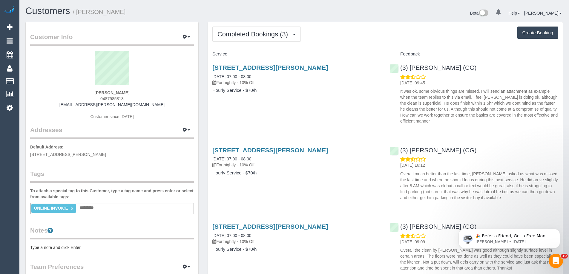
click at [265, 107] on div "[STREET_ADDRESS][PERSON_NAME] [DATE] 07:00 - 08:00 Fortnightly - 10% Off Hourly…" at bounding box center [385, 93] width 355 height 68
click at [243, 33] on span "Completed Bookings (3)" at bounding box center [253, 33] width 73 height 7
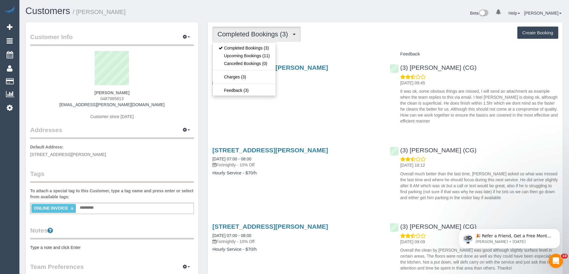
click at [343, 131] on div "Service Feedback [STREET_ADDRESS][PERSON_NAME] [DATE] 07:00 - 08:00 Fortnightly…" at bounding box center [385, 161] width 346 height 225
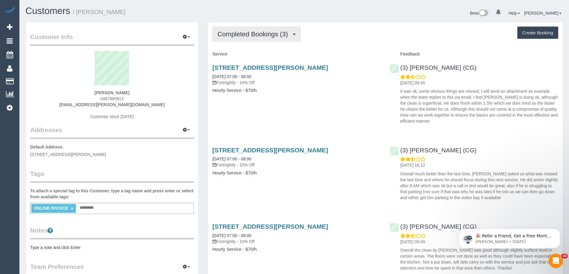
click at [246, 37] on span "Completed Bookings (3)" at bounding box center [253, 33] width 73 height 7
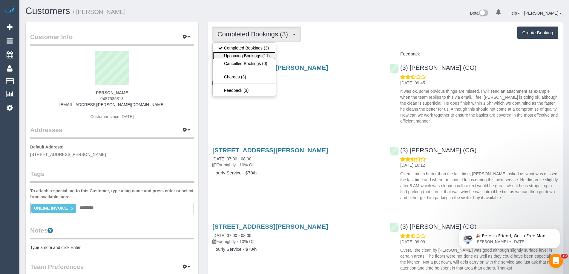
click at [247, 56] on link "Upcoming Bookings (11)" at bounding box center [244, 56] width 63 height 8
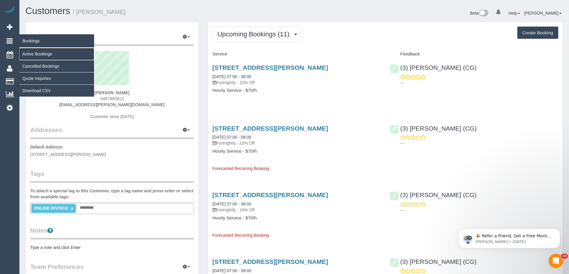
click at [29, 53] on link "Active Bookings" at bounding box center [56, 54] width 75 height 12
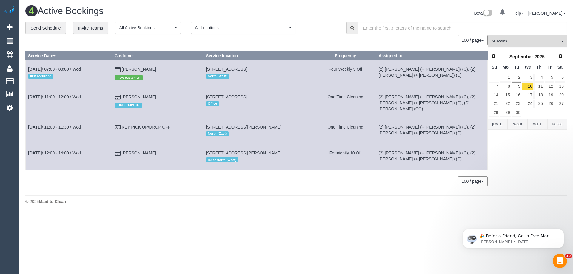
click at [515, 38] on button "All Teams" at bounding box center [527, 41] width 79 height 12
click at [515, 50] on link "Remove Team Filters" at bounding box center [527, 51] width 79 height 8
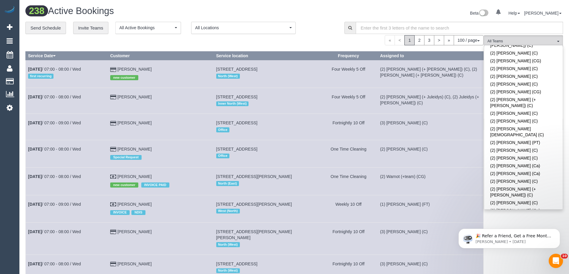
scroll to position [537, 0]
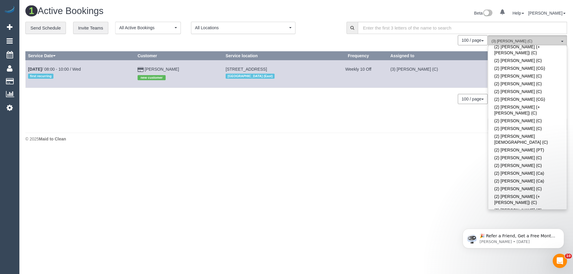
click at [523, 39] on span "(3) [PERSON_NAME] (C)" at bounding box center [526, 41] width 68 height 5
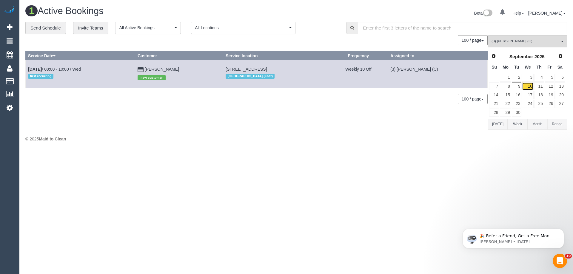
click at [525, 85] on link "10" at bounding box center [527, 86] width 11 height 8
click at [530, 86] on link "10" at bounding box center [527, 86] width 11 height 8
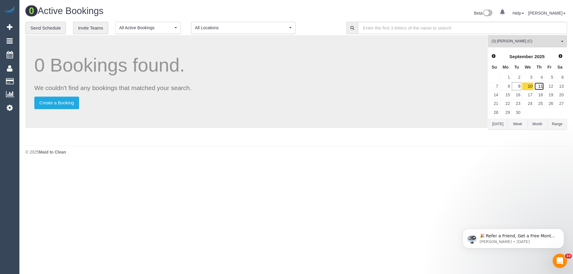
click at [542, 86] on link "11" at bounding box center [539, 86] width 10 height 8
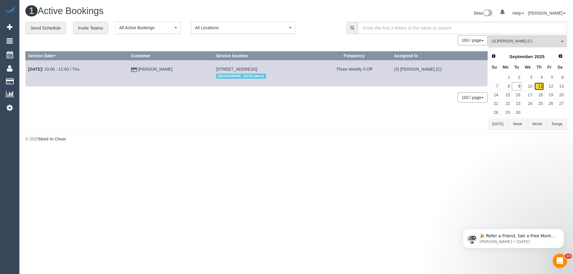
click at [538, 86] on link "11" at bounding box center [539, 86] width 10 height 8
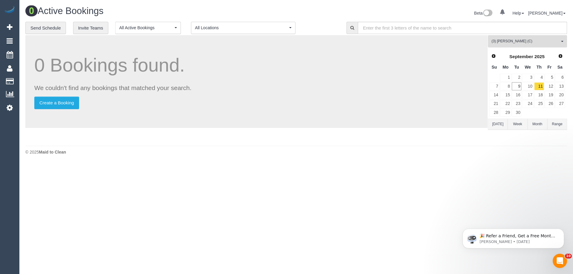
click at [528, 39] on span "(3) [PERSON_NAME] (C)" at bounding box center [526, 41] width 68 height 5
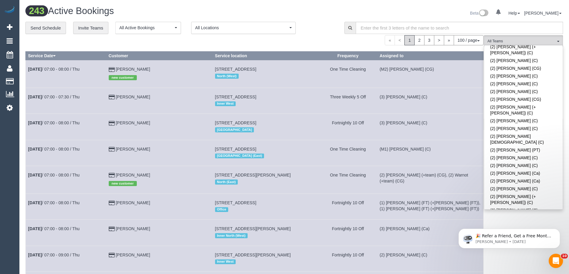
scroll to position [907, 0]
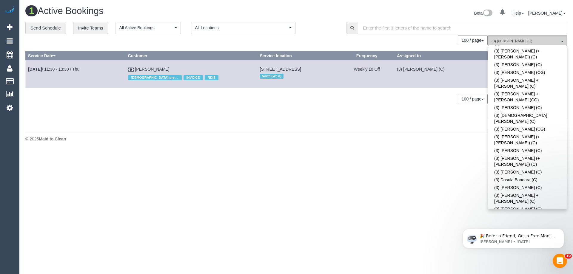
click at [524, 40] on span "(3) Goswin Kanta (C)" at bounding box center [526, 41] width 68 height 5
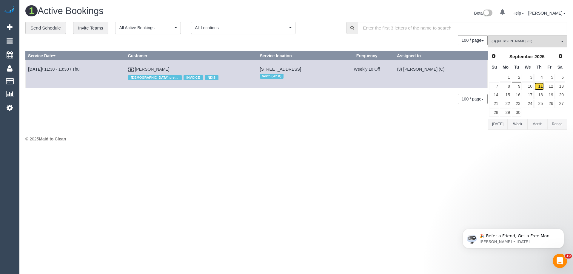
click at [541, 88] on link "11" at bounding box center [539, 86] width 10 height 8
drag, startPoint x: 140, startPoint y: 68, endPoint x: 100, endPoint y: 72, distance: 39.6
click at [540, 87] on link "11" at bounding box center [539, 86] width 10 height 8
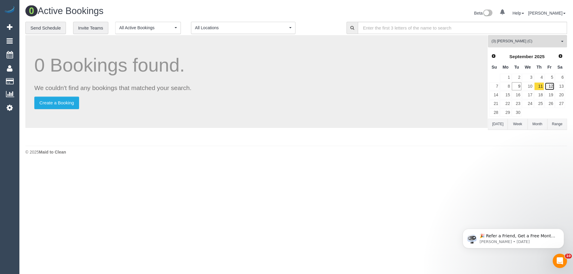
click at [549, 86] on link "12" at bounding box center [550, 86] width 10 height 8
click at [541, 87] on link "11" at bounding box center [539, 86] width 10 height 8
click at [548, 87] on link "12" at bounding box center [550, 86] width 10 height 8
click at [550, 86] on link "12" at bounding box center [550, 86] width 10 height 8
click at [540, 85] on link "11" at bounding box center [539, 86] width 10 height 8
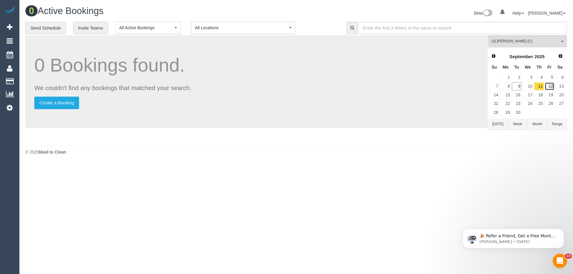
click at [552, 85] on link "12" at bounding box center [550, 86] width 10 height 8
click at [541, 85] on link "11" at bounding box center [539, 86] width 10 height 8
click at [547, 86] on link "12" at bounding box center [550, 86] width 10 height 8
click at [537, 87] on link "11" at bounding box center [539, 86] width 10 height 8
click at [518, 41] on span "(3) [PERSON_NAME] (C)" at bounding box center [526, 41] width 68 height 5
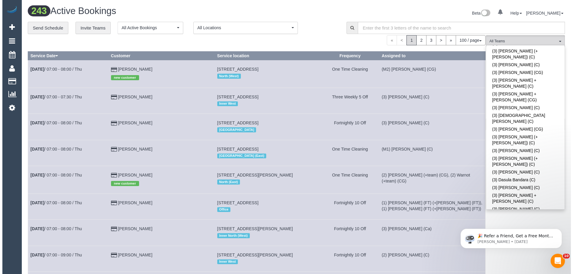
scroll to position [1466, 0]
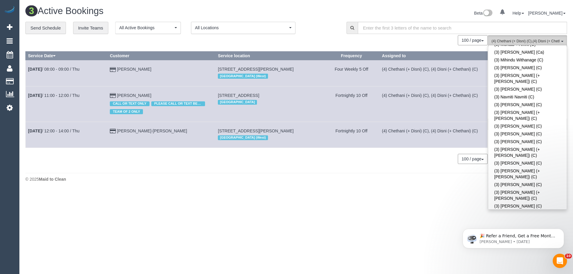
click at [535, 40] on span "(4) Chethani (+ Disni) (C) , (4) Disni (+ Chethani) (C)" at bounding box center [526, 41] width 68 height 5
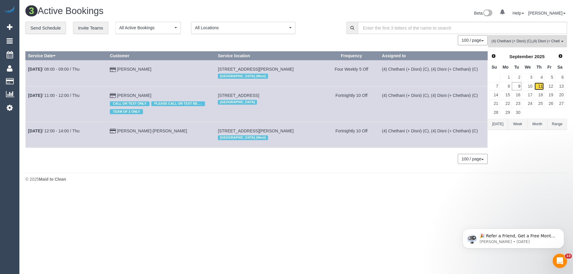
click at [540, 83] on link "11" at bounding box center [539, 86] width 10 height 8
click at [540, 86] on link "11" at bounding box center [539, 86] width 10 height 8
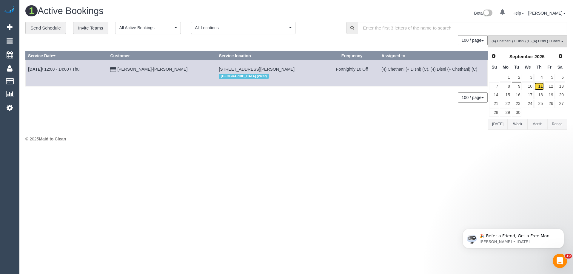
click at [539, 86] on link "11" at bounding box center [539, 86] width 10 height 8
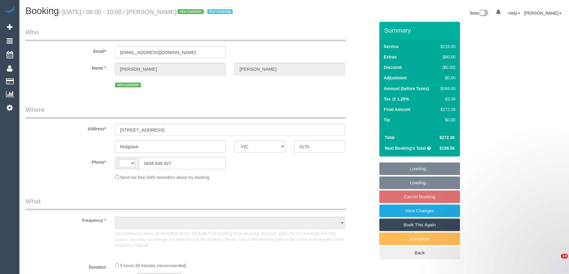
select select "VIC"
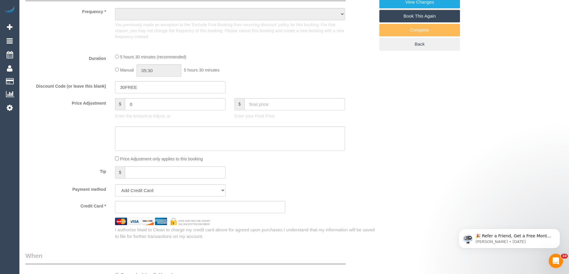
select select "string:AU"
select select "object:550"
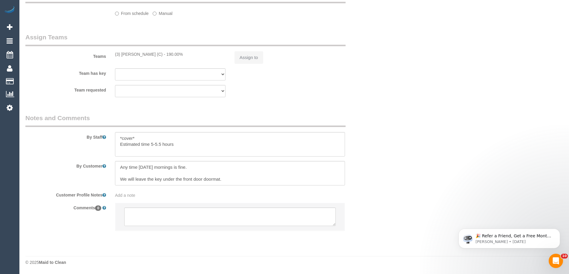
select select "string:stripe-pm_1S0uQs2GScqysDRVaE4v6OXg"
select select "number:28"
select select "number:15"
select select "number:18"
select select "number:36"
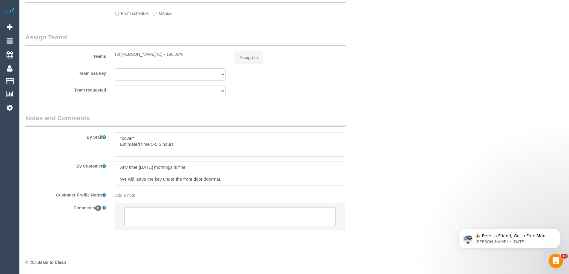
select select "number:33"
select select "number:12"
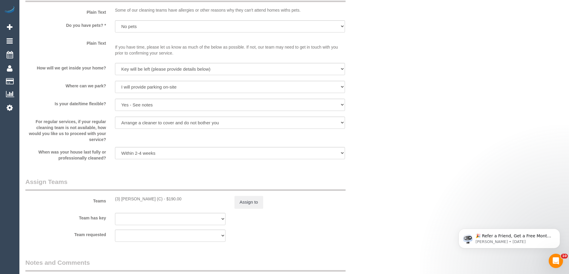
select select "object:1331"
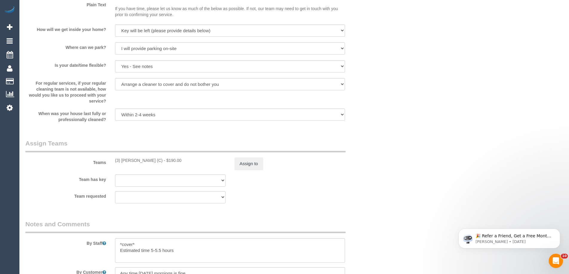
scroll to position [923, 0]
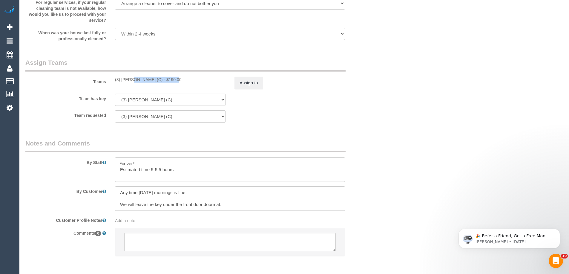
drag, startPoint x: 155, startPoint y: 80, endPoint x: 111, endPoint y: 82, distance: 43.9
click at [111, 82] on div "(3) Achi Fernando (C) - $190.00" at bounding box center [169, 80] width 119 height 6
copy div "(3) [PERSON_NAME] (C)"
click at [242, 84] on button "Assign to" at bounding box center [248, 83] width 29 height 13
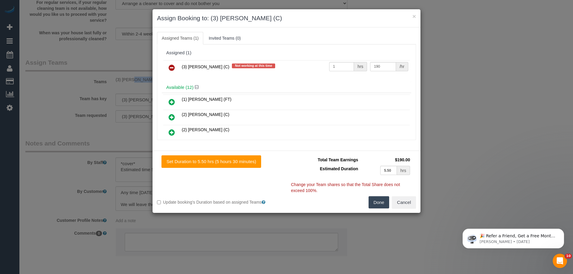
drag, startPoint x: 168, startPoint y: 67, endPoint x: 201, endPoint y: 85, distance: 37.4
click at [168, 67] on link at bounding box center [172, 68] width 14 height 12
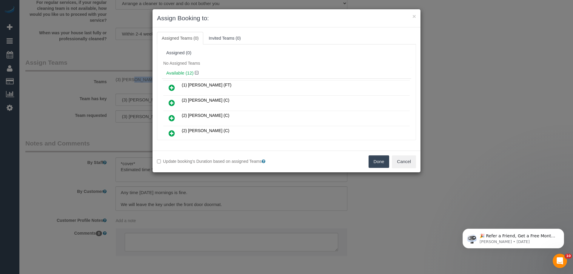
click at [382, 162] on button "Done" at bounding box center [379, 162] width 21 height 13
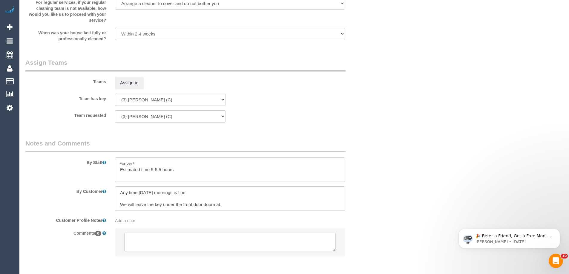
click at [176, 245] on textarea at bounding box center [229, 242] width 211 height 19
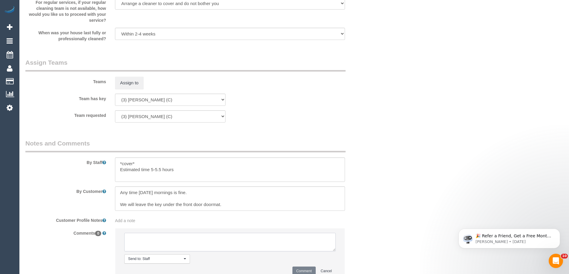
paste textarea "(3) Achi Fernando (C)"
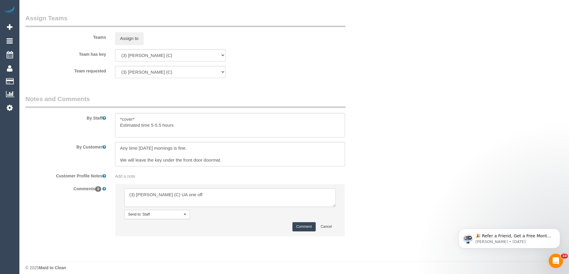
scroll to position [973, 0]
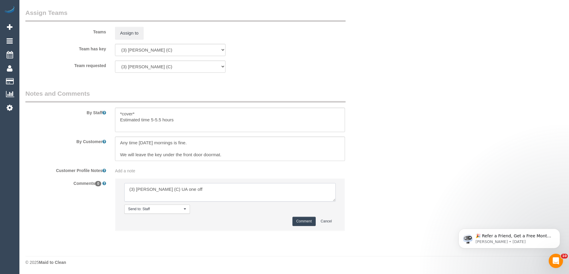
click at [206, 191] on textarea at bounding box center [229, 192] width 211 height 19
click at [222, 188] on textarea at bounding box center [229, 192] width 211 height 19
type textarea "(3) Achi Fernando (C) UA one off - uni commitments customer not informed. never…"
click at [302, 221] on button "Comment" at bounding box center [303, 221] width 23 height 9
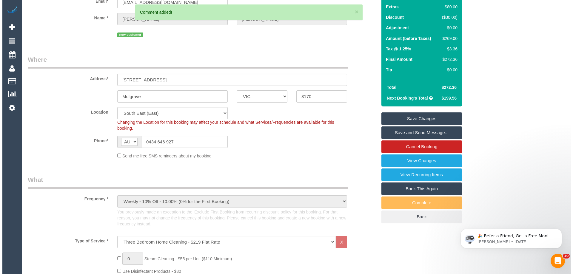
scroll to position [0, 0]
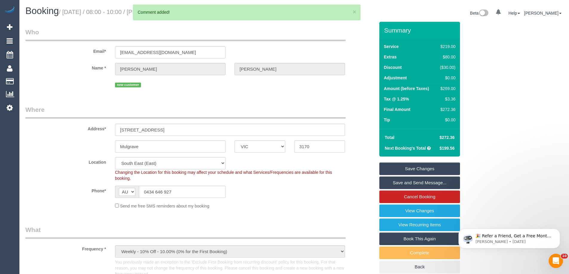
click at [401, 169] on link "Save Changes" at bounding box center [419, 169] width 81 height 13
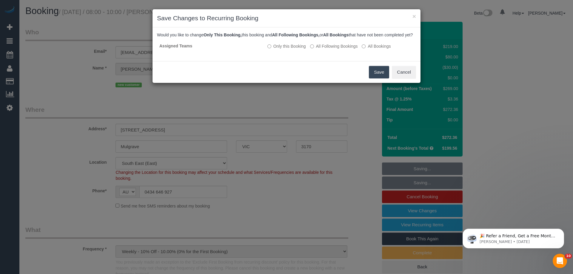
click at [375, 77] on button "Save" at bounding box center [379, 72] width 20 height 13
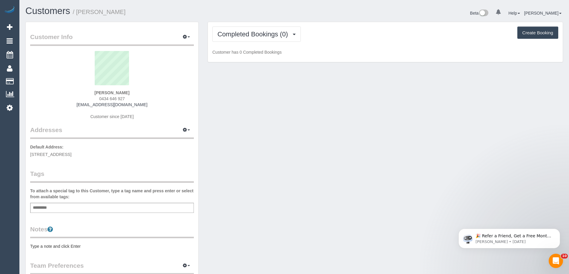
click at [256, 26] on div "Completed Bookings (0) Completed Bookings (0) Upcoming Bookings (12) Cancelled …" at bounding box center [385, 42] width 355 height 40
click at [256, 31] on span "Completed Bookings (0)" at bounding box center [253, 33] width 73 height 7
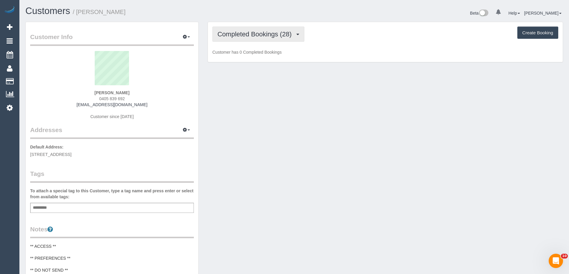
click at [248, 31] on span "Completed Bookings (28)" at bounding box center [255, 33] width 77 height 7
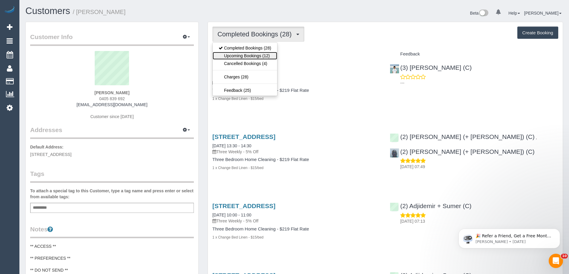
click at [250, 55] on link "Upcoming Bookings (12)" at bounding box center [245, 56] width 64 height 8
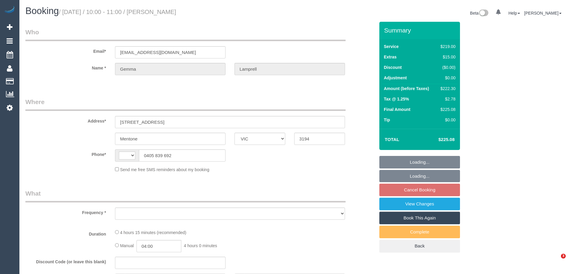
select select "VIC"
select select "string:AU"
select select "object:528"
select select "string:stripe-pm_1QERNH2GScqysDRVEhwaD0jM"
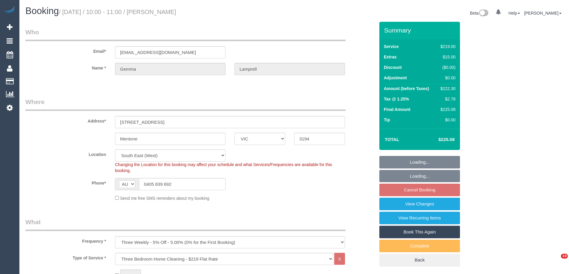
select select "object:1316"
select select "number:27"
select select "number:14"
select select "number:19"
select select "number:25"
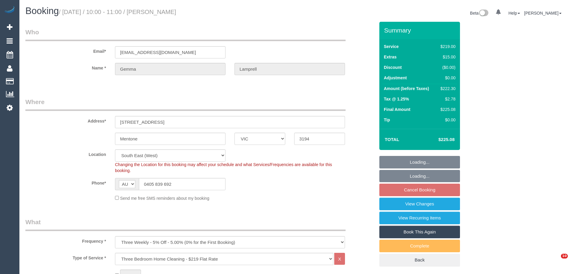
select select "number:34"
select select "number:26"
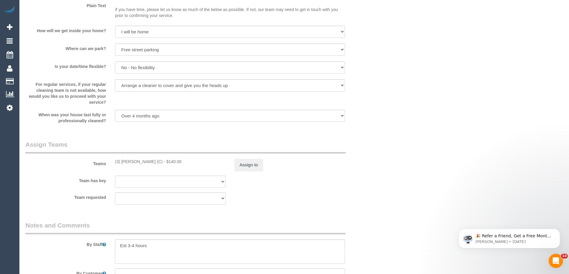
scroll to position [926, 0]
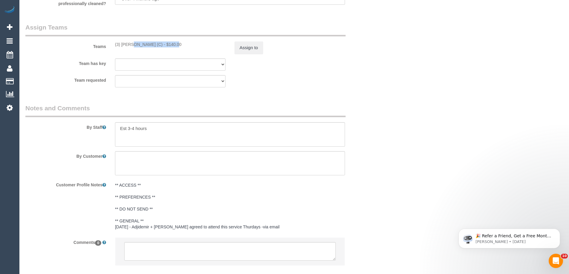
drag, startPoint x: 156, startPoint y: 46, endPoint x: 115, endPoint y: 43, distance: 40.7
click at [115, 43] on div "(3) [PERSON_NAME] (C) - $140.00" at bounding box center [170, 45] width 110 height 6
copy div "(3) [PERSON_NAME] (C)"
click at [240, 44] on button "Assign to" at bounding box center [248, 48] width 29 height 13
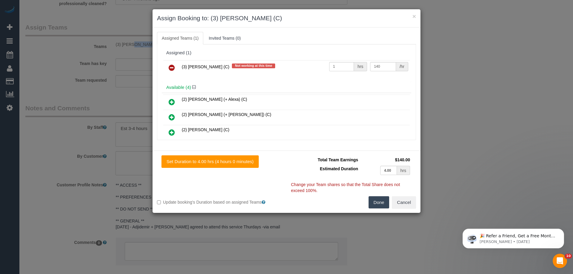
click at [171, 66] on icon at bounding box center [172, 67] width 6 height 7
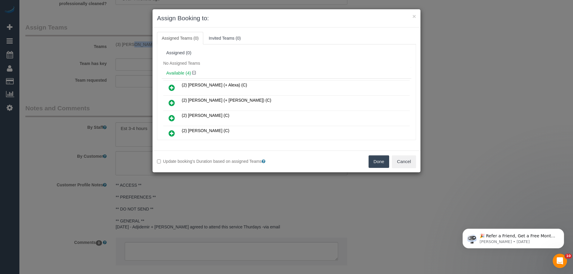
click at [383, 161] on button "Done" at bounding box center [379, 162] width 21 height 13
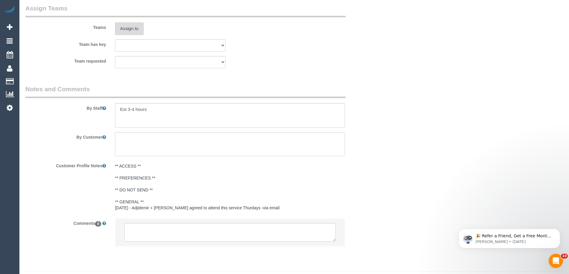
scroll to position [960, 0]
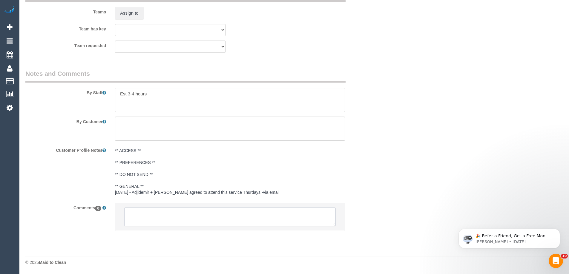
click at [185, 221] on textarea at bounding box center [229, 217] width 211 height 19
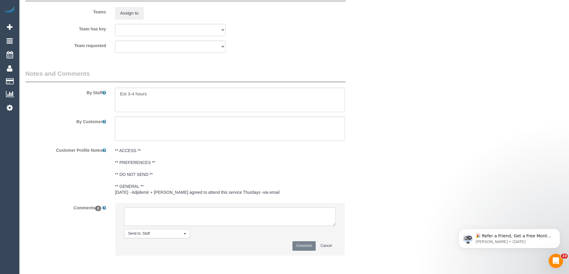
paste textarea "(3) [PERSON_NAME] (C)"
type textarea "(3) [PERSON_NAME] (C) UA one off - Unavailable Customer not contacted - Three w…"
click at [307, 245] on button "Comment" at bounding box center [303, 246] width 23 height 9
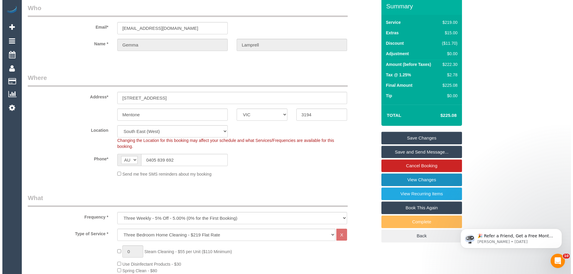
scroll to position [0, 0]
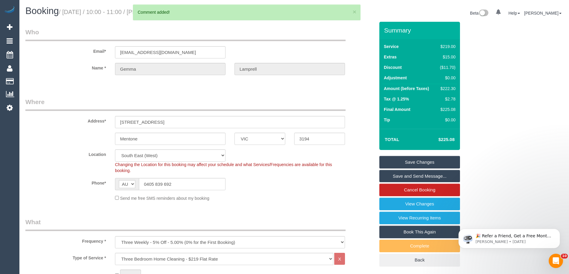
click at [424, 162] on link "Save Changes" at bounding box center [419, 162] width 81 height 13
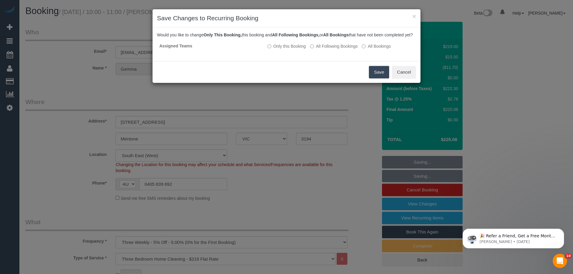
click at [378, 79] on button "Save" at bounding box center [379, 72] width 20 height 13
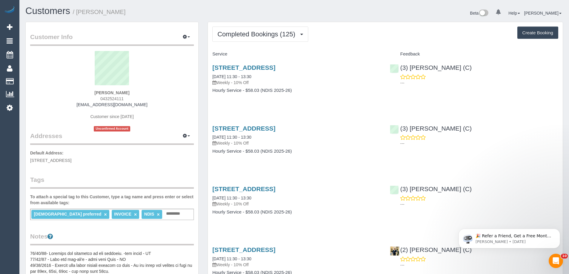
drag, startPoint x: 147, startPoint y: 107, endPoint x: 61, endPoint y: 105, distance: 86.6
click at [61, 106] on div "[PERSON_NAME] 0432524111 [EMAIL_ADDRESS][DOMAIN_NAME] Customer since [DATE] Unc…" at bounding box center [112, 91] width 164 height 81
copy link "[EMAIL_ADDRESS][DOMAIN_NAME]"
click at [236, 37] on span "Completed Bookings (125)" at bounding box center [257, 33] width 81 height 7
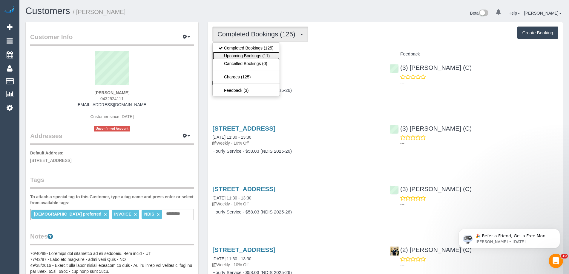
click at [238, 54] on link "Upcoming Bookings (11)" at bounding box center [246, 56] width 67 height 8
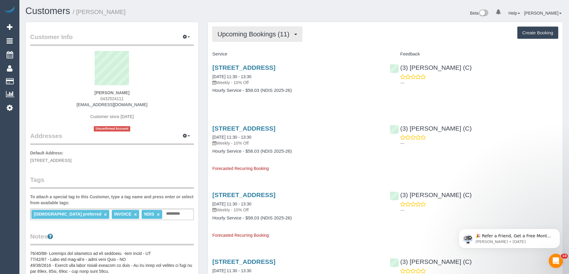
click at [275, 34] on span "Upcoming Bookings (11)" at bounding box center [254, 33] width 75 height 7
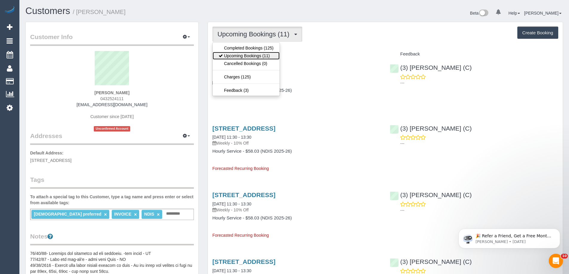
click at [262, 56] on link "Upcoming Bookings (11)" at bounding box center [246, 56] width 67 height 8
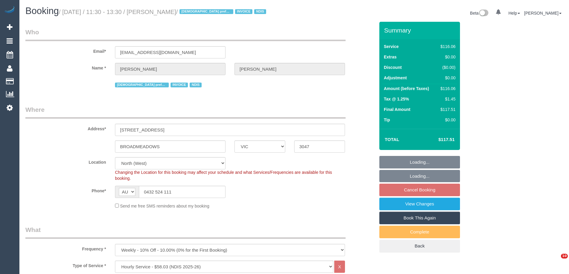
select select "VIC"
select select "string:check"
select select "number:27"
select select "number:14"
select select "number:19"
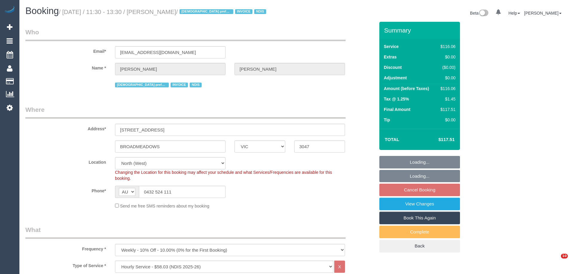
select select "number:25"
select select "number:34"
select select "object:1488"
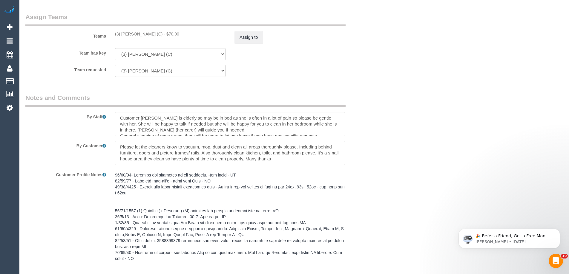
scroll to position [746, 0]
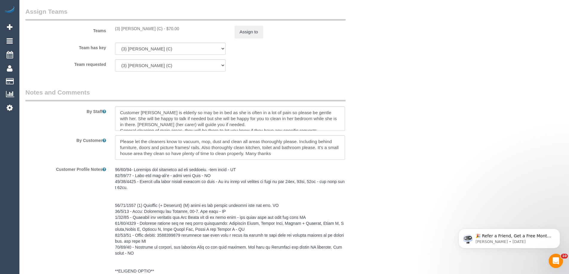
click at [153, 30] on div "(3) [PERSON_NAME] (C) - $70.00" at bounding box center [170, 29] width 110 height 6
drag, startPoint x: 154, startPoint y: 30, endPoint x: 116, endPoint y: 30, distance: 38.2
click at [116, 30] on div "(3) [PERSON_NAME] (C) - $70.00" at bounding box center [170, 29] width 110 height 6
copy div "(3) [PERSON_NAME] (C)"
click at [252, 30] on button "Assign to" at bounding box center [248, 32] width 29 height 13
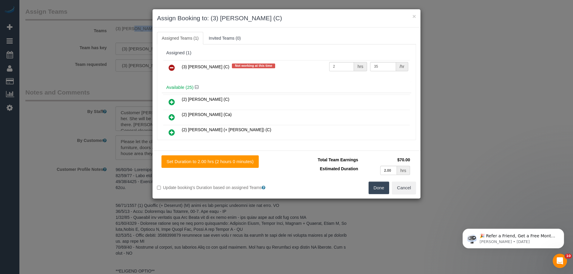
click at [173, 65] on icon at bounding box center [172, 67] width 6 height 7
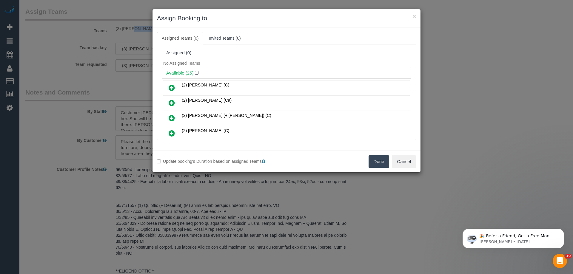
click at [383, 164] on button "Done" at bounding box center [379, 162] width 21 height 13
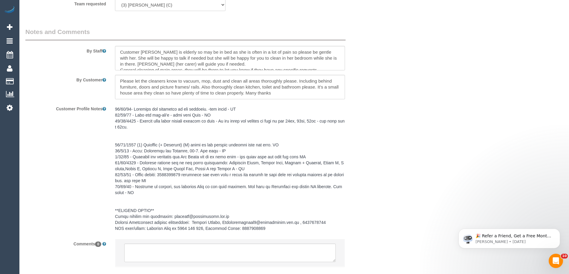
scroll to position [843, 0]
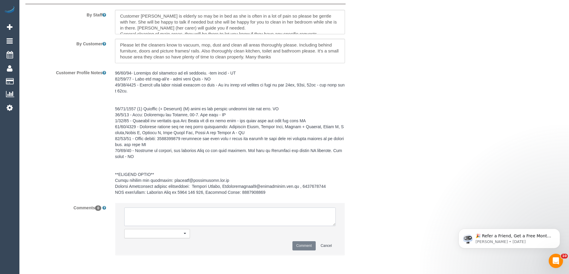
click at [174, 210] on textarea at bounding box center [229, 217] width 211 height 19
paste textarea "(3) [PERSON_NAME] (C)"
click at [222, 213] on textarea at bounding box center [229, 217] width 211 height 19
click at [217, 216] on textarea at bounding box center [229, 217] width 211 height 19
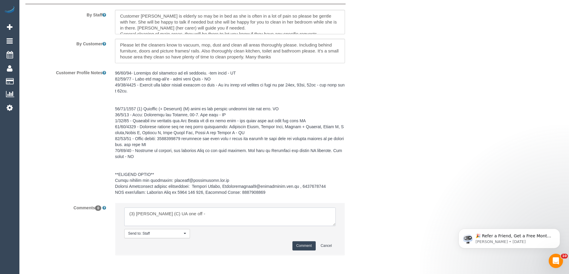
drag, startPoint x: 130, startPoint y: 215, endPoint x: 179, endPoint y: 219, distance: 49.7
click at [179, 219] on textarea at bounding box center [229, 217] width 211 height 19
click at [196, 216] on textarea at bounding box center [229, 217] width 211 height 19
drag, startPoint x: 129, startPoint y: 214, endPoint x: 195, endPoint y: 214, distance: 66.0
click at [194, 214] on textarea at bounding box center [229, 217] width 211 height 19
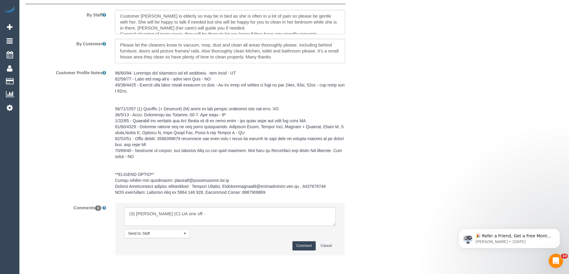
click at [206, 213] on textarea at bounding box center [229, 217] width 211 height 19
click at [215, 215] on textarea at bounding box center [229, 217] width 211 height 19
click at [184, 215] on textarea at bounding box center [229, 217] width 211 height 19
click at [223, 216] on textarea at bounding box center [229, 217] width 211 height 19
drag, startPoint x: 212, startPoint y: 222, endPoint x: 0, endPoint y: 170, distance: 218.0
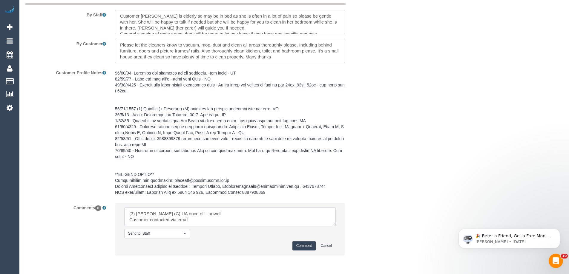
type textarea "(3) Goswin Kanta (C) UA once off - unwell Customer contacted via email"
click at [297, 244] on button "Comment" at bounding box center [303, 246] width 23 height 9
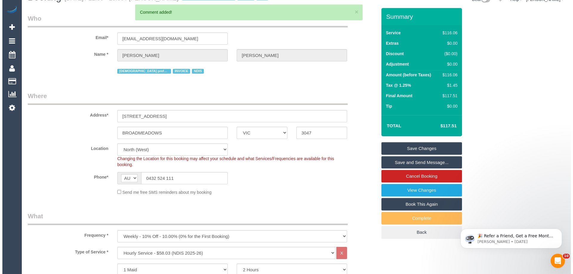
scroll to position [0, 0]
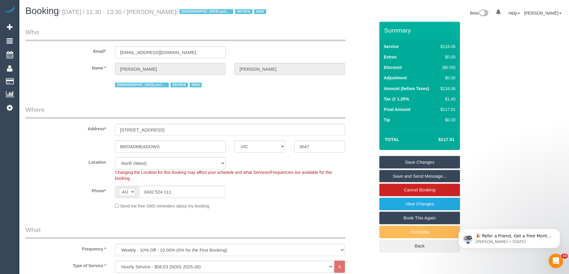
click at [412, 161] on link "Save Changes" at bounding box center [419, 162] width 81 height 13
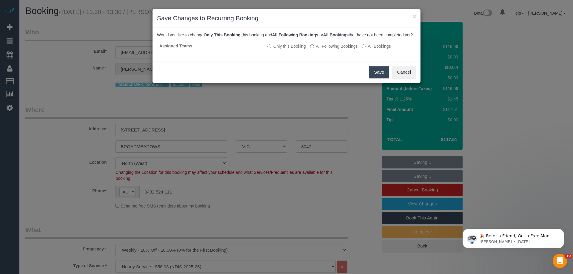
click at [376, 77] on button "Save" at bounding box center [379, 72] width 20 height 13
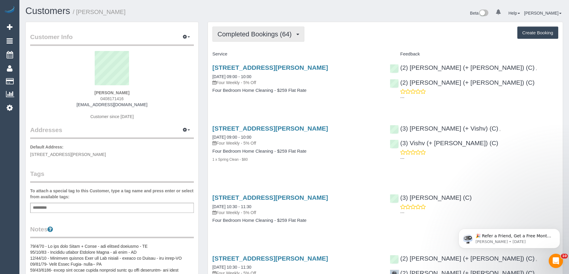
click at [248, 35] on span "Completed Bookings (64)" at bounding box center [255, 33] width 77 height 7
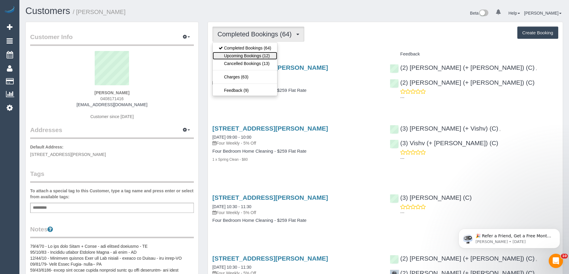
click at [248, 56] on link "Upcoming Bookings (12)" at bounding box center [245, 56] width 64 height 8
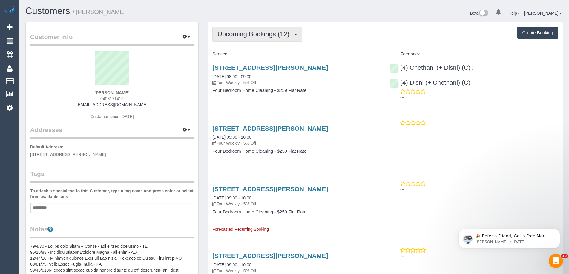
click at [246, 34] on span "Upcoming Bookings (12)" at bounding box center [254, 33] width 75 height 7
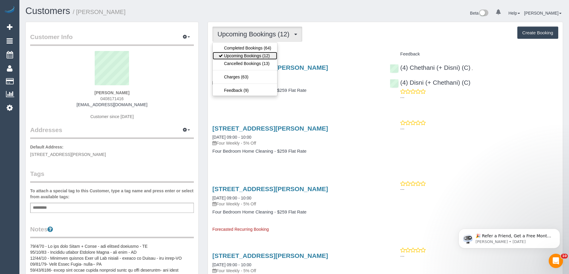
click at [239, 56] on link "Upcoming Bookings (12)" at bounding box center [245, 56] width 64 height 8
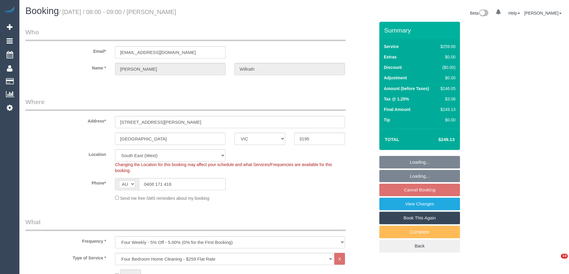
select select "VIC"
select select "number:28"
select select "object:1400"
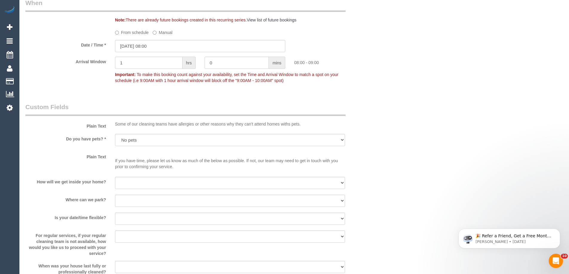
scroll to position [866, 0]
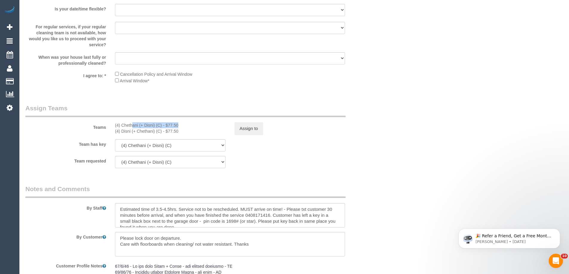
drag, startPoint x: 162, startPoint y: 125, endPoint x: 113, endPoint y: 123, distance: 49.0
click at [113, 123] on div "(4) Chethani (+ Disni) (C) - $77.50 (4) Disni (+ Chethani) (C) - $77.50" at bounding box center [169, 128] width 119 height 12
drag, startPoint x: 162, startPoint y: 133, endPoint x: 112, endPoint y: 133, distance: 50.2
click at [112, 133] on div "(4) Chethani (+ Disni) (C) - $77.50 (4) Disni (+ Chethani) (C) - $77.50" at bounding box center [169, 128] width 119 height 12
copy div "(4) Disni (+ Chethani) (C)"
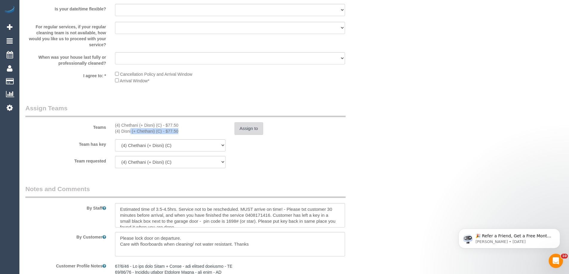
click at [249, 124] on button "Assign to" at bounding box center [248, 128] width 29 height 13
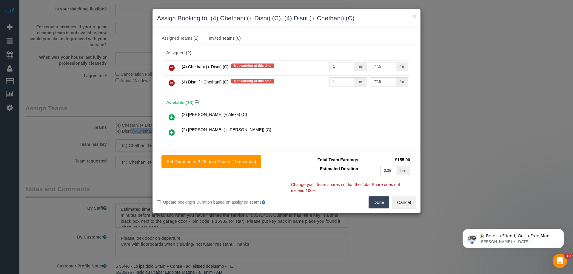
click at [173, 67] on icon at bounding box center [172, 67] width 6 height 7
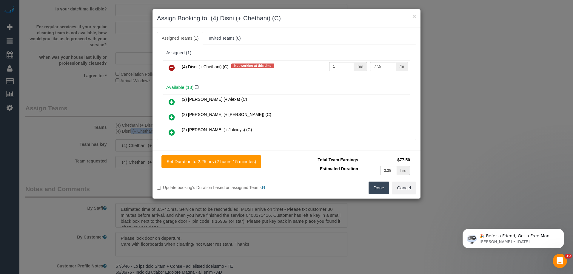
click at [172, 67] on icon at bounding box center [172, 67] width 6 height 7
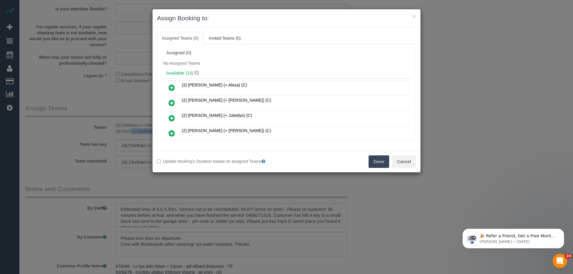
click at [372, 160] on button "Done" at bounding box center [379, 162] width 21 height 13
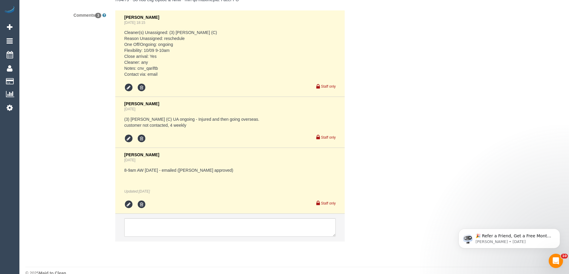
scroll to position [1239, 0]
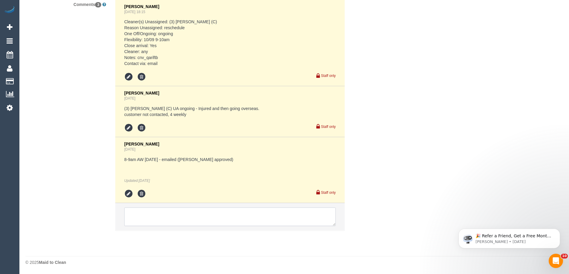
click at [170, 211] on textarea at bounding box center [229, 217] width 211 height 19
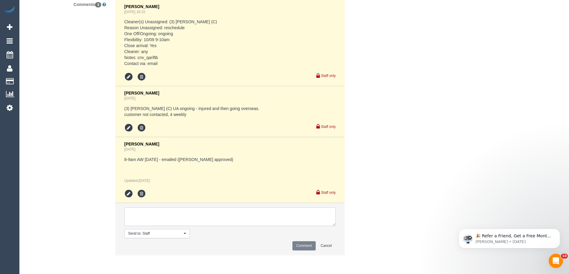
paste textarea "(4) Disni (+ Chethani) (C)"
click at [201, 220] on textarea at bounding box center [229, 217] width 211 height 19
drag, startPoint x: 211, startPoint y: 222, endPoint x: 23, endPoint y: 183, distance: 192.2
click at [24, 186] on div "Comments 3 Vanessa Christou Aug 31, 2025 18:15 Cleaner(s) Unassigned: (3) Anjan…" at bounding box center [200, 130] width 358 height 262
type textarea "(4) Disni (+ Chethani) (C) UA once off - Away Customer not contacted - four wee…"
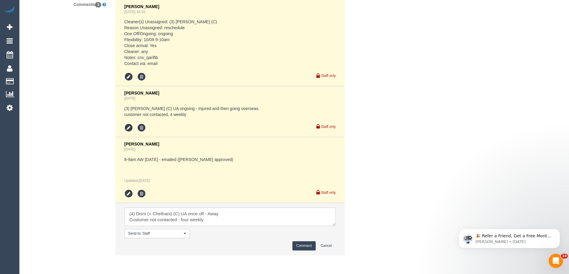
click at [305, 245] on button "Comment" at bounding box center [303, 246] width 23 height 9
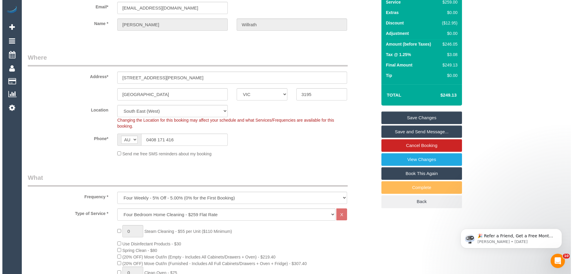
scroll to position [0, 0]
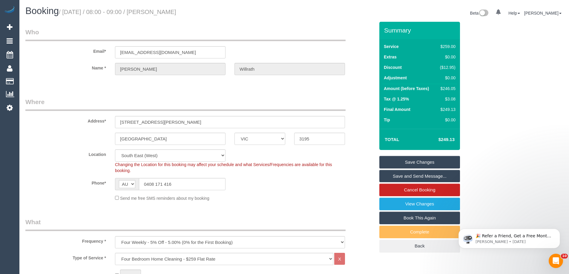
click at [411, 157] on link "Save Changes" at bounding box center [419, 162] width 81 height 13
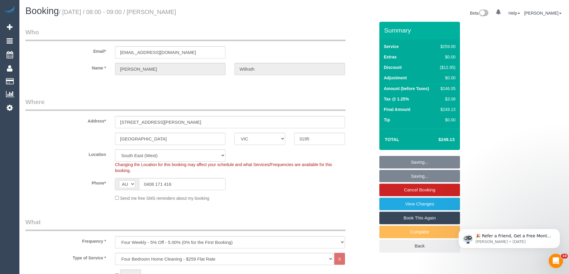
click at [394, 139] on div "Summary Service $259.00 Extras $0.00 Discount ($12.95) Adjustment $0.00 Amount …" at bounding box center [419, 137] width 81 height 231
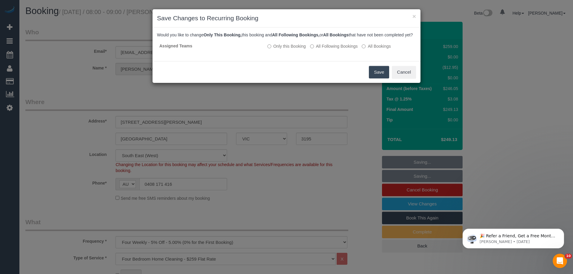
click at [379, 79] on button "Save" at bounding box center [379, 72] width 20 height 13
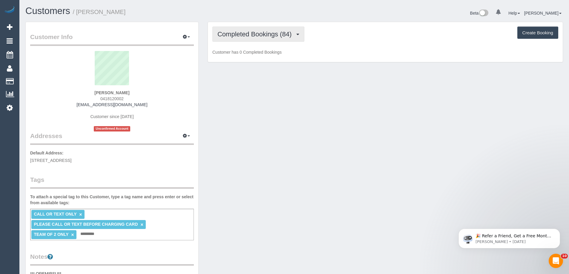
click at [262, 34] on span "Completed Bookings (84)" at bounding box center [255, 33] width 77 height 7
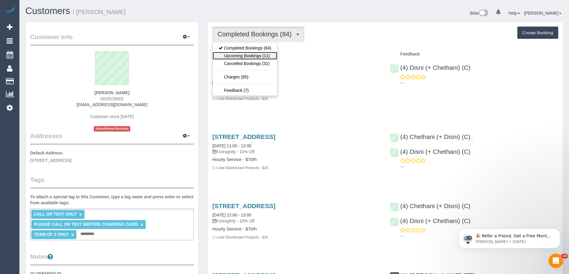
click at [264, 53] on link "Upcoming Bookings (11)" at bounding box center [245, 56] width 64 height 8
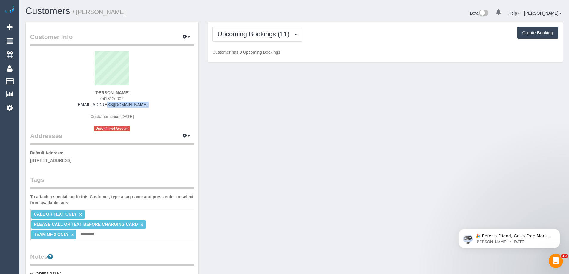
drag, startPoint x: 146, startPoint y: 108, endPoint x: 69, endPoint y: 107, distance: 76.4
click at [70, 107] on div "[PERSON_NAME] 0418120002 [EMAIL_ADDRESS][DOMAIN_NAME] Customer since [DATE] Unc…" at bounding box center [112, 91] width 164 height 81
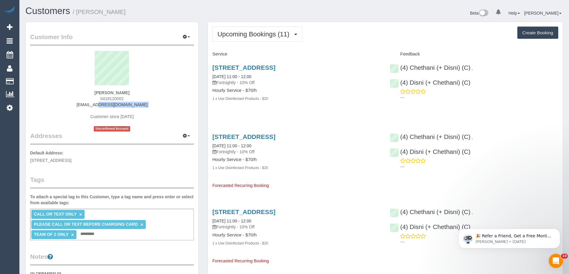
copy div "[EMAIL_ADDRESS][DOMAIN_NAME]"
click at [216, 36] on button "Upcoming Bookings (11)" at bounding box center [257, 34] width 90 height 15
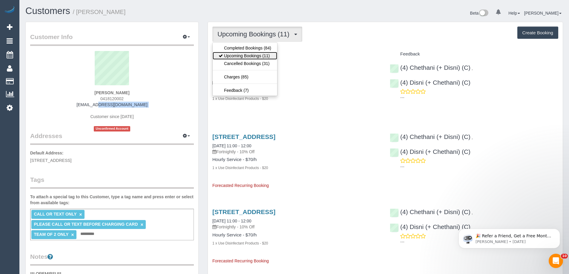
click at [225, 55] on link "Upcoming Bookings (11)" at bounding box center [245, 56] width 64 height 8
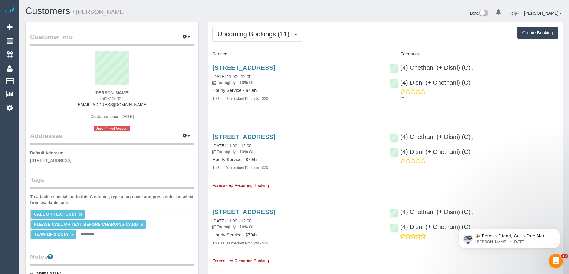
click at [242, 33] on span "Upcoming Bookings (11)" at bounding box center [254, 33] width 75 height 7
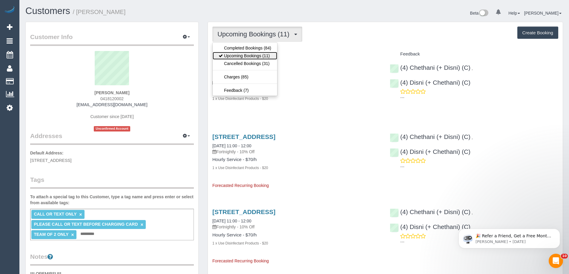
click at [248, 53] on link "Upcoming Bookings (11)" at bounding box center [245, 56] width 64 height 8
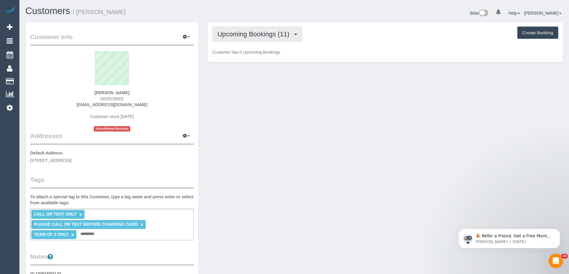
click at [248, 33] on span "Upcoming Bookings (11)" at bounding box center [254, 33] width 75 height 7
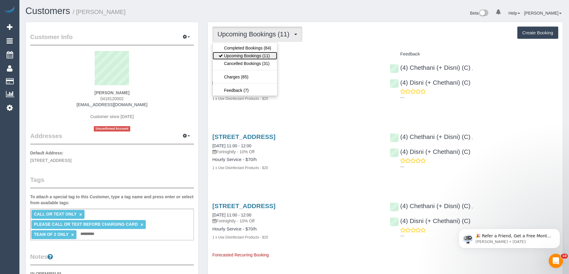
click at [252, 55] on link "Upcoming Bookings (11)" at bounding box center [245, 56] width 64 height 8
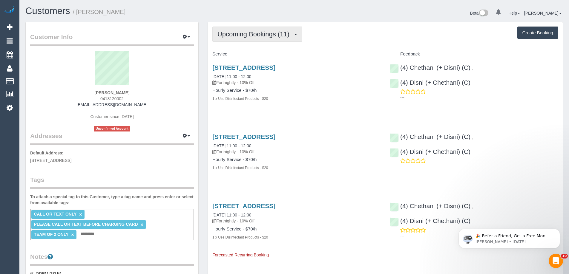
click at [251, 32] on span "Upcoming Bookings (11)" at bounding box center [254, 33] width 75 height 7
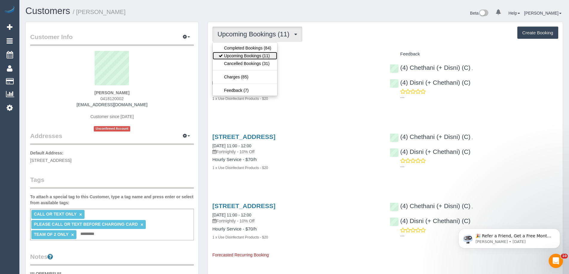
click at [253, 57] on link "Upcoming Bookings (11)" at bounding box center [245, 56] width 64 height 8
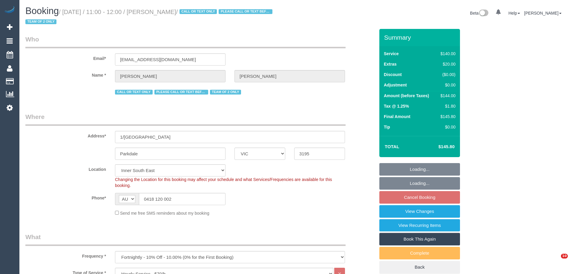
select select "VIC"
select select "string:stripe-pm_1IurDE2GScqysDRVKYsKDDKB"
select select "number:27"
select select "number:14"
select select "number:19"
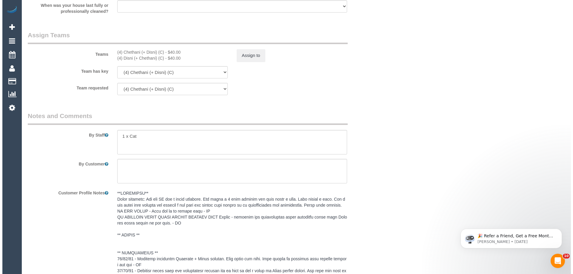
scroll to position [836, 0]
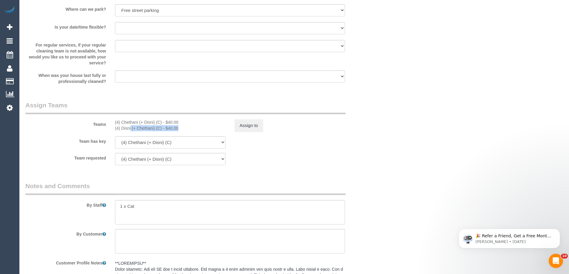
drag, startPoint x: 162, startPoint y: 130, endPoint x: 109, endPoint y: 131, distance: 52.8
click at [109, 131] on div "Teams (4) Chethani (+ Disni) (C) - $40.00 (4) Disni (+ Chethani) (C) - $40.00 A…" at bounding box center [200, 116] width 358 height 31
copy div "(4) Disni (+ Chethani) (C)"
click at [248, 125] on button "Assign to" at bounding box center [248, 125] width 29 height 13
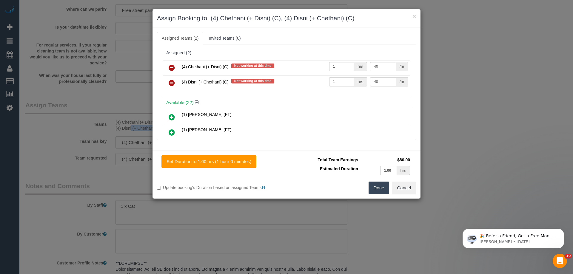
click at [172, 69] on icon at bounding box center [172, 67] width 6 height 7
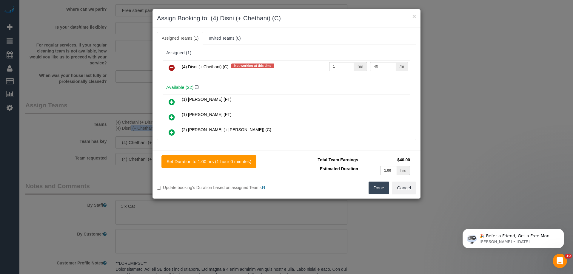
click at [172, 69] on icon at bounding box center [172, 67] width 6 height 7
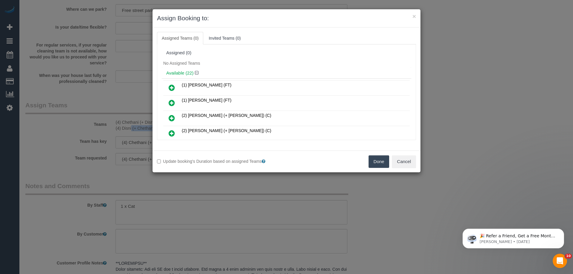
click at [376, 159] on button "Done" at bounding box center [379, 162] width 21 height 13
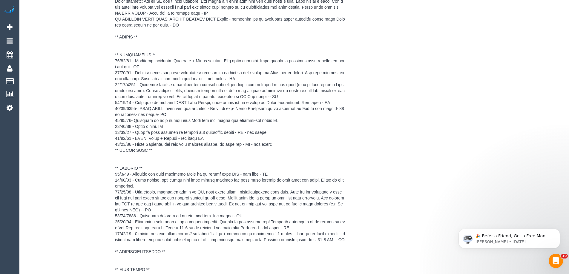
scroll to position [1182, 0]
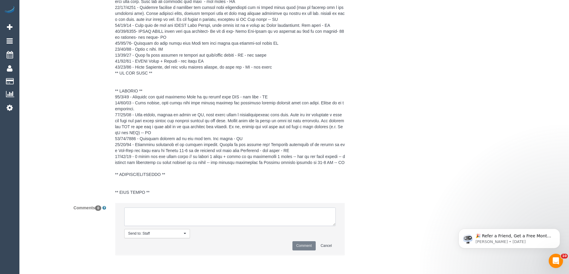
click at [173, 216] on textarea at bounding box center [229, 217] width 211 height 19
paste textarea "(4) Disni (+ Chethani) (C)"
drag, startPoint x: 196, startPoint y: 223, endPoint x: 24, endPoint y: 171, distance: 179.1
click at [30, 176] on sui-booking-comments "By Staff By Customer Customer Profile Notes Comments 0 Send to: Staff Nothing s…" at bounding box center [199, 48] width 349 height 425
type textarea "(4) Disni (+ Chethani) (C) UA one off - Away Customer contacted via email"
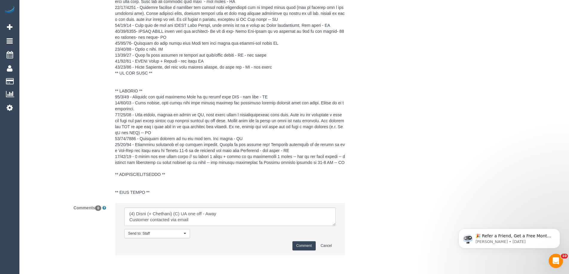
click at [303, 249] on button "Comment" at bounding box center [303, 246] width 23 height 9
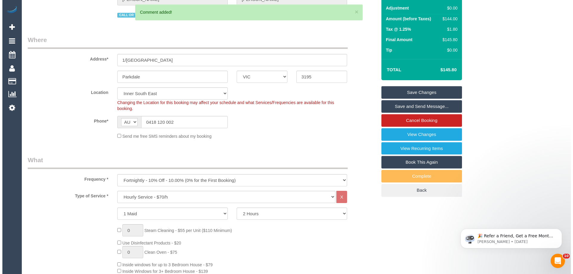
scroll to position [0, 0]
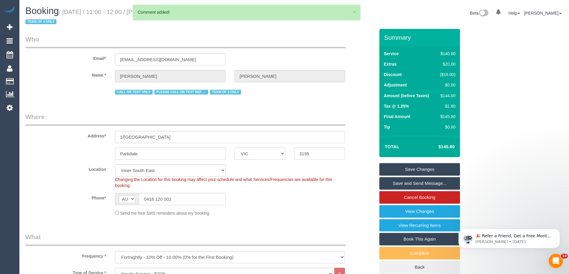
click at [411, 167] on link "Save Changes" at bounding box center [419, 169] width 81 height 13
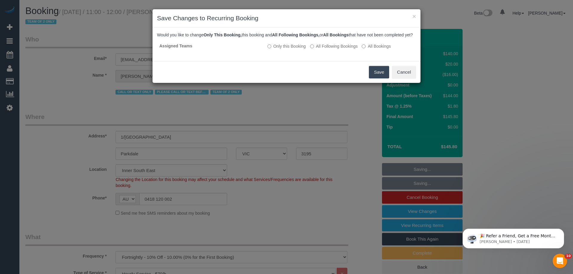
click at [378, 79] on button "Save" at bounding box center [379, 72] width 20 height 13
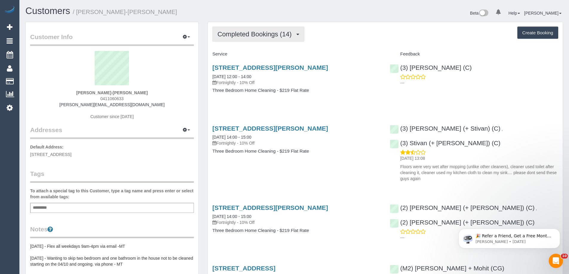
click at [264, 40] on button "Completed Bookings (14)" at bounding box center [258, 34] width 92 height 15
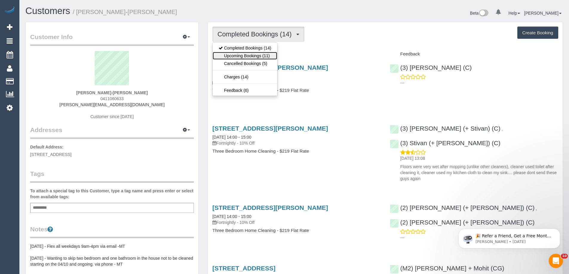
click at [260, 56] on link "Upcoming Bookings (11)" at bounding box center [245, 56] width 64 height 8
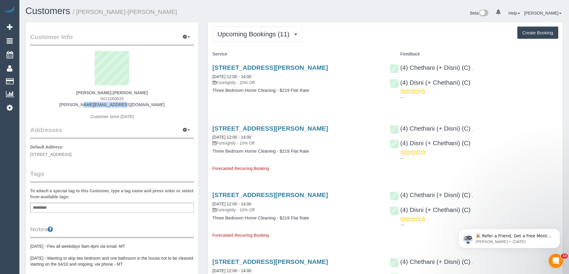
drag, startPoint x: 142, startPoint y: 103, endPoint x: 45, endPoint y: 104, distance: 97.1
click at [46, 105] on div "Rand Almahaidi-Viney 0411060633 rendy.a@gmail.com Customer since 2024" at bounding box center [112, 88] width 164 height 75
copy link "[PERSON_NAME][EMAIL_ADDRESS][DOMAIN_NAME]"
click at [240, 33] on span "Upcoming Bookings (11)" at bounding box center [254, 33] width 75 height 7
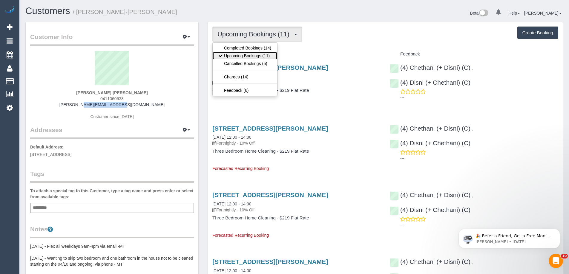
click at [241, 56] on link "Upcoming Bookings (11)" at bounding box center [245, 56] width 64 height 8
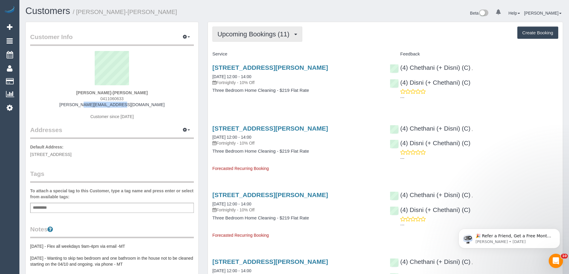
click at [243, 39] on button "Upcoming Bookings (11)" at bounding box center [257, 34] width 90 height 15
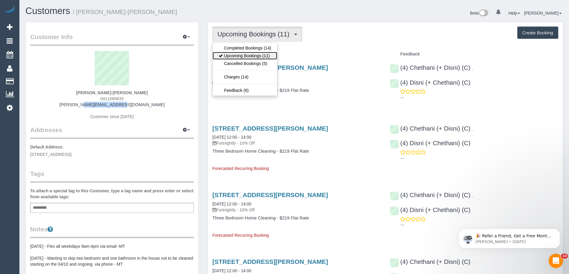
click at [240, 53] on link "Upcoming Bookings (11)" at bounding box center [245, 56] width 64 height 8
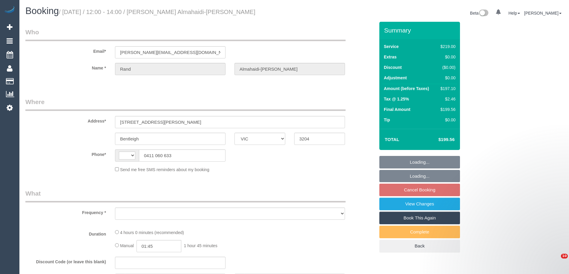
select select "VIC"
select select "string:AU"
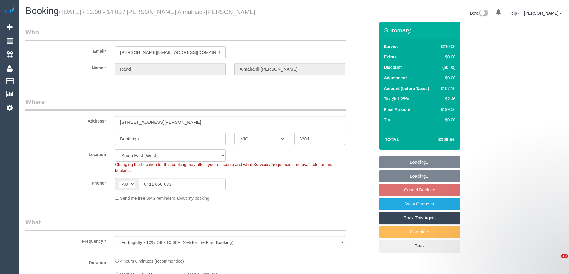
select select "object:802"
select select "string:stripe-pm_1Rpc7m2GScqysDRVGN0snWo1"
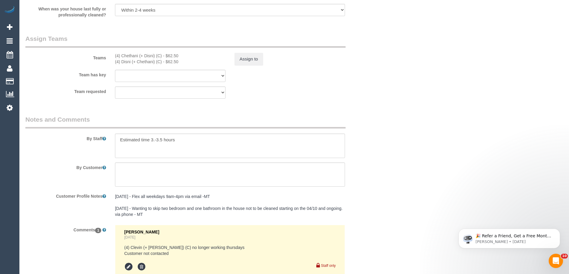
scroll to position [857, 0]
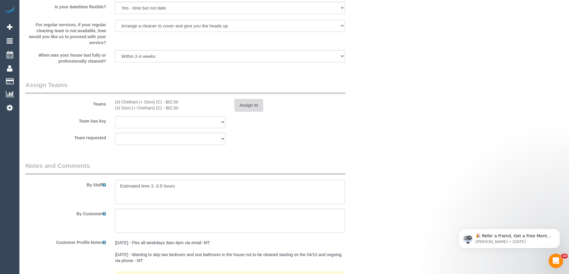
click at [262, 100] on button "Assign to" at bounding box center [248, 105] width 29 height 13
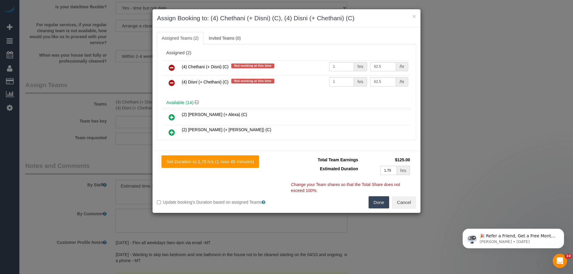
click at [167, 68] on link at bounding box center [172, 68] width 14 height 12
click at [167, 77] on link at bounding box center [172, 83] width 14 height 12
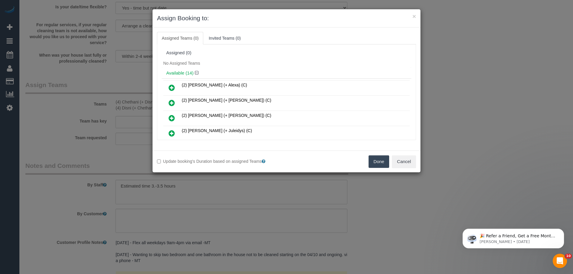
click at [378, 162] on button "Done" at bounding box center [379, 162] width 21 height 13
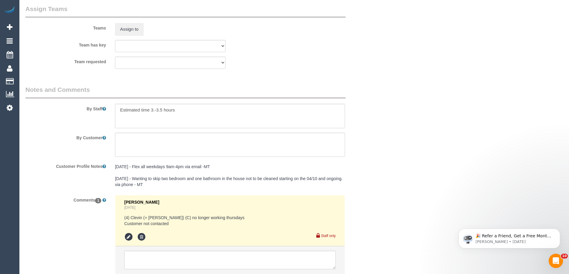
scroll to position [977, 0]
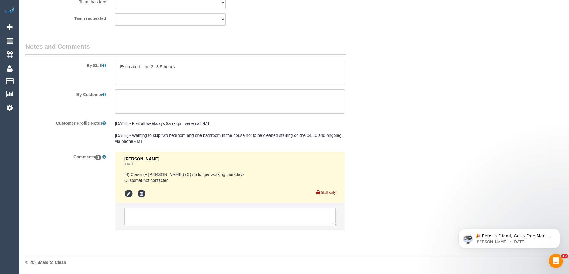
click at [166, 220] on textarea at bounding box center [229, 217] width 211 height 19
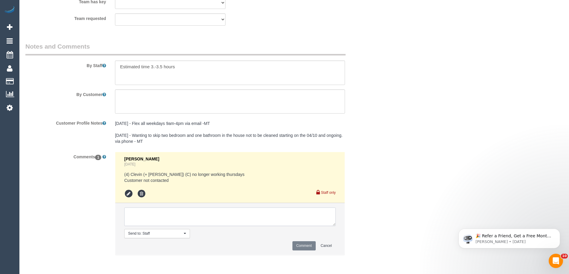
paste textarea "(4) Disni (+ Chethani) (C) UA one off - Away Customer contacted via email"
type textarea "(4) Disni (+ Chethani) (C) UA one off - Away Customer contacted via email"
click at [306, 247] on button "Comment" at bounding box center [303, 246] width 23 height 9
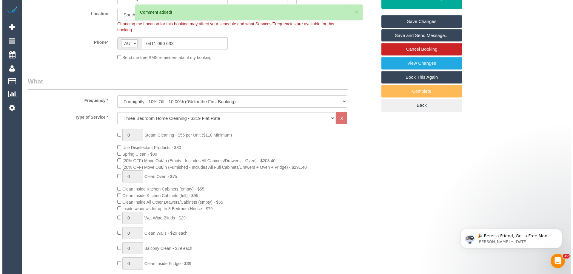
scroll to position [0, 0]
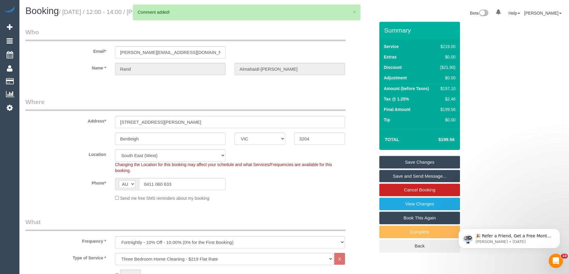
click at [424, 163] on link "Save Changes" at bounding box center [419, 162] width 81 height 13
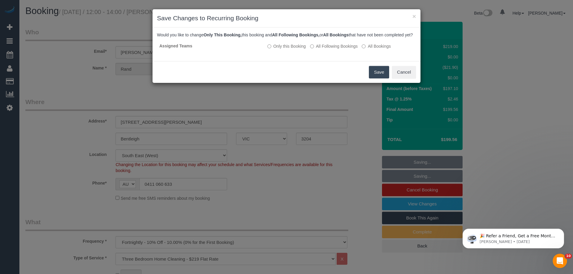
click at [382, 77] on button "Save" at bounding box center [379, 72] width 20 height 13
